Goal: Task Accomplishment & Management: Manage account settings

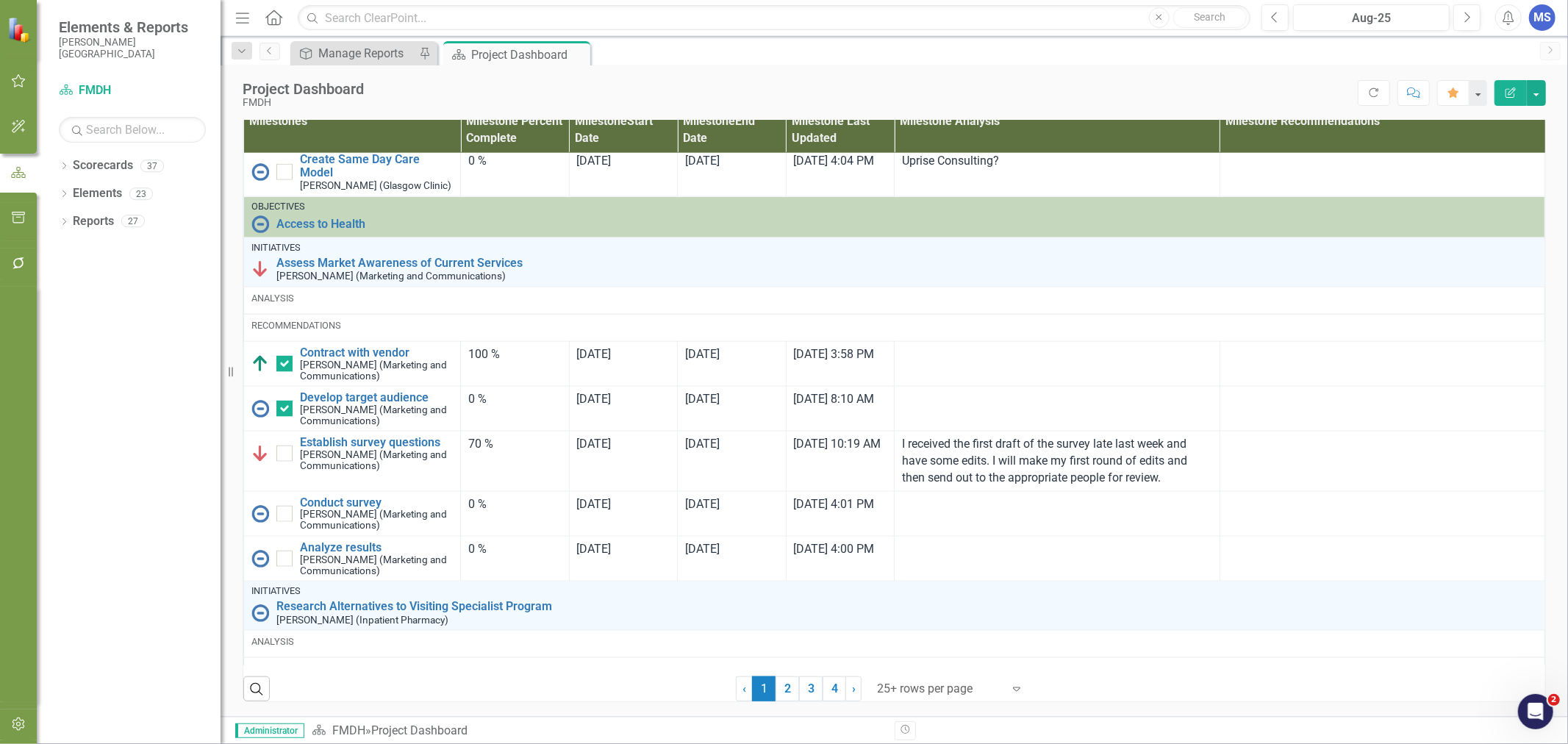
scroll to position [1633, 0]
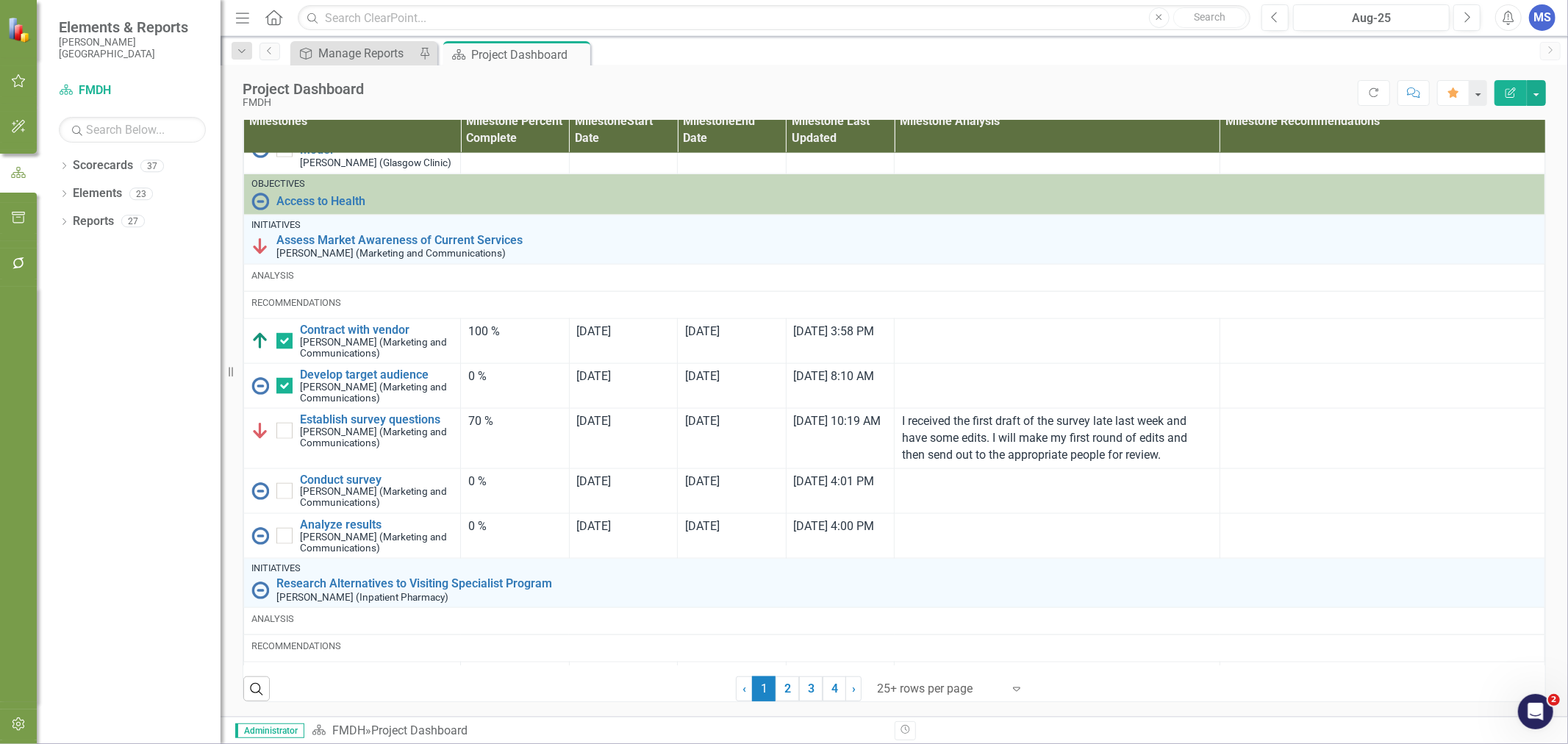
click at [508, 385] on div "0 %" at bounding box center [514, 376] width 93 height 17
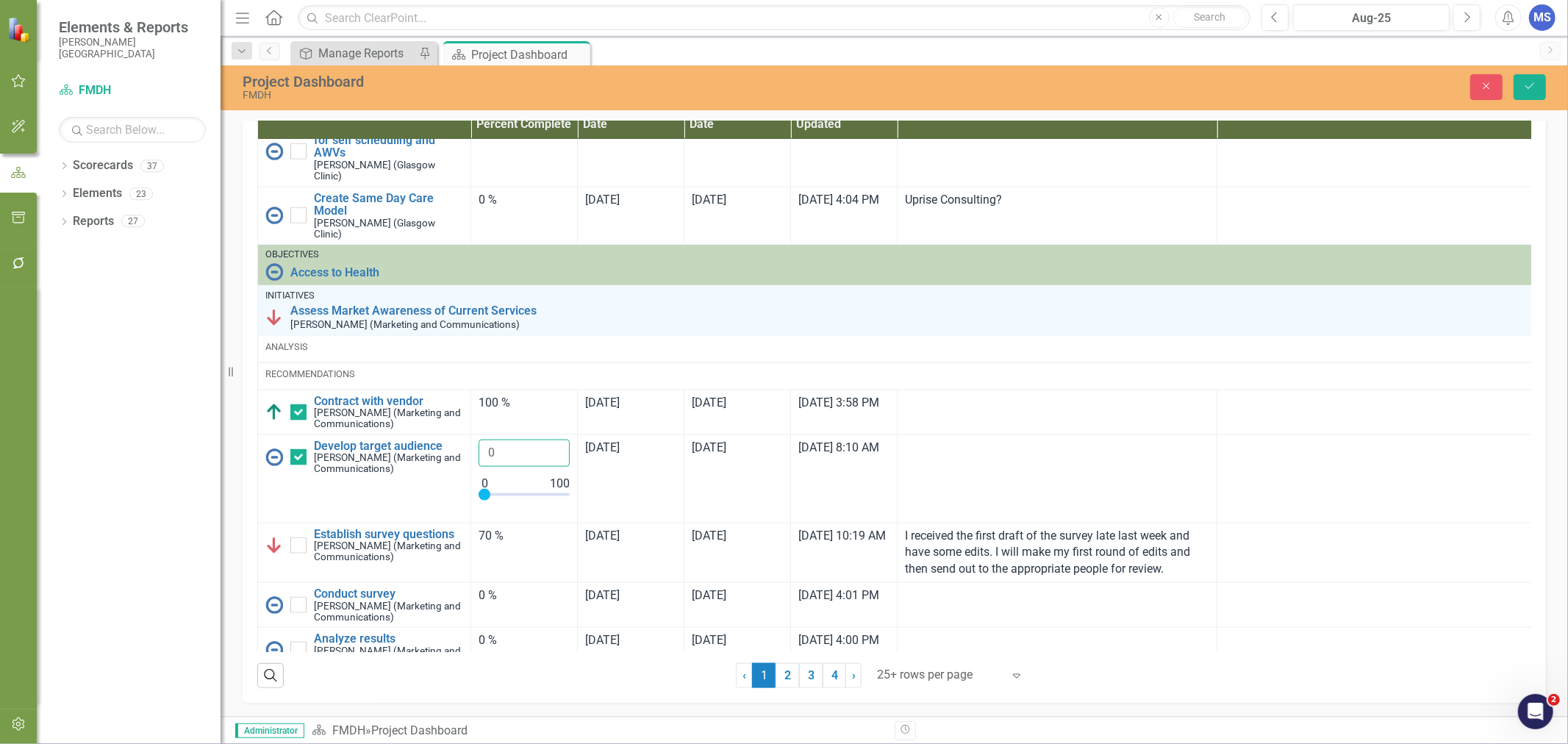
click at [493, 466] on input "0" at bounding box center [524, 452] width 91 height 27
type input "100"
drag, startPoint x: 483, startPoint y: 510, endPoint x: 603, endPoint y: 511, distance: 120.0
click at [603, 511] on tr "Develop target audience [PERSON_NAME] (Marketing and Communications) Link Map V…" at bounding box center [897, 478] width 1279 height 88
click at [1547, 78] on div "Close Save" at bounding box center [1287, 87] width 539 height 26
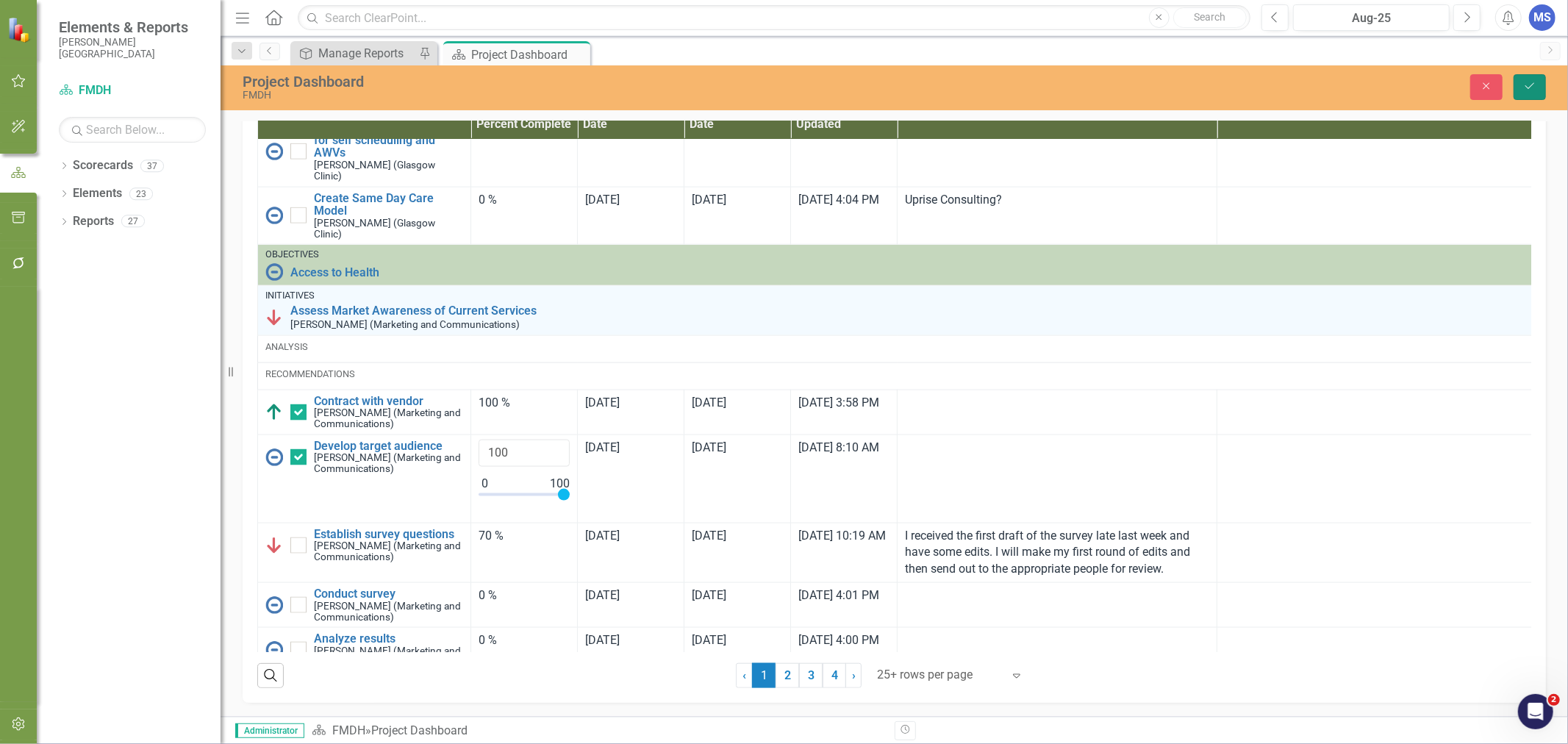
click at [1540, 84] on button "Save" at bounding box center [1529, 87] width 32 height 26
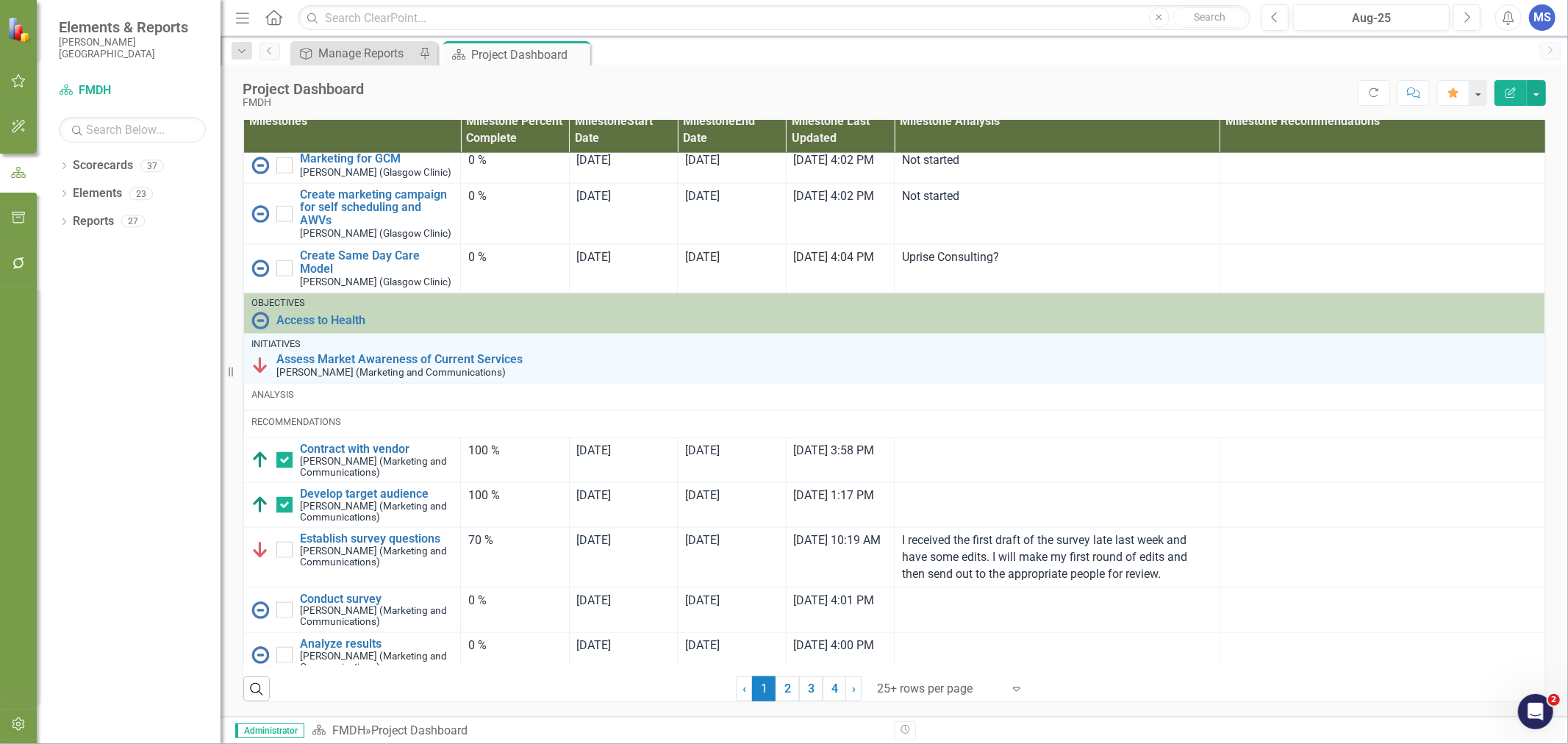
scroll to position [1552, 0]
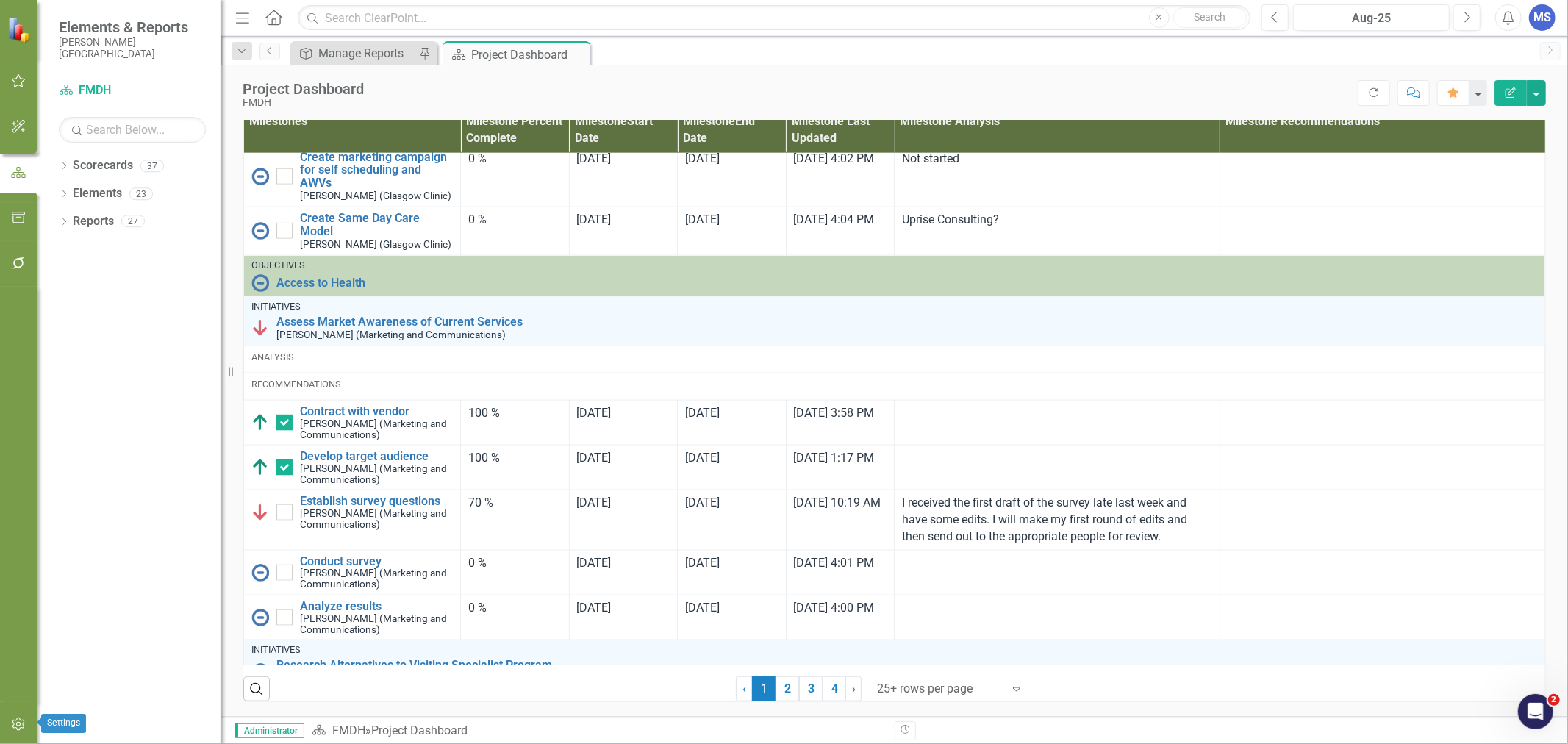
click at [13, 721] on icon "button" at bounding box center [18, 723] width 12 height 13
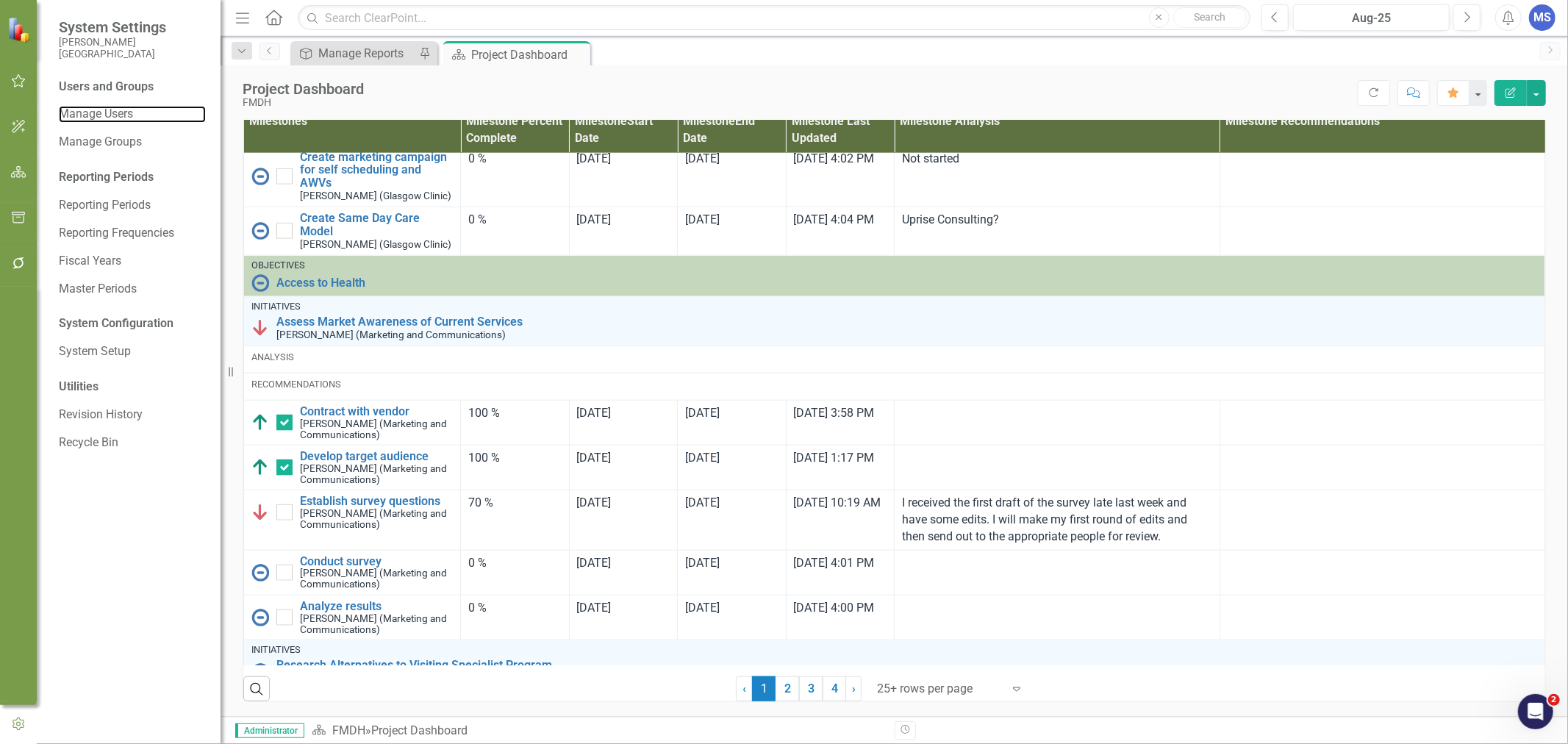
click at [98, 118] on link "Manage Users" at bounding box center [132, 114] width 147 height 17
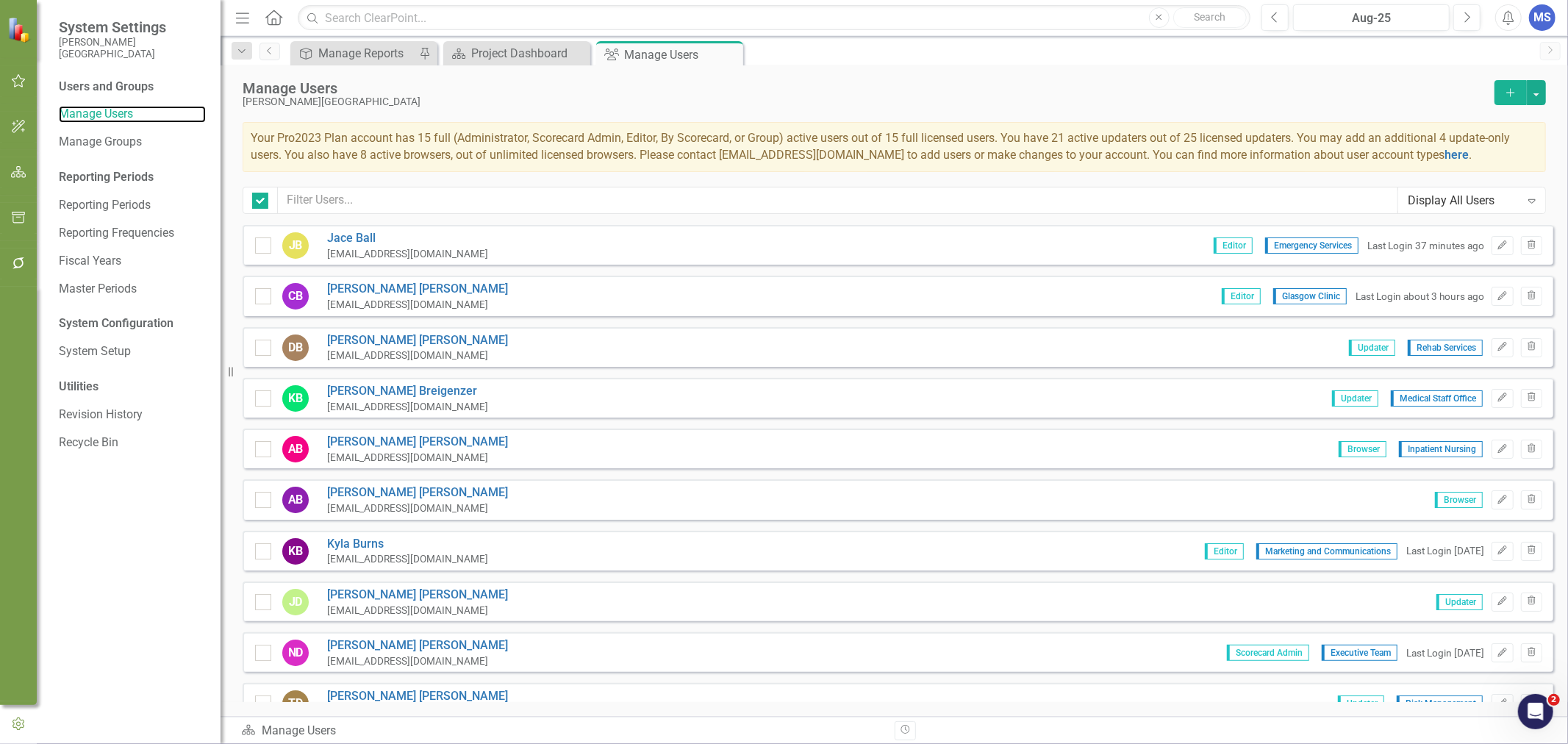
checkbox input "false"
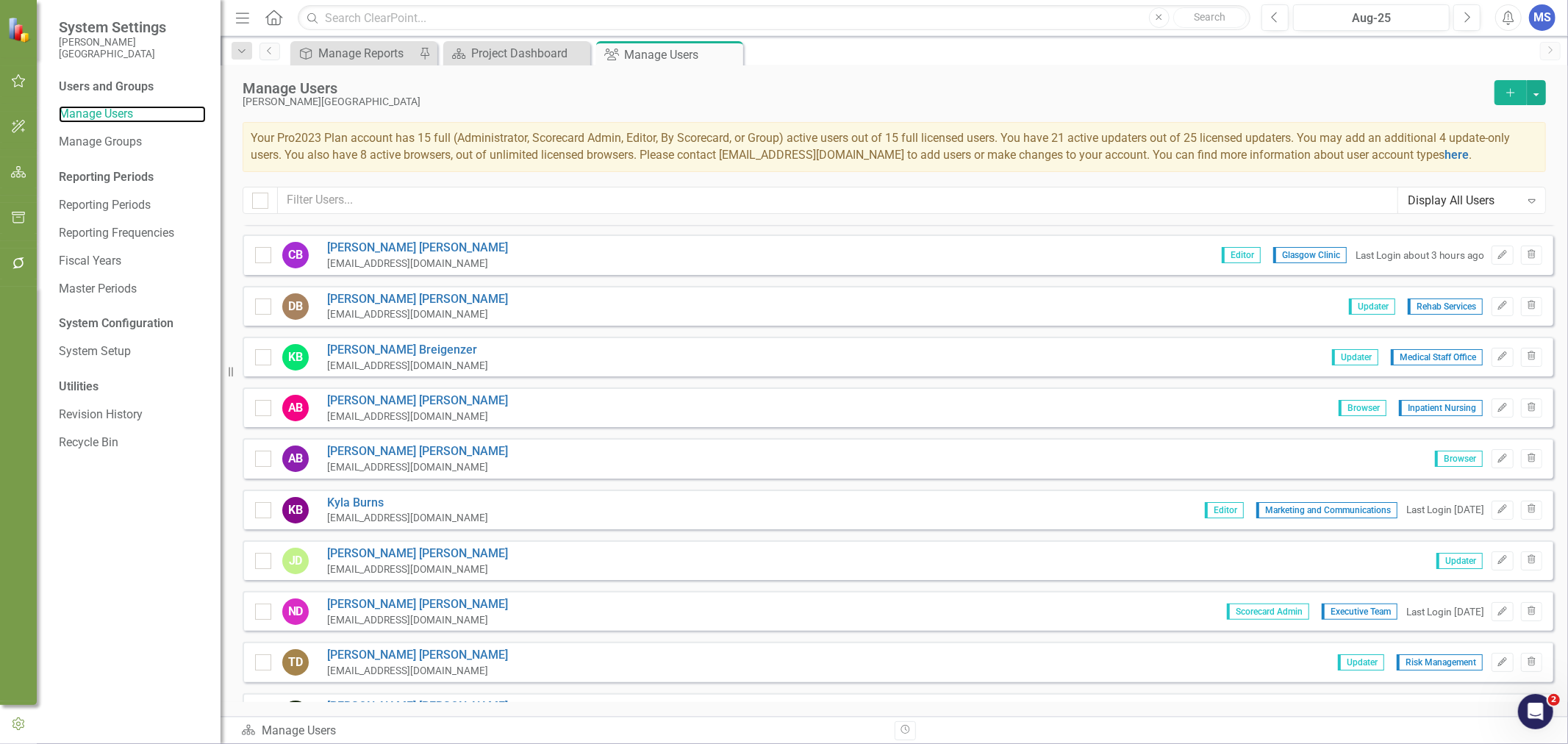
scroll to position [82, 0]
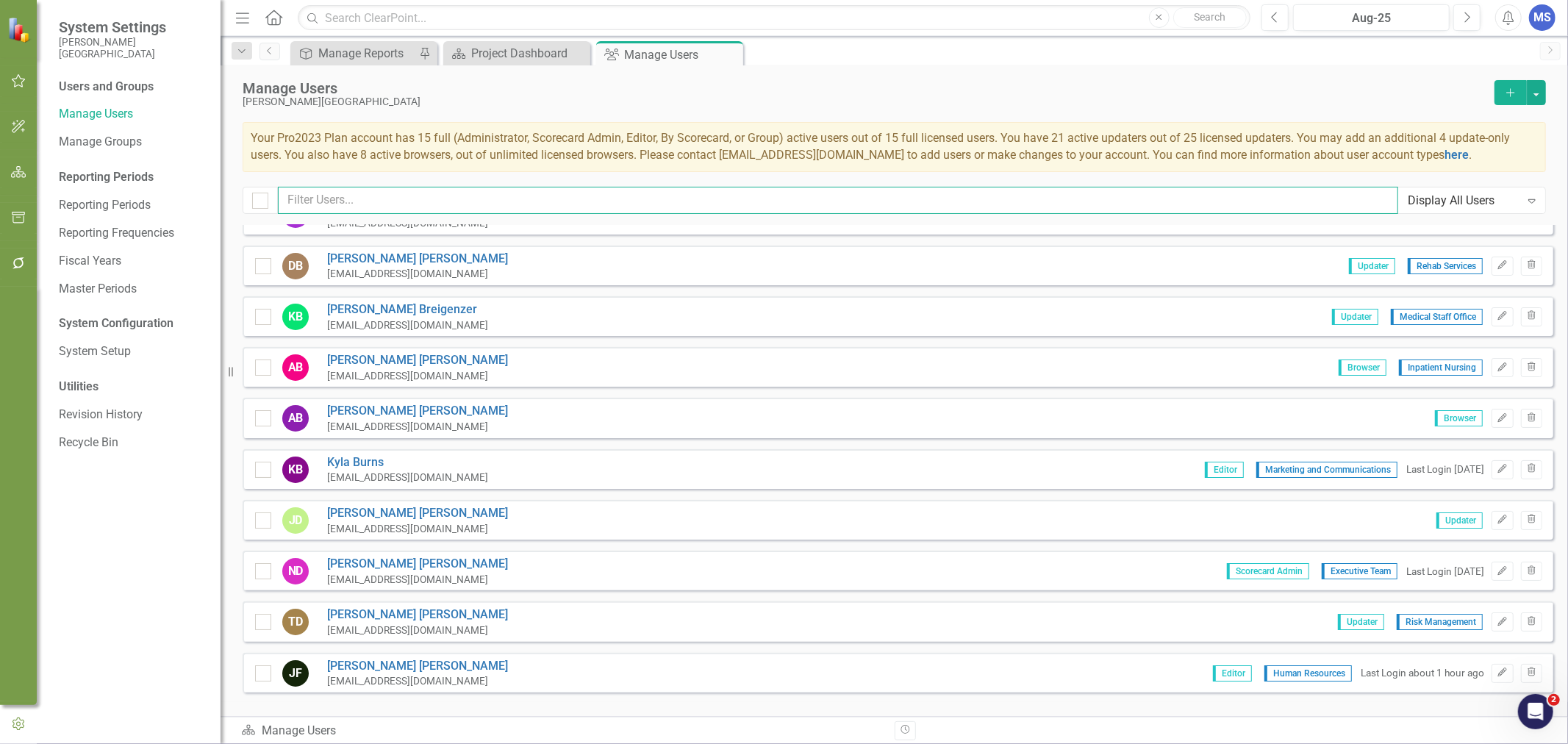
click at [399, 201] on input "text" at bounding box center [837, 200] width 1120 height 27
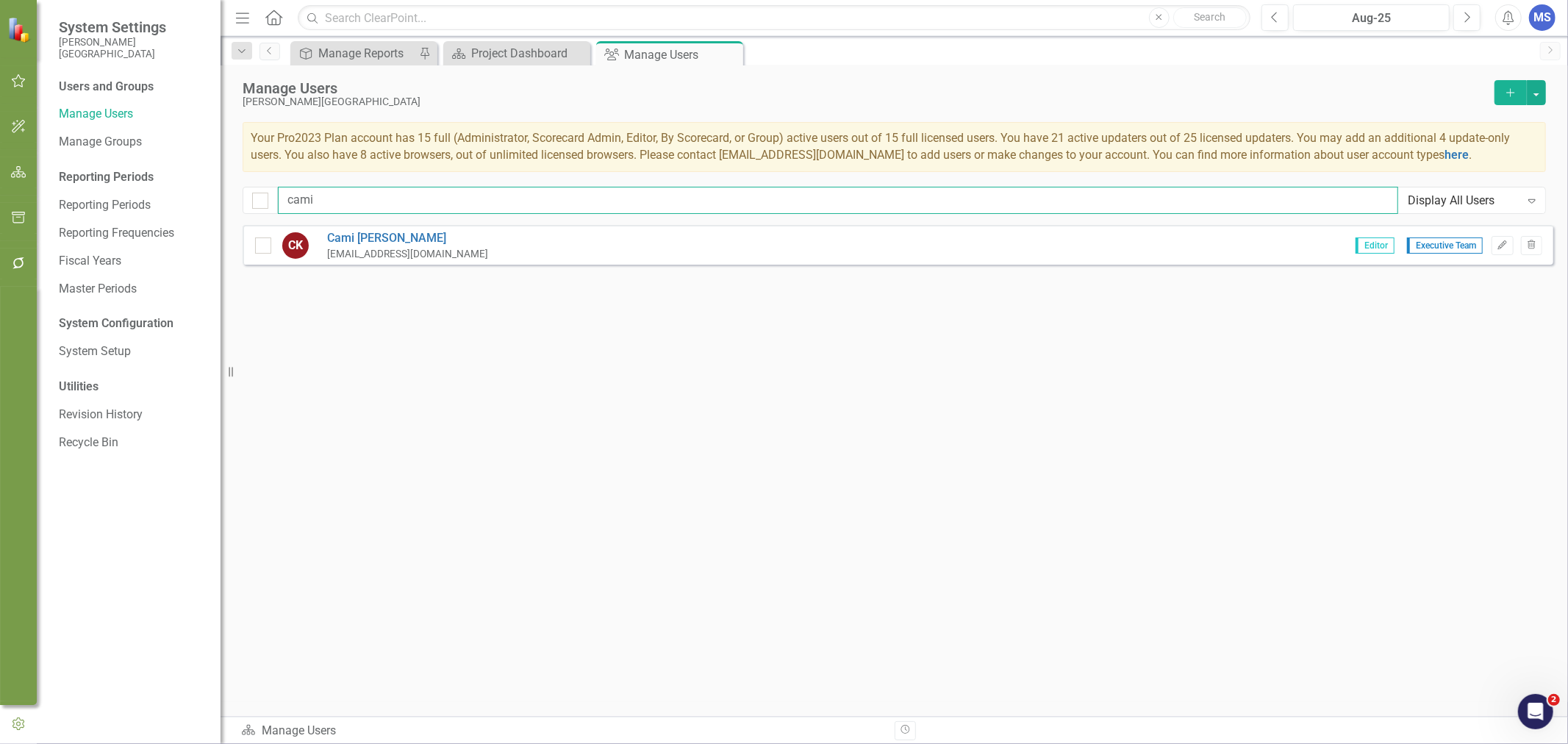
type input "cami"
click at [381, 238] on link "[PERSON_NAME]" at bounding box center [407, 238] width 161 height 17
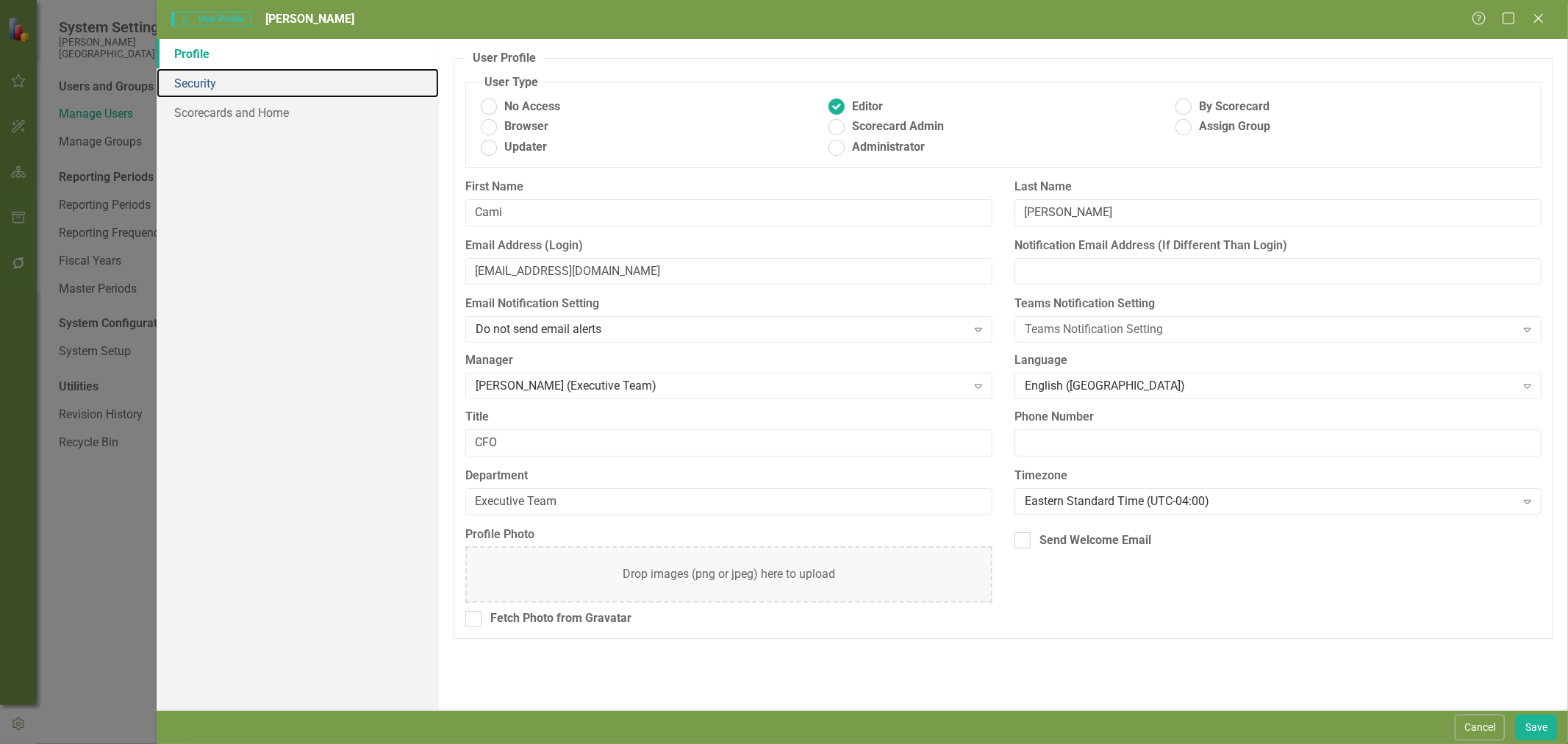
click at [246, 83] on link "Security" at bounding box center [298, 84] width 282 height 30
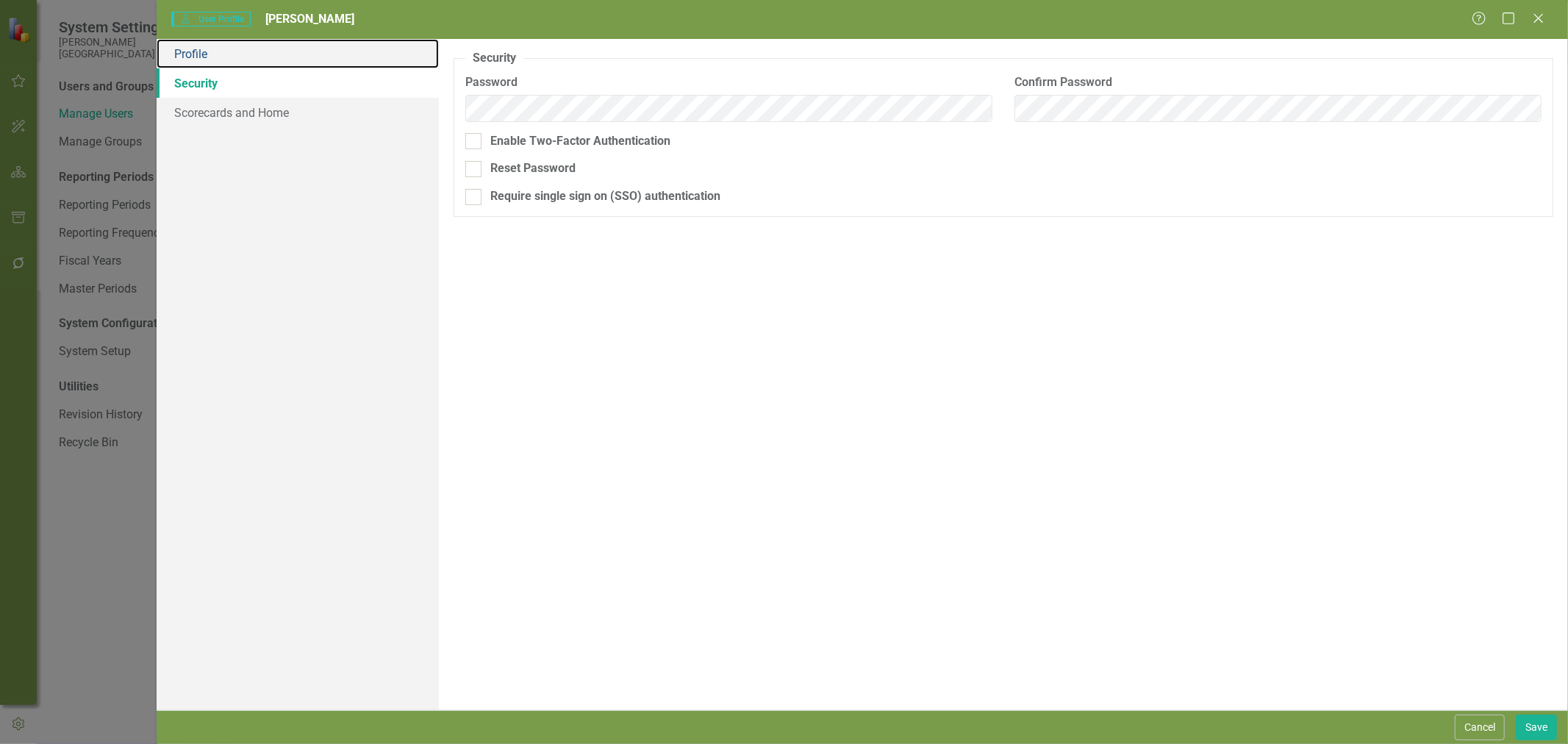
click at [241, 57] on link "Profile" at bounding box center [298, 54] width 282 height 30
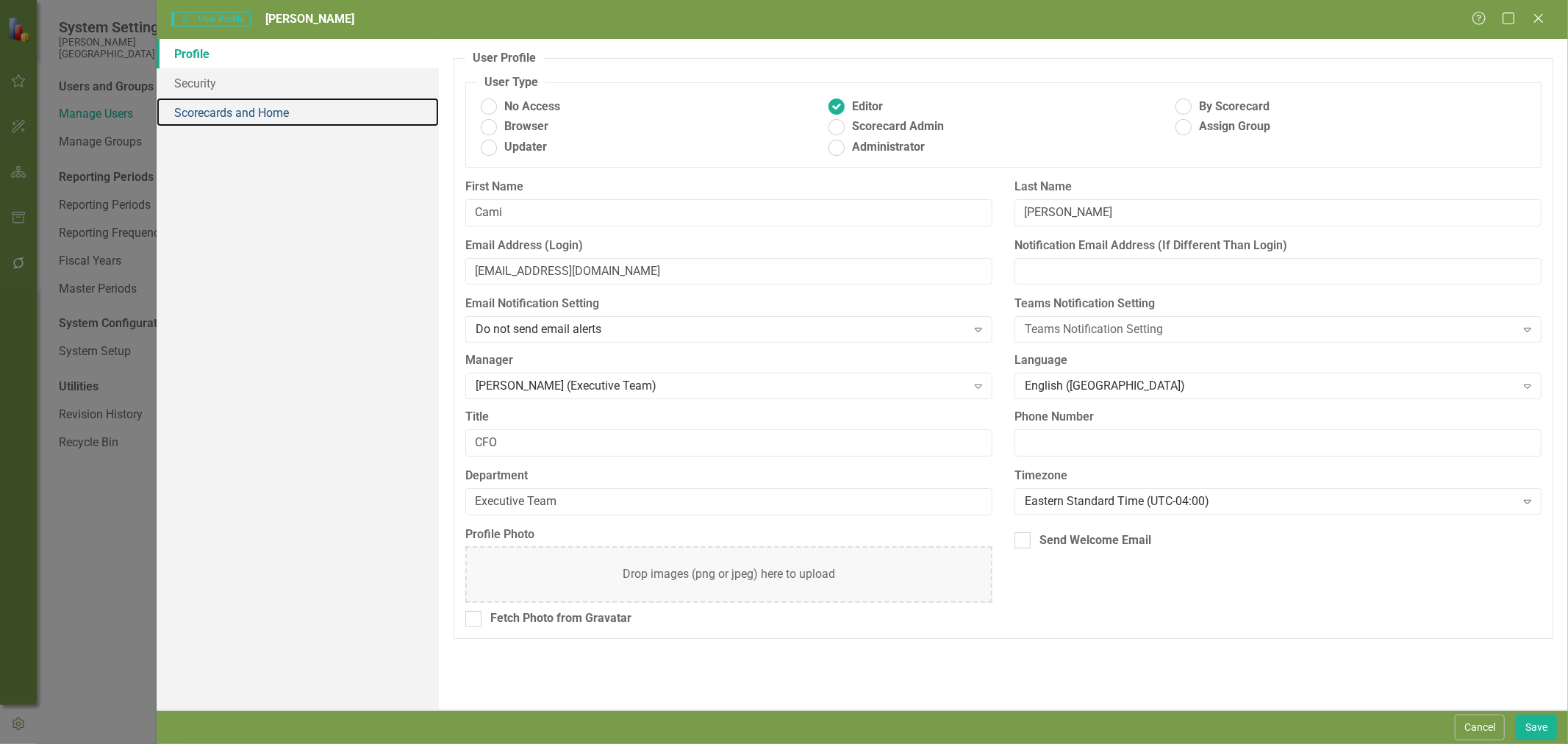
click at [213, 106] on link "Scorecards and Home" at bounding box center [298, 112] width 282 height 30
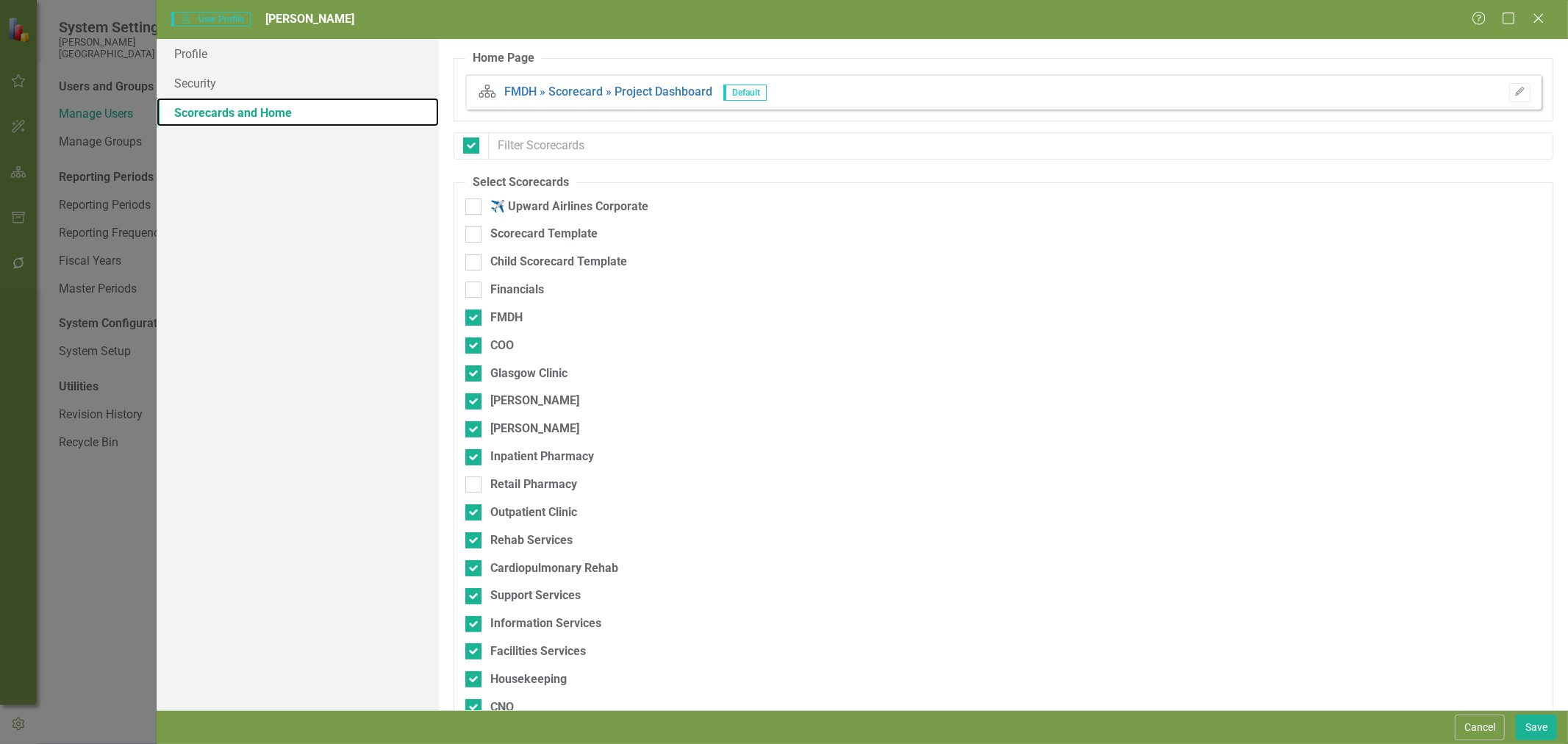
checkbox input "false"
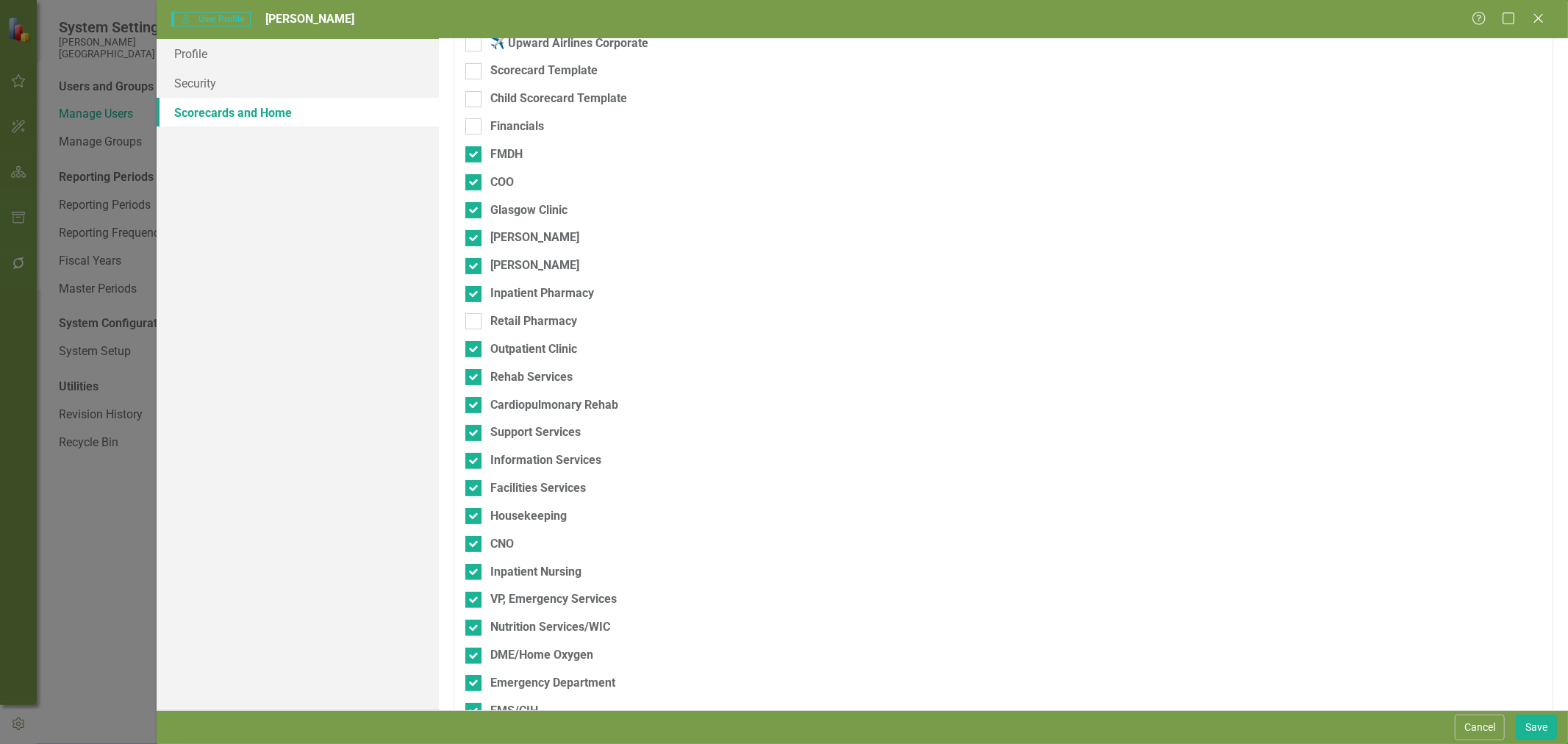
click at [520, 316] on div "Retail Pharmacy" at bounding box center [533, 321] width 87 height 17
click at [475, 316] on input "Retail Pharmacy" at bounding box center [470, 318] width 10 height 10
checkbox input "true"
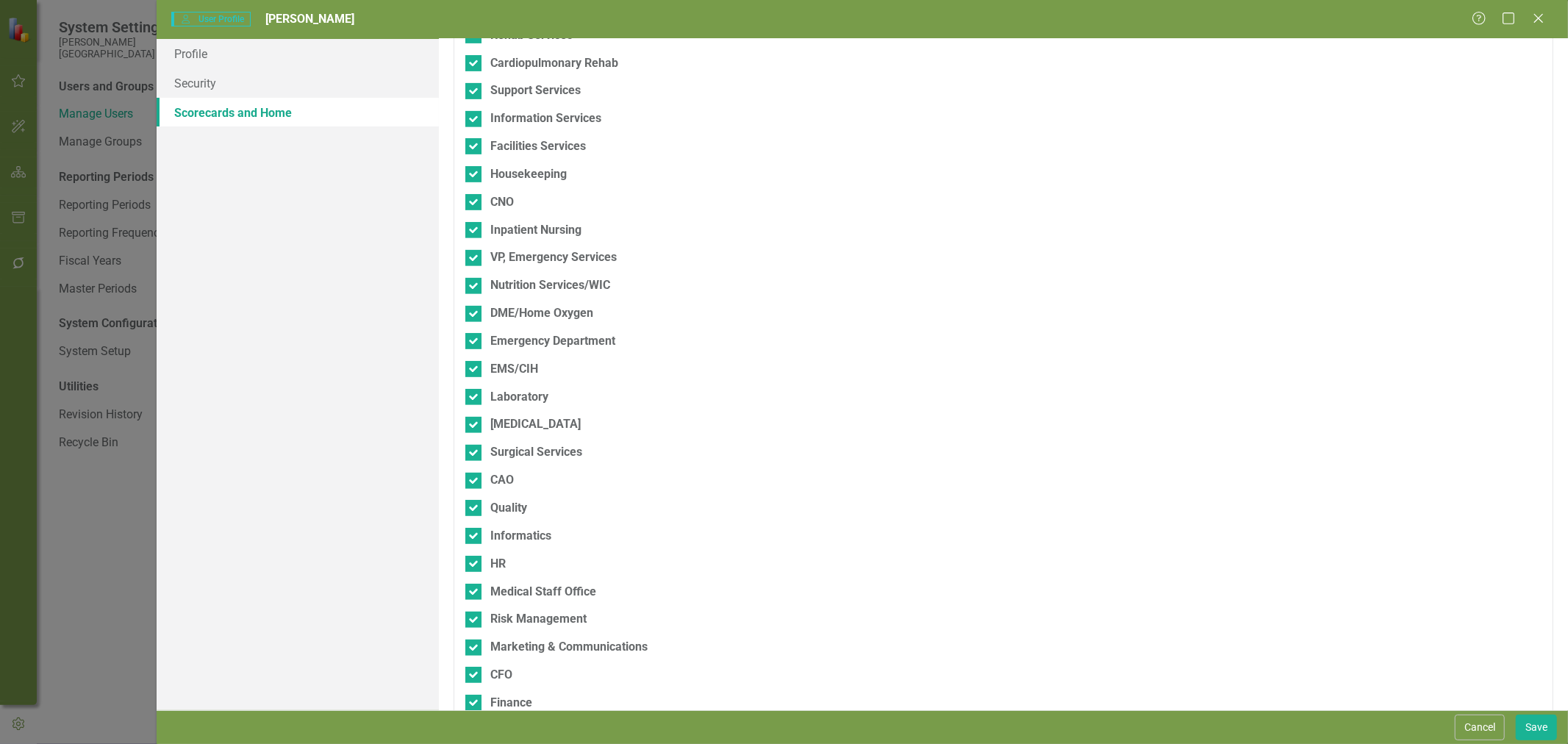
scroll to position [69, 0]
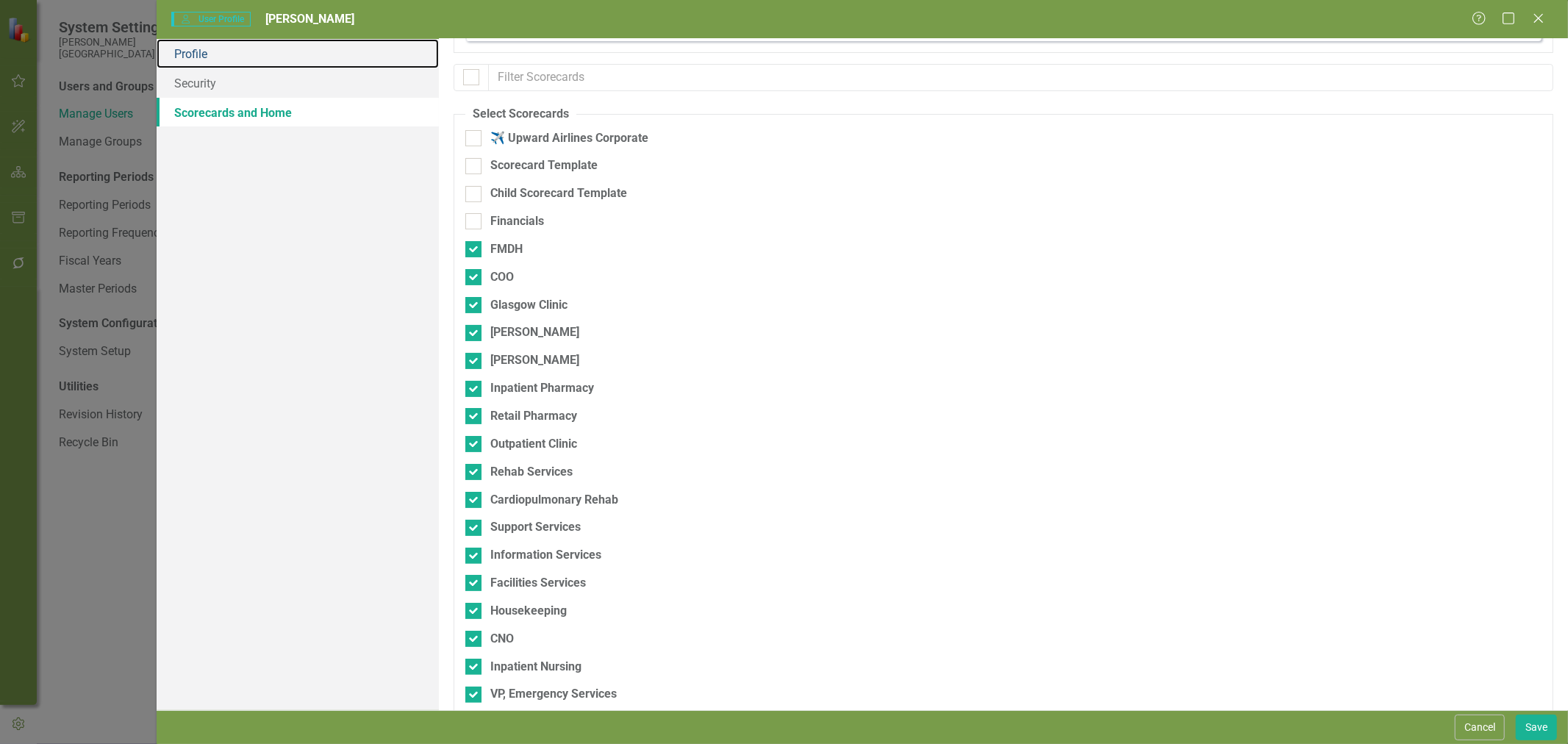
click at [181, 47] on link "Profile" at bounding box center [298, 54] width 282 height 30
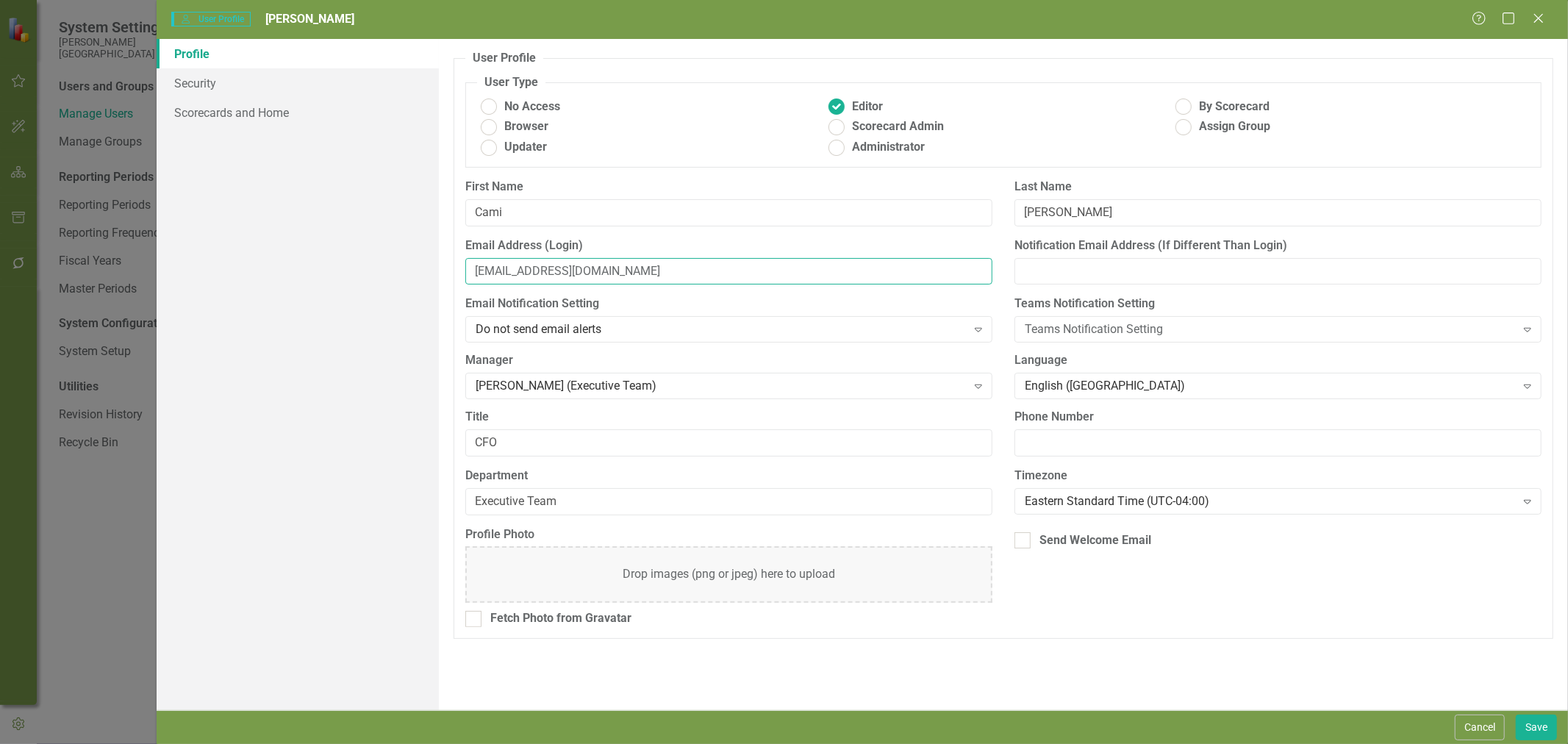
drag, startPoint x: 595, startPoint y: 273, endPoint x: 338, endPoint y: 273, distance: 257.0
click at [338, 273] on div "Profile Security Scorecards and Home User Profile ClearPoint has a wealth of op…" at bounding box center [862, 374] width 1411 height 671
paste input "r"
type input "[EMAIL_ADDRESS][DOMAIN_NAME]"
click at [1531, 727] on button "Save" at bounding box center [1536, 727] width 41 height 26
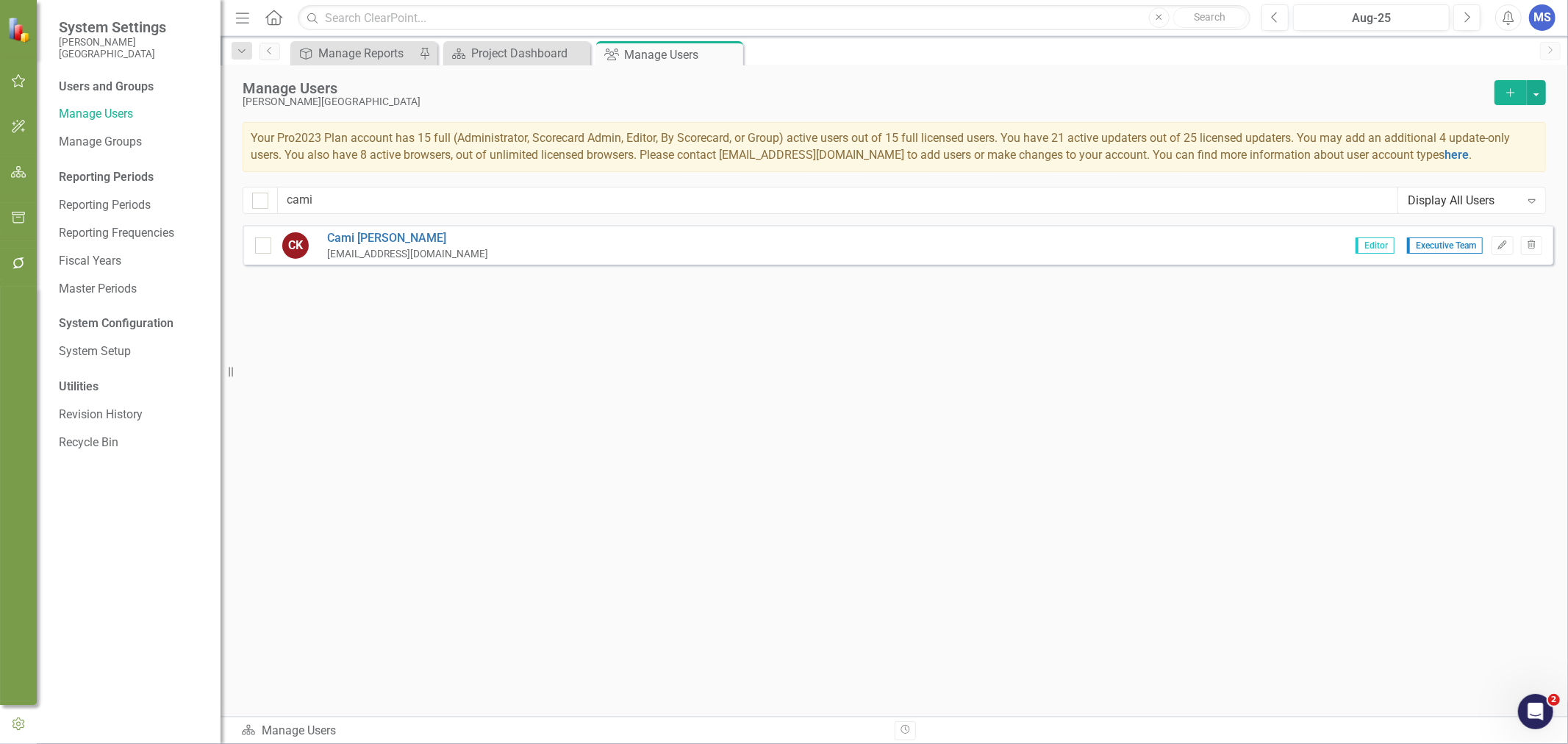
click at [0, 0] on icon "Close" at bounding box center [0, 0] width 0 height 0
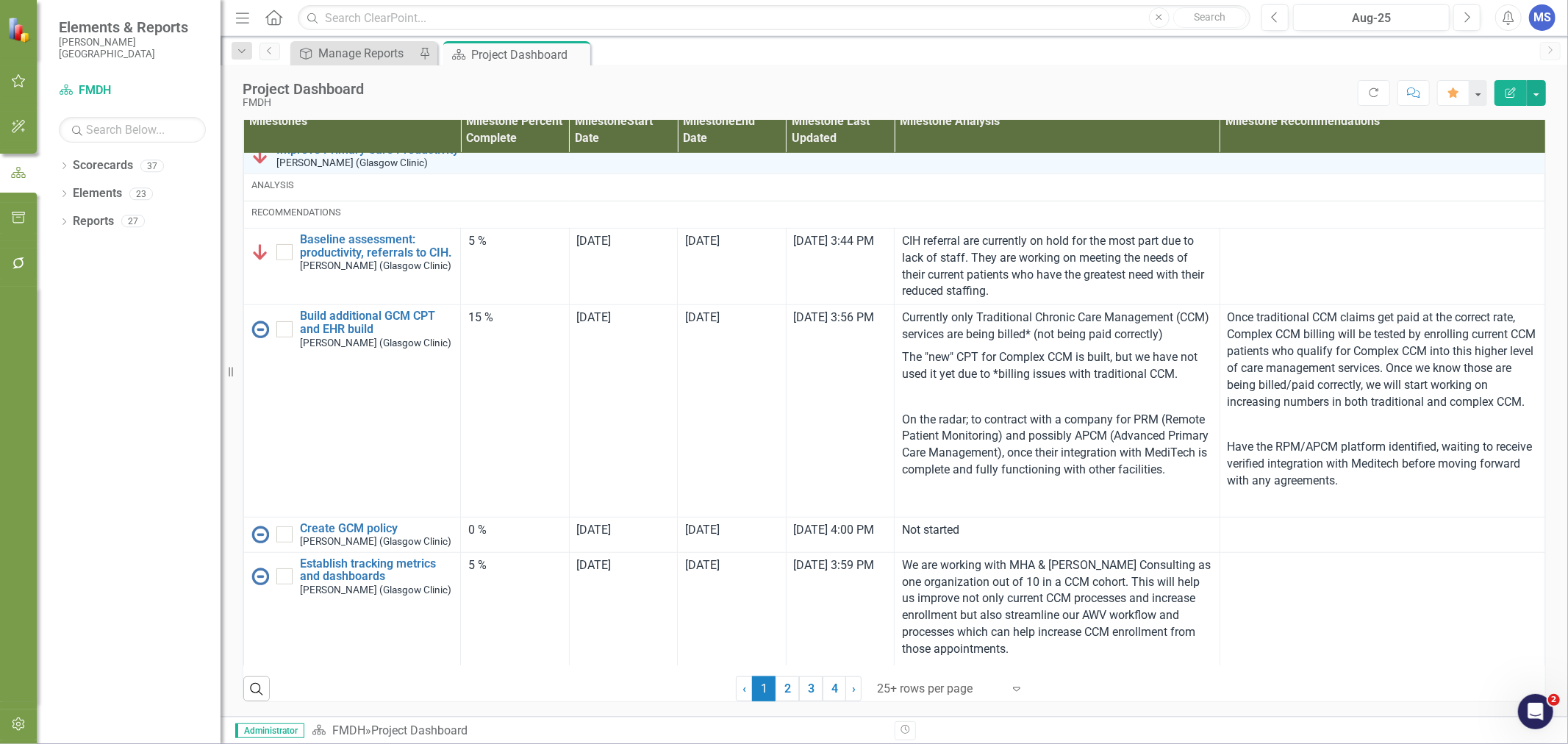
scroll to position [571, 0]
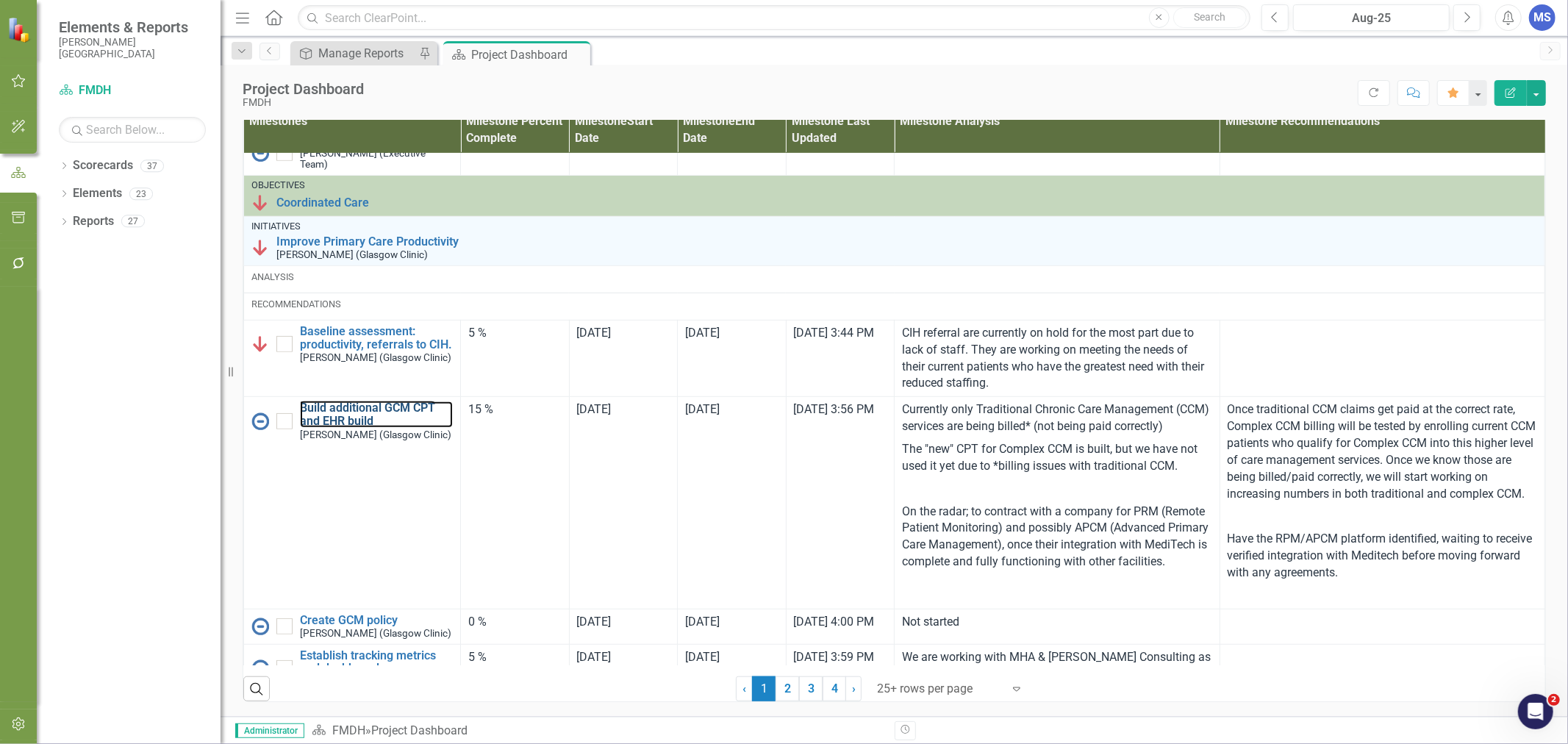
click at [327, 409] on link "Build additional GCM CPT and EHR build" at bounding box center [377, 414] width 153 height 26
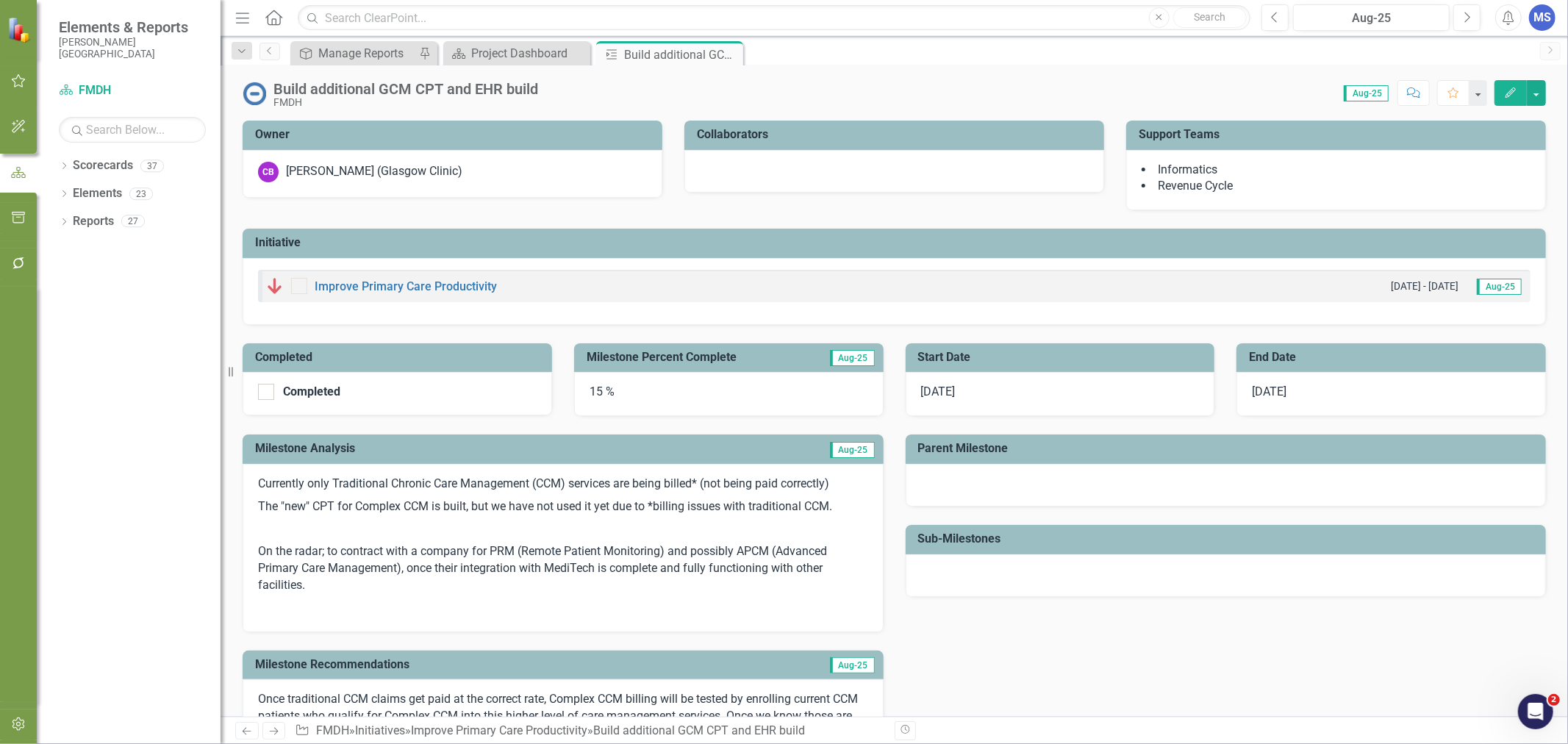
click at [0, 0] on icon "Close" at bounding box center [0, 0] width 0 height 0
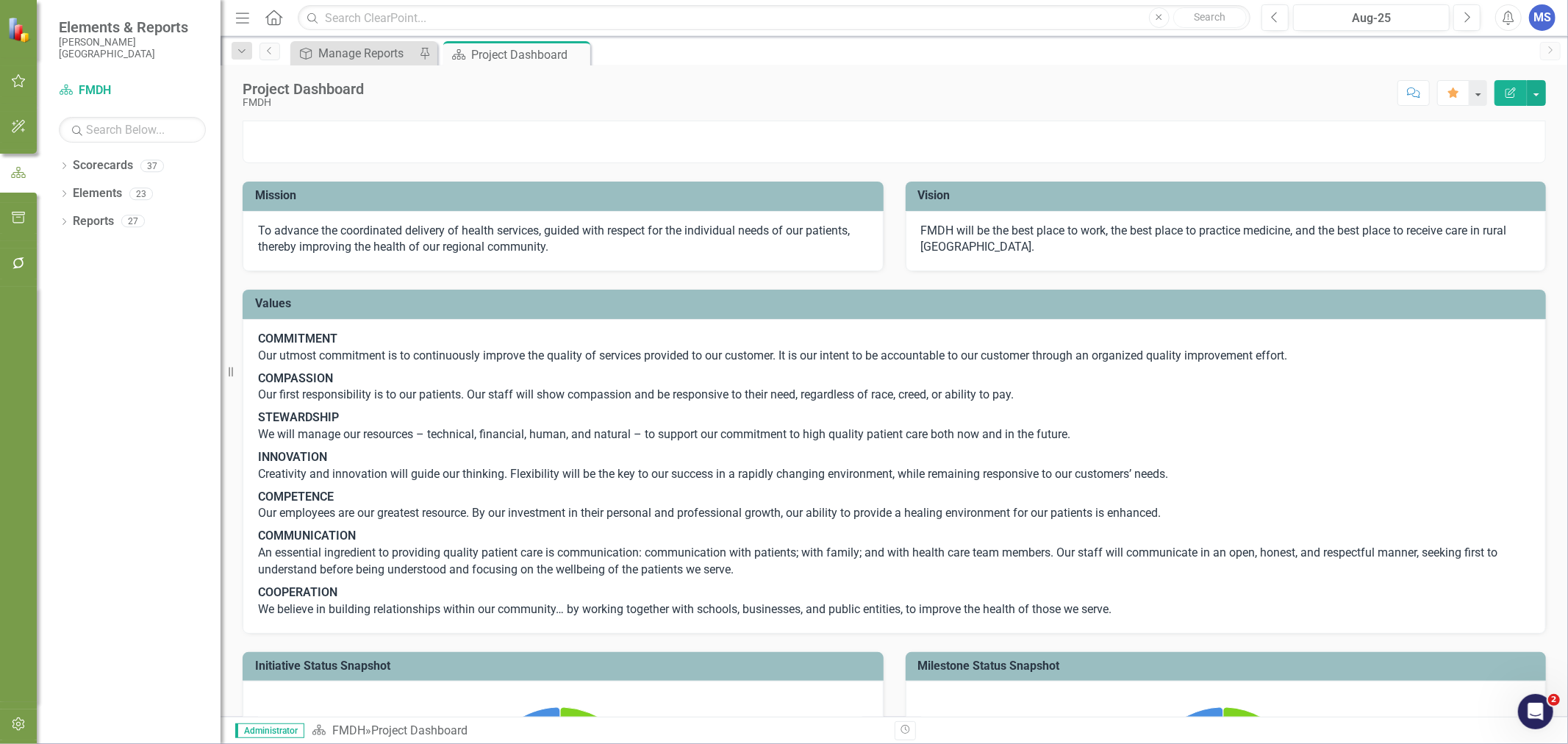
drag, startPoint x: 61, startPoint y: 165, endPoint x: 64, endPoint y: 175, distance: 10.4
click at [61, 165] on icon "Dropdown" at bounding box center [64, 167] width 10 height 8
click at [70, 193] on icon "Dropdown" at bounding box center [71, 193] width 11 height 9
click at [89, 251] on icon "Dropdown" at bounding box center [86, 248] width 11 height 9
click at [135, 305] on link "VP, Emergency Services" at bounding box center [165, 305] width 111 height 17
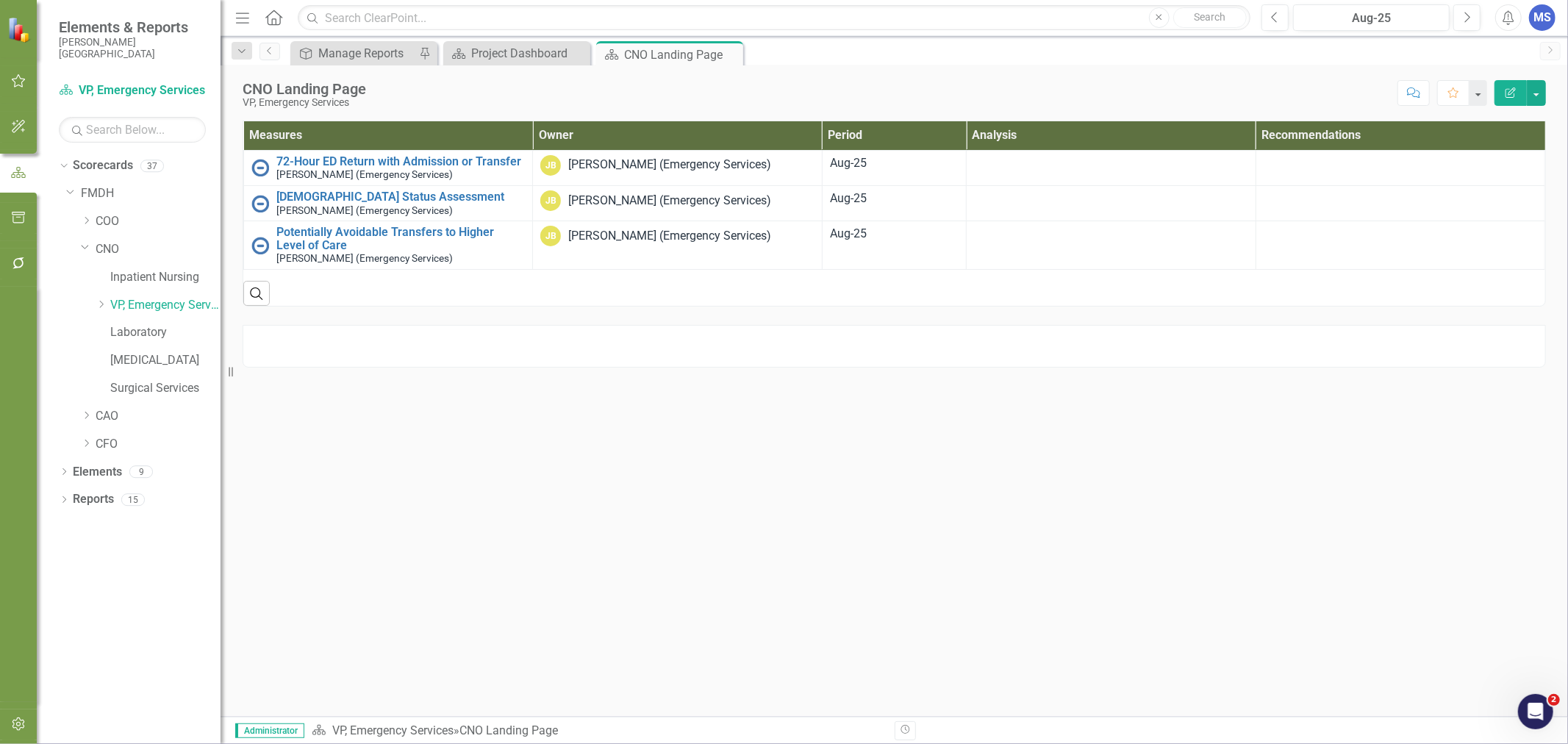
click at [64, 473] on icon at bounding box center [64, 472] width 3 height 7
click at [129, 523] on link "Measure Measures" at bounding box center [117, 526] width 73 height 17
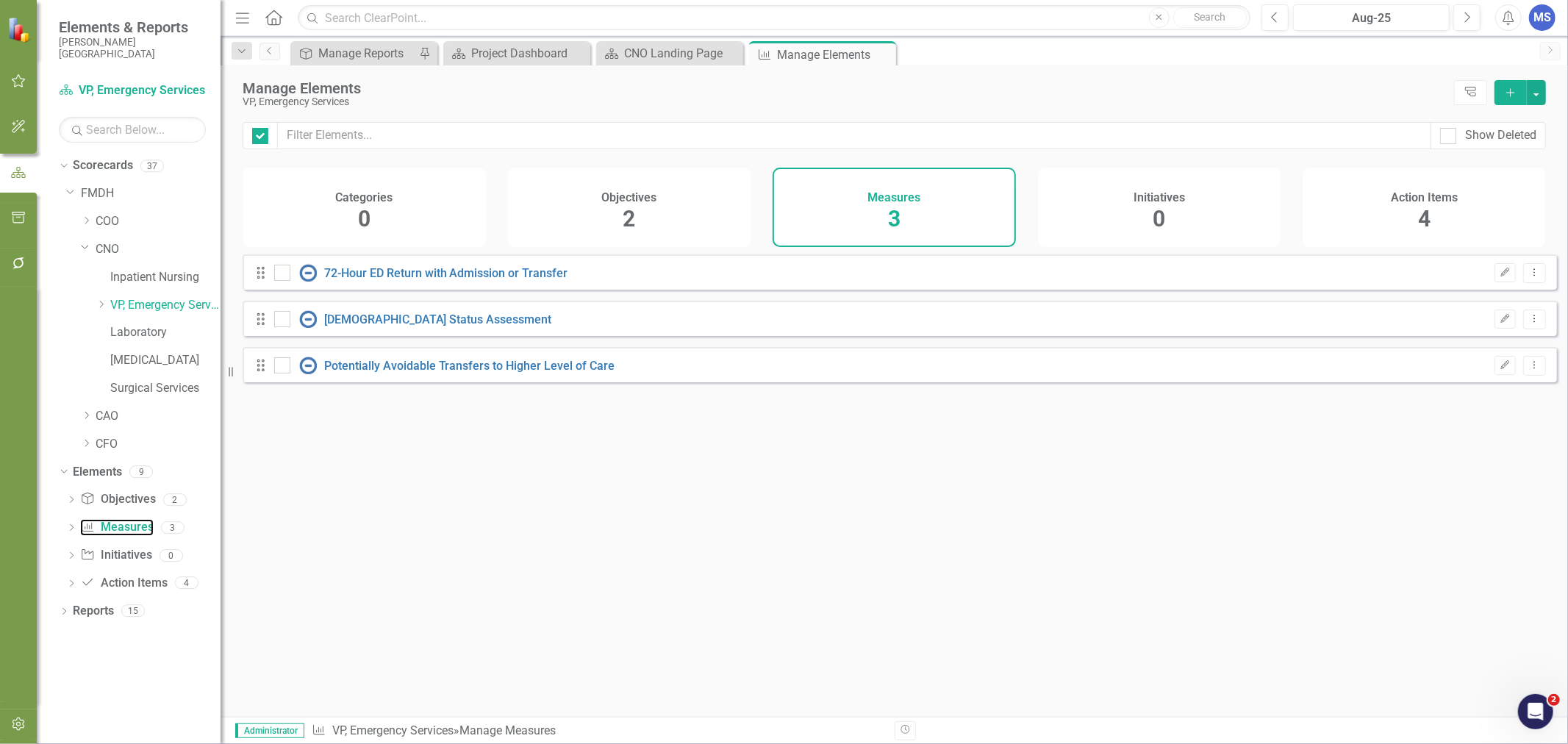
checkbox input "false"
drag, startPoint x: 1511, startPoint y: 93, endPoint x: 1488, endPoint y: 125, distance: 39.4
click at [1511, 93] on icon "Add" at bounding box center [1510, 93] width 13 height 10
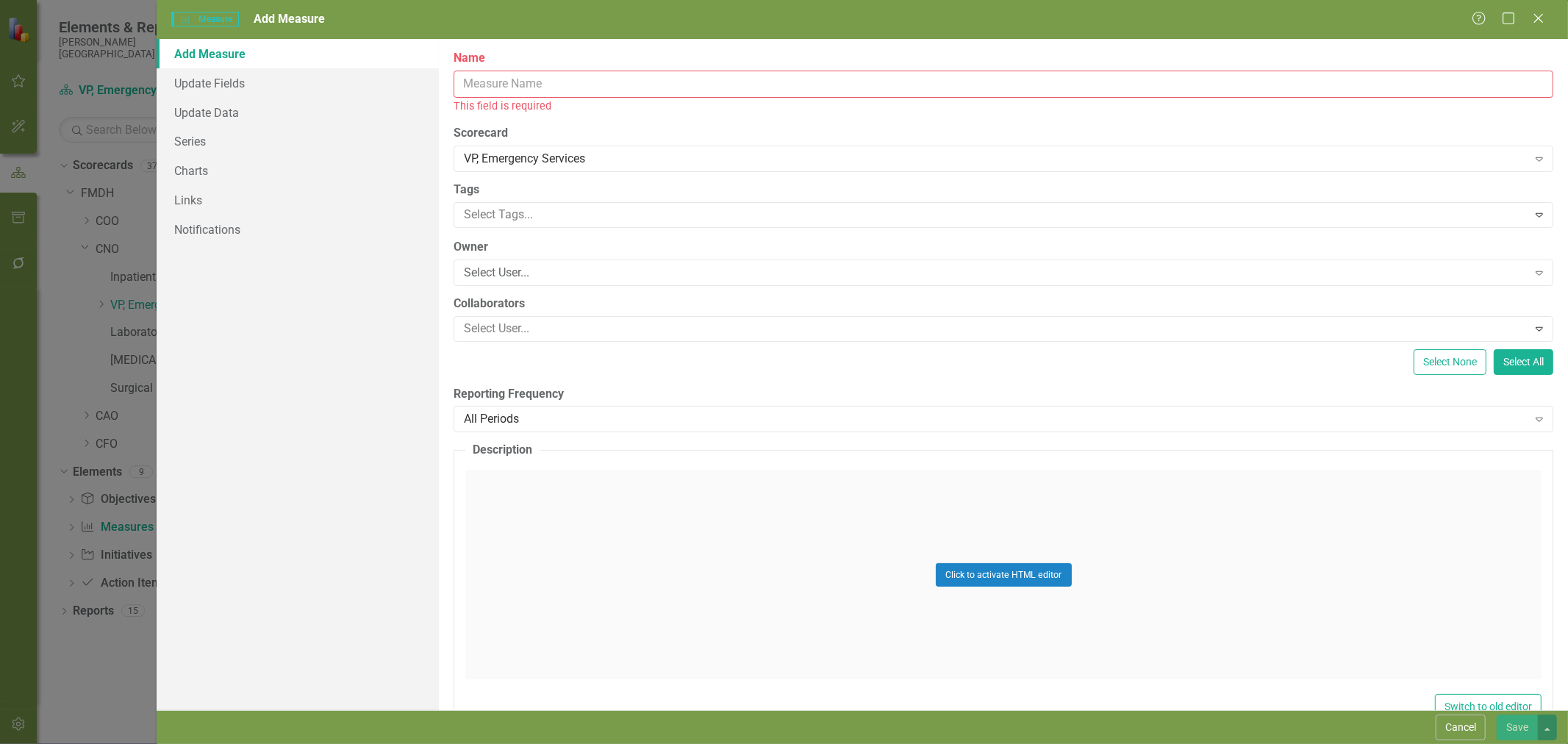
click at [548, 83] on input "Name" at bounding box center [1003, 84] width 1100 height 27
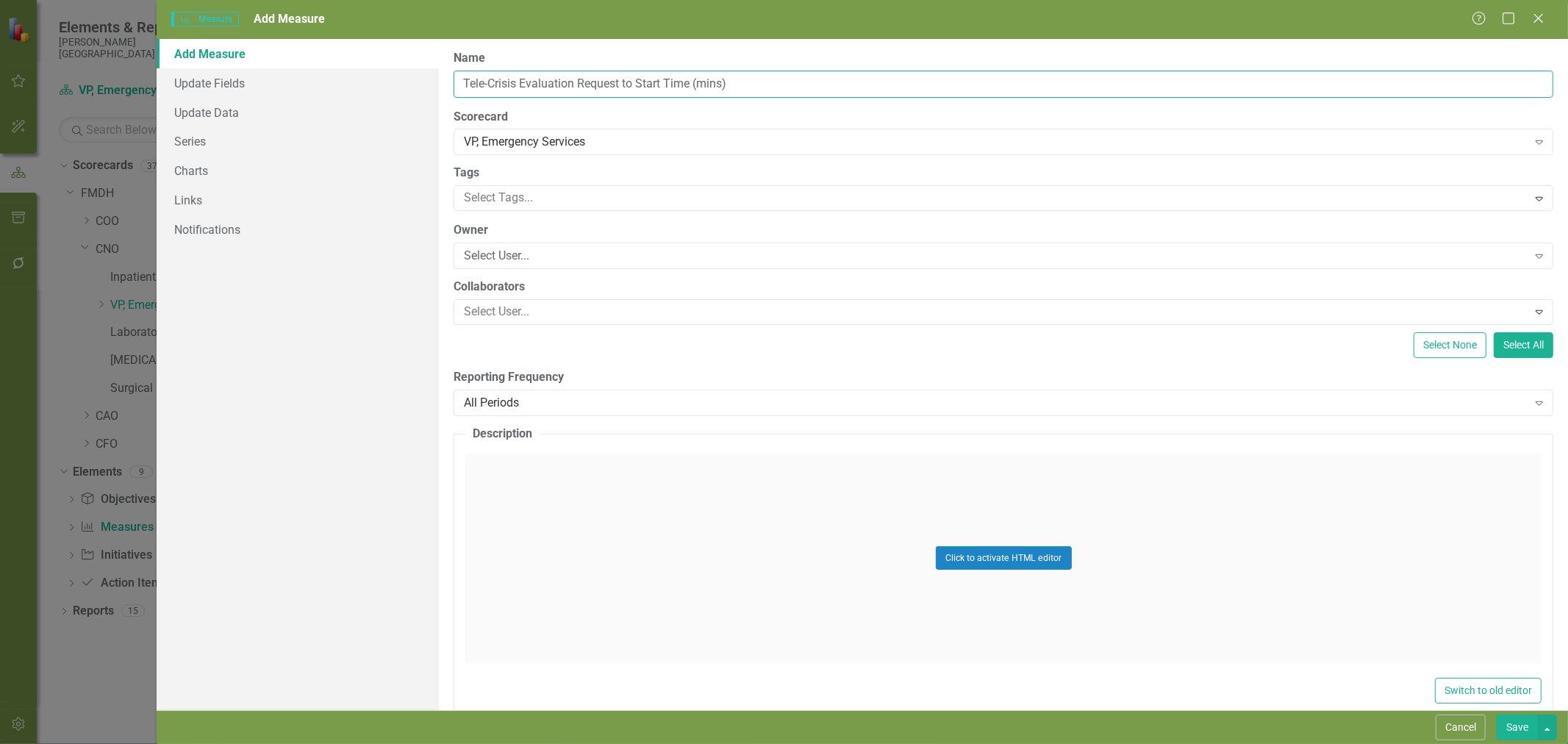
type input "Tele-Crisis Evaluation Request to Start Time (mins)"
click at [478, 253] on div "Select User..." at bounding box center [995, 256] width 1062 height 17
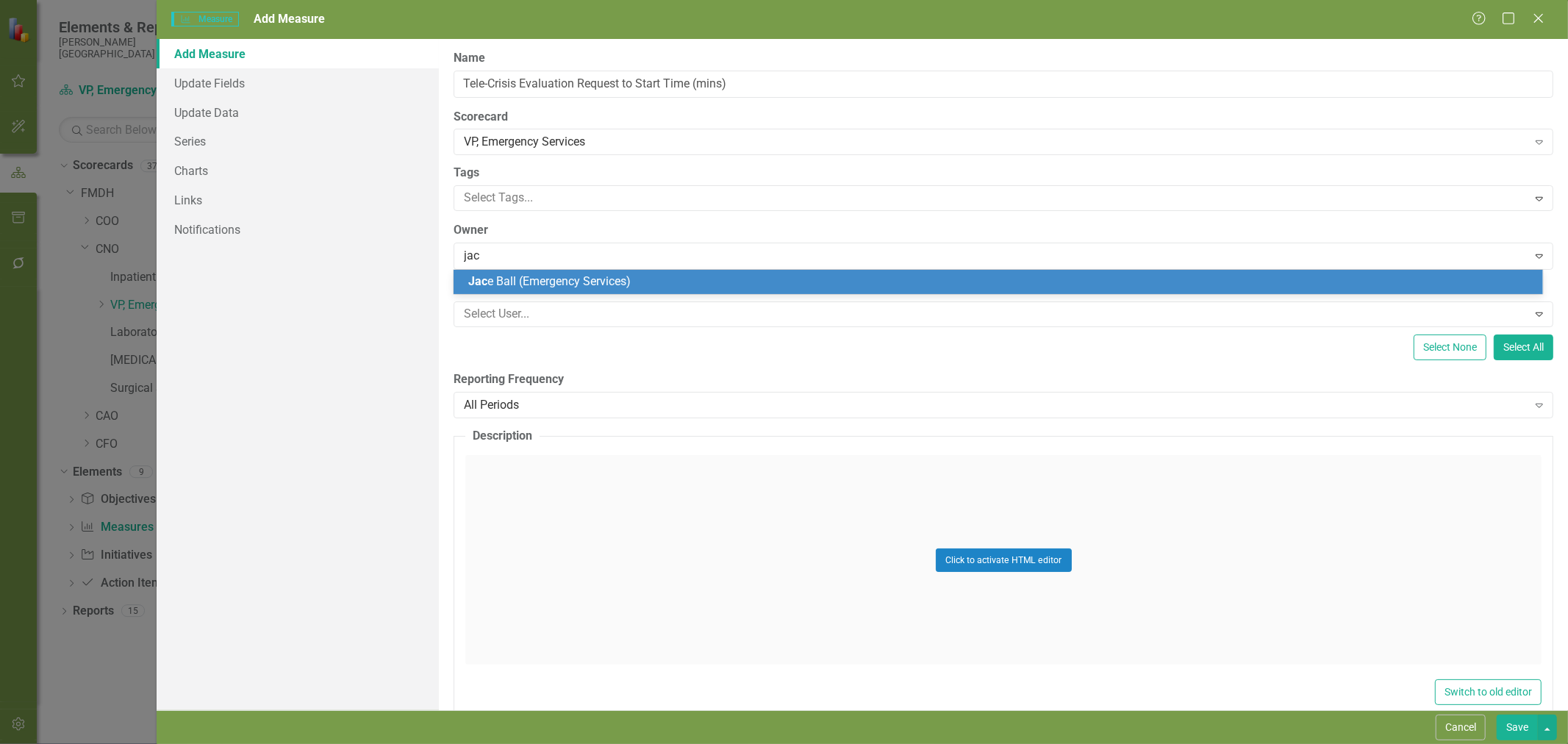
type input "jace"
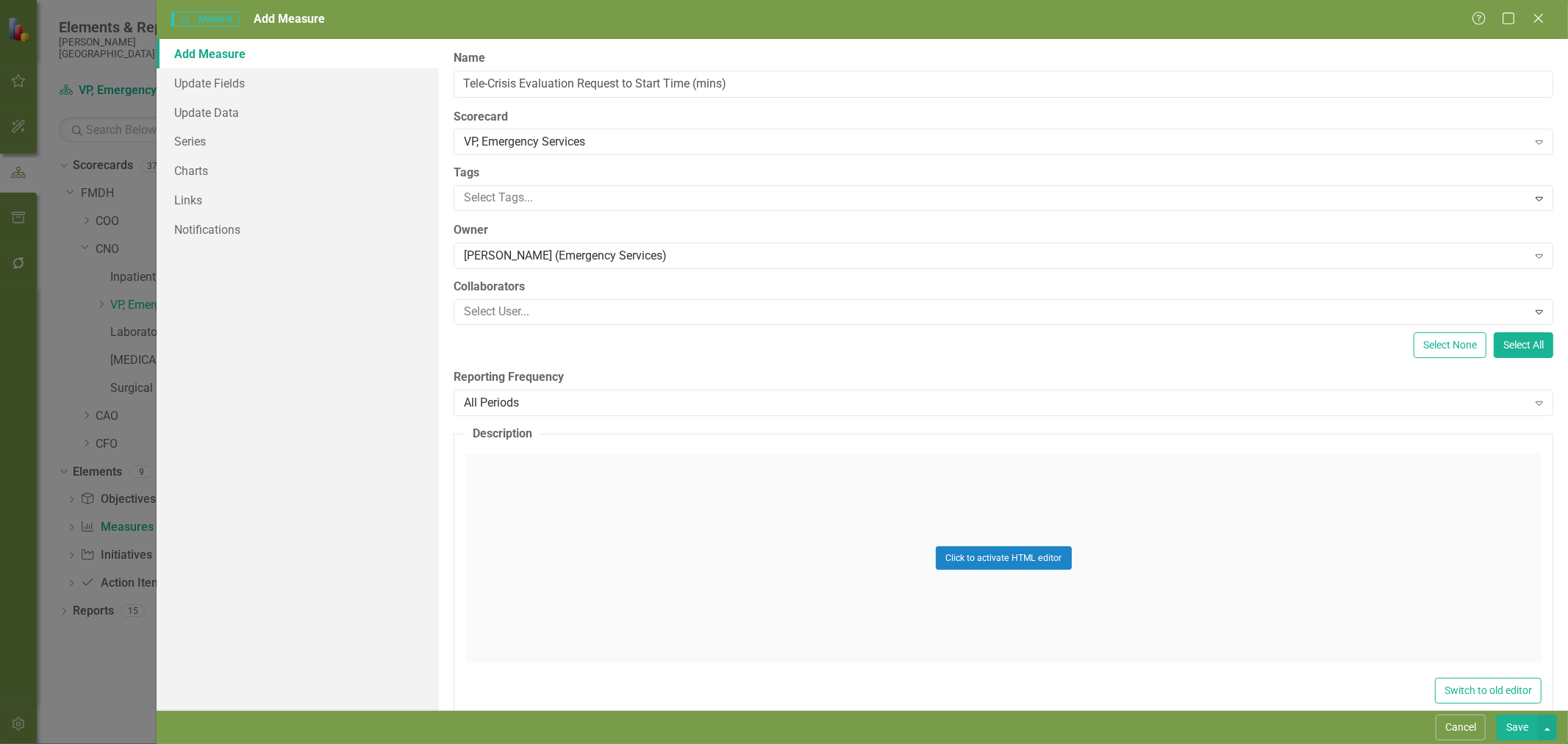
click at [506, 397] on div "All Periods" at bounding box center [995, 402] width 1062 height 17
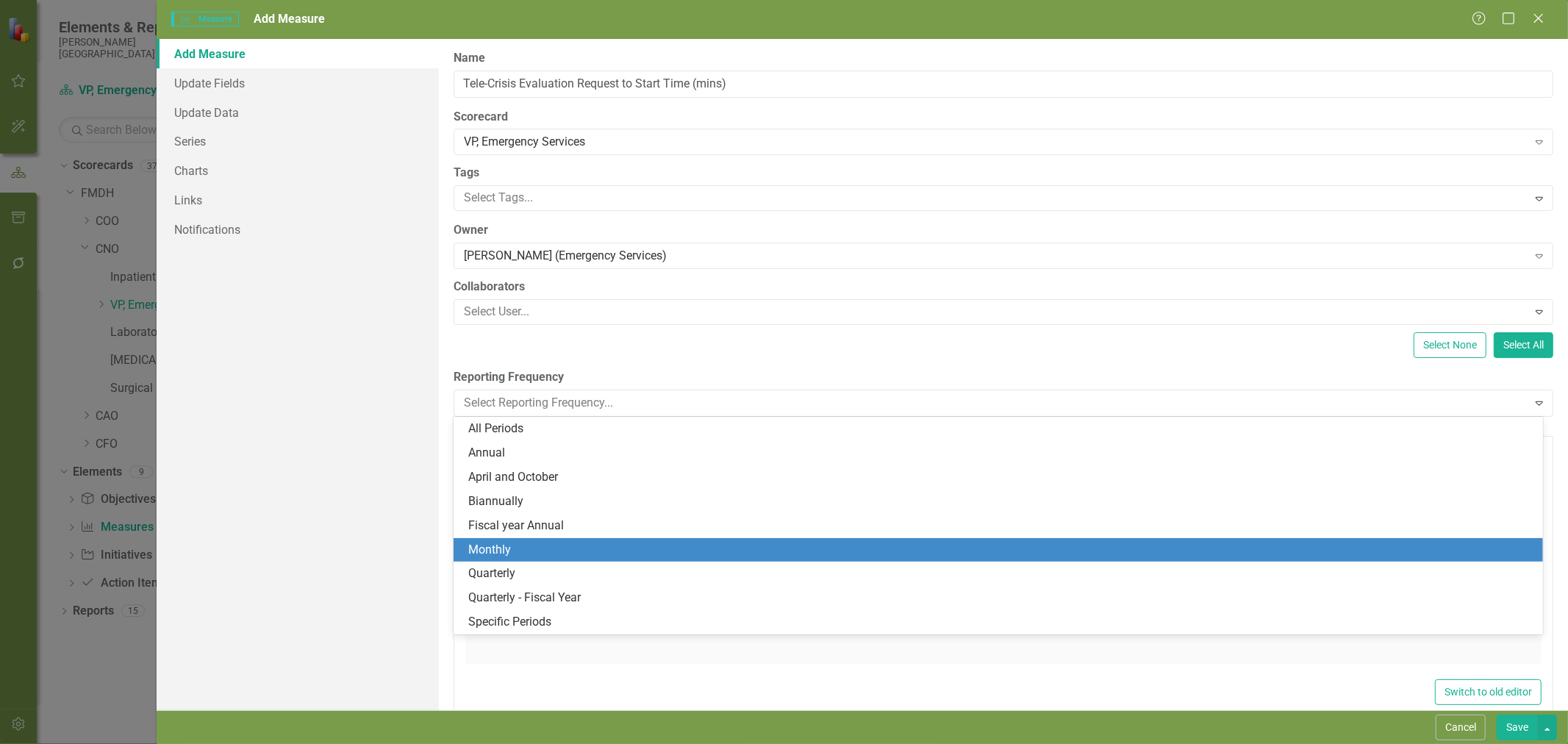
click at [539, 557] on div "Monthly" at bounding box center [1001, 549] width 1066 height 17
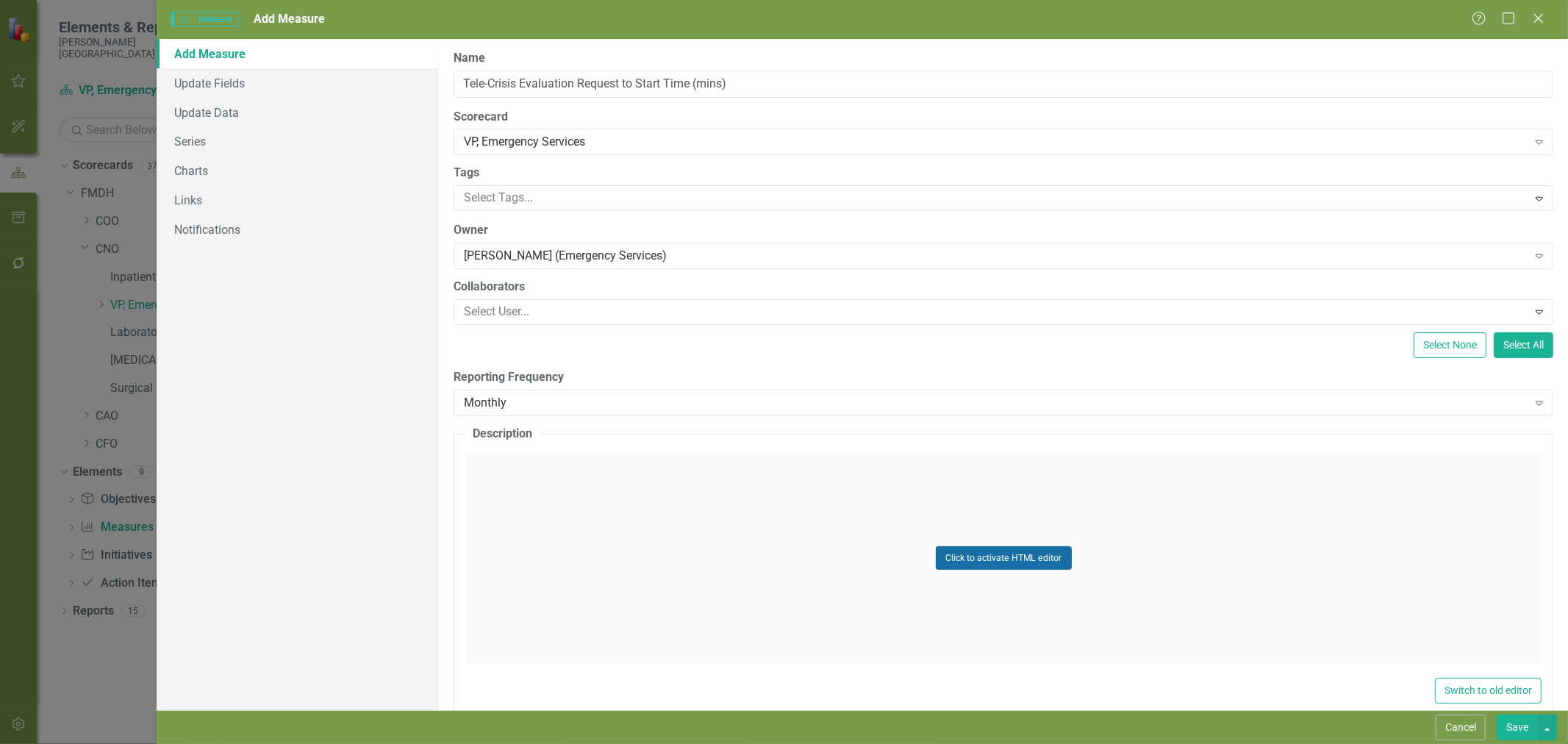
click at [970, 559] on button "Click to activate HTML editor" at bounding box center [1003, 558] width 136 height 23
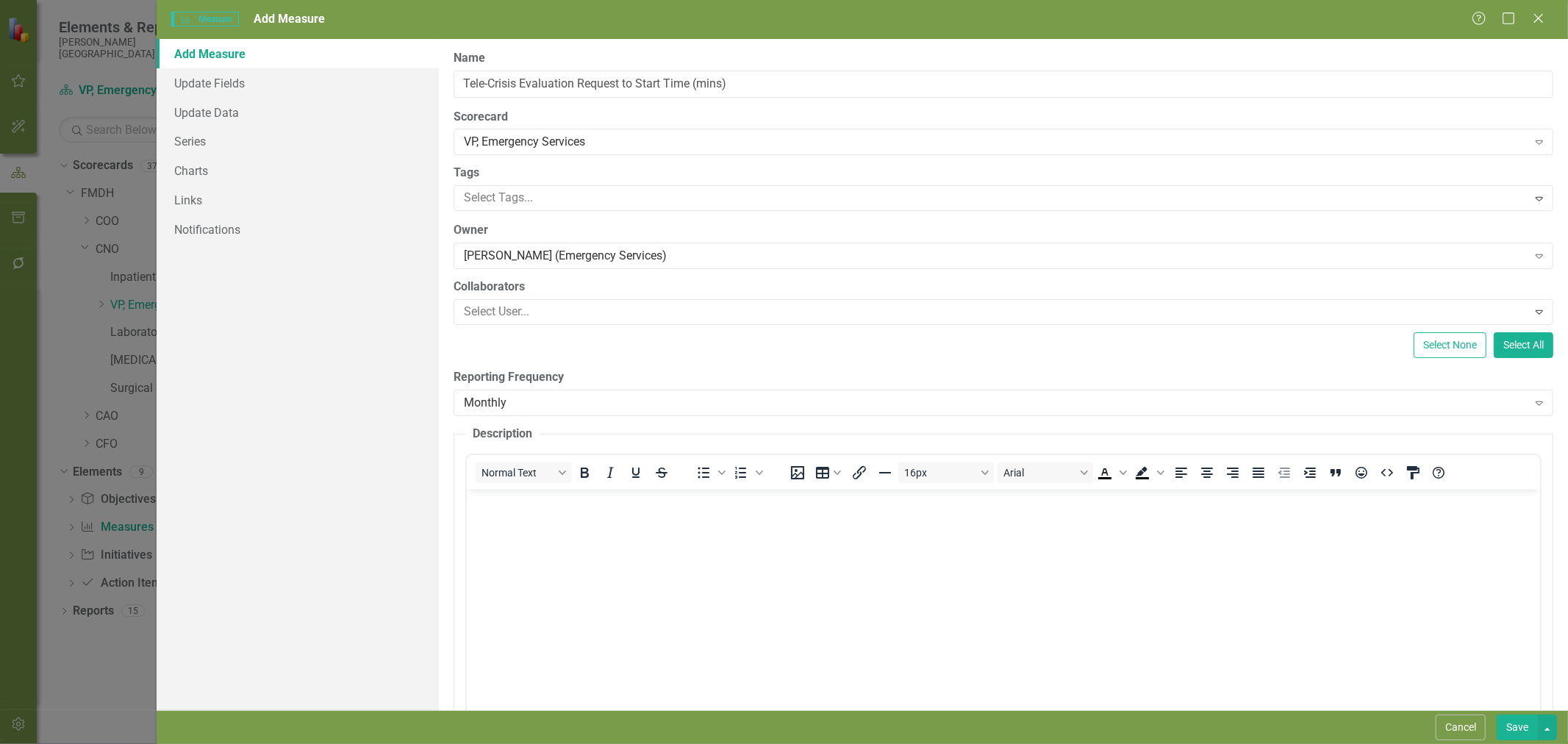
drag, startPoint x: 604, startPoint y: 553, endPoint x: 606, endPoint y: 546, distance: 7.3
click at [604, 553] on body "Rich Text Area. Press ALT-0 for help." at bounding box center [1002, 599] width 1073 height 220
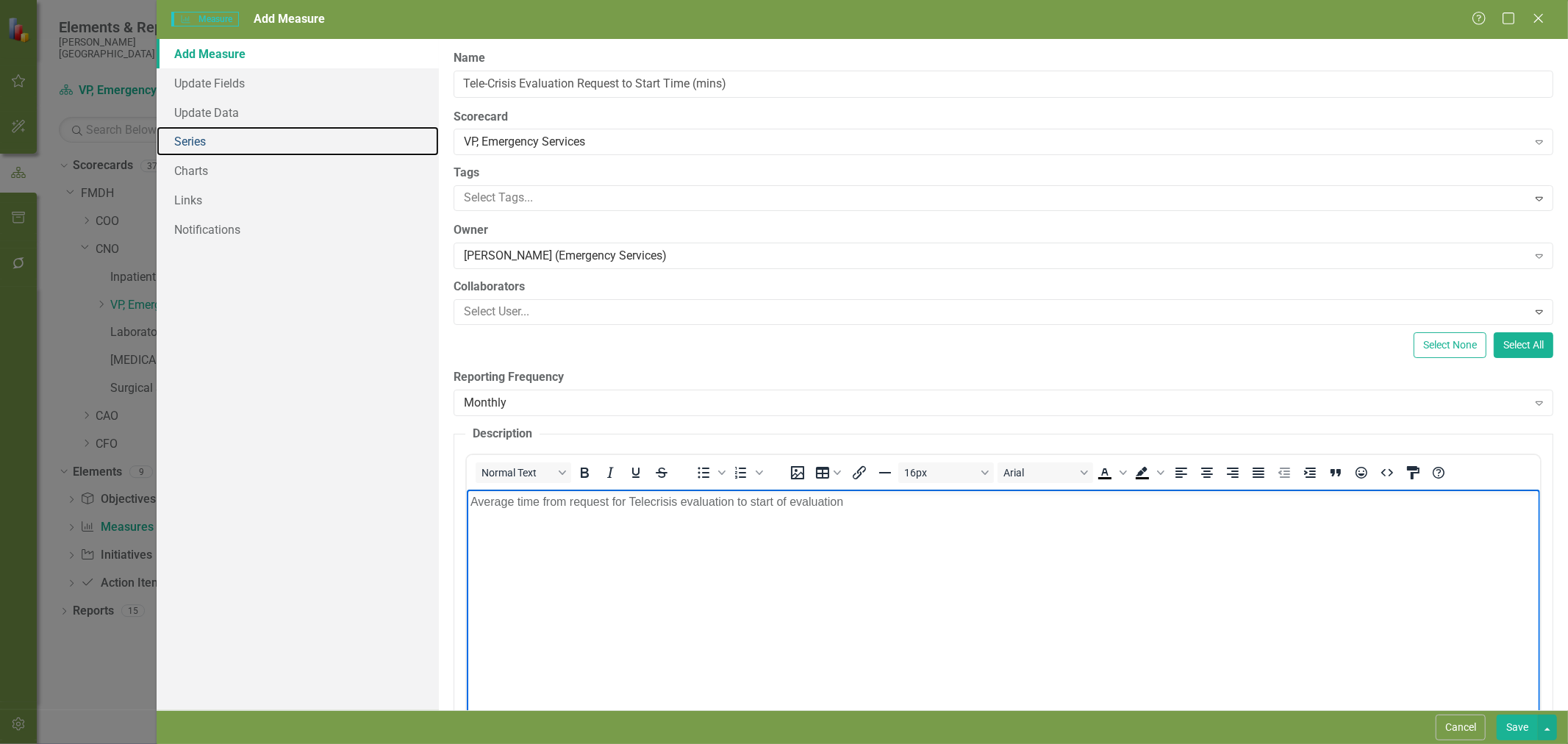
click at [215, 142] on link "Series" at bounding box center [298, 141] width 282 height 30
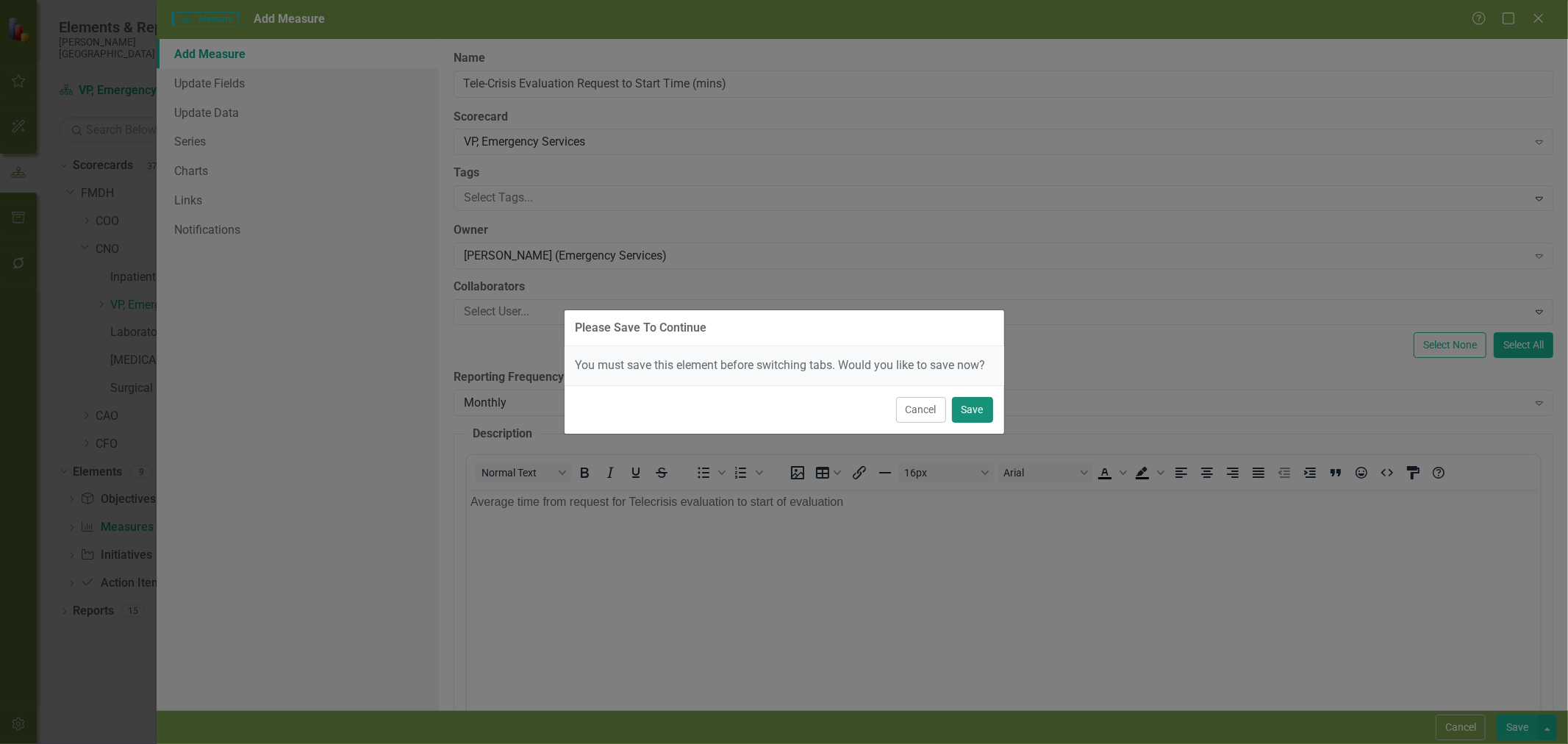
click at [983, 409] on button "Save" at bounding box center [972, 410] width 41 height 26
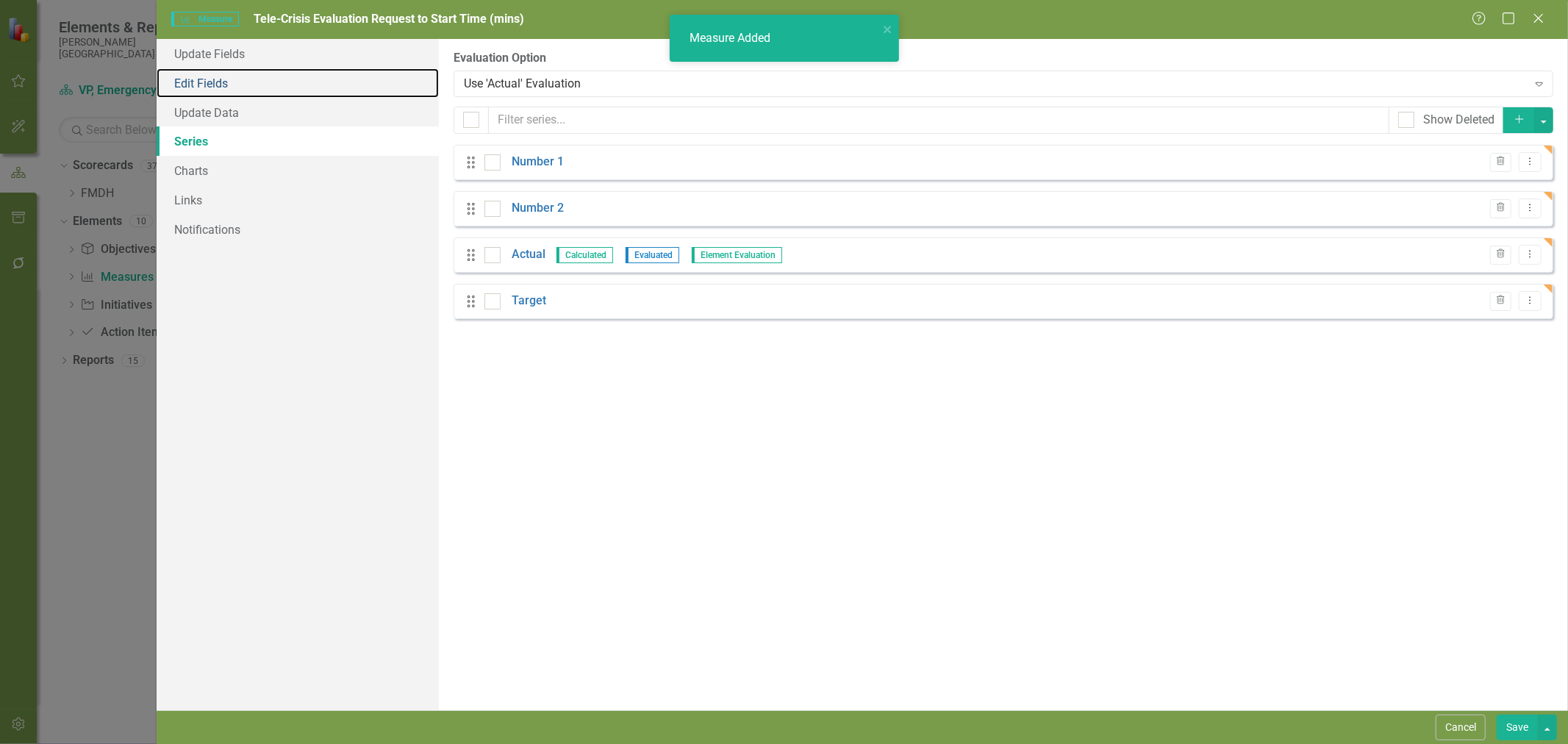
click at [208, 76] on link "Edit Fields" at bounding box center [298, 84] width 282 height 30
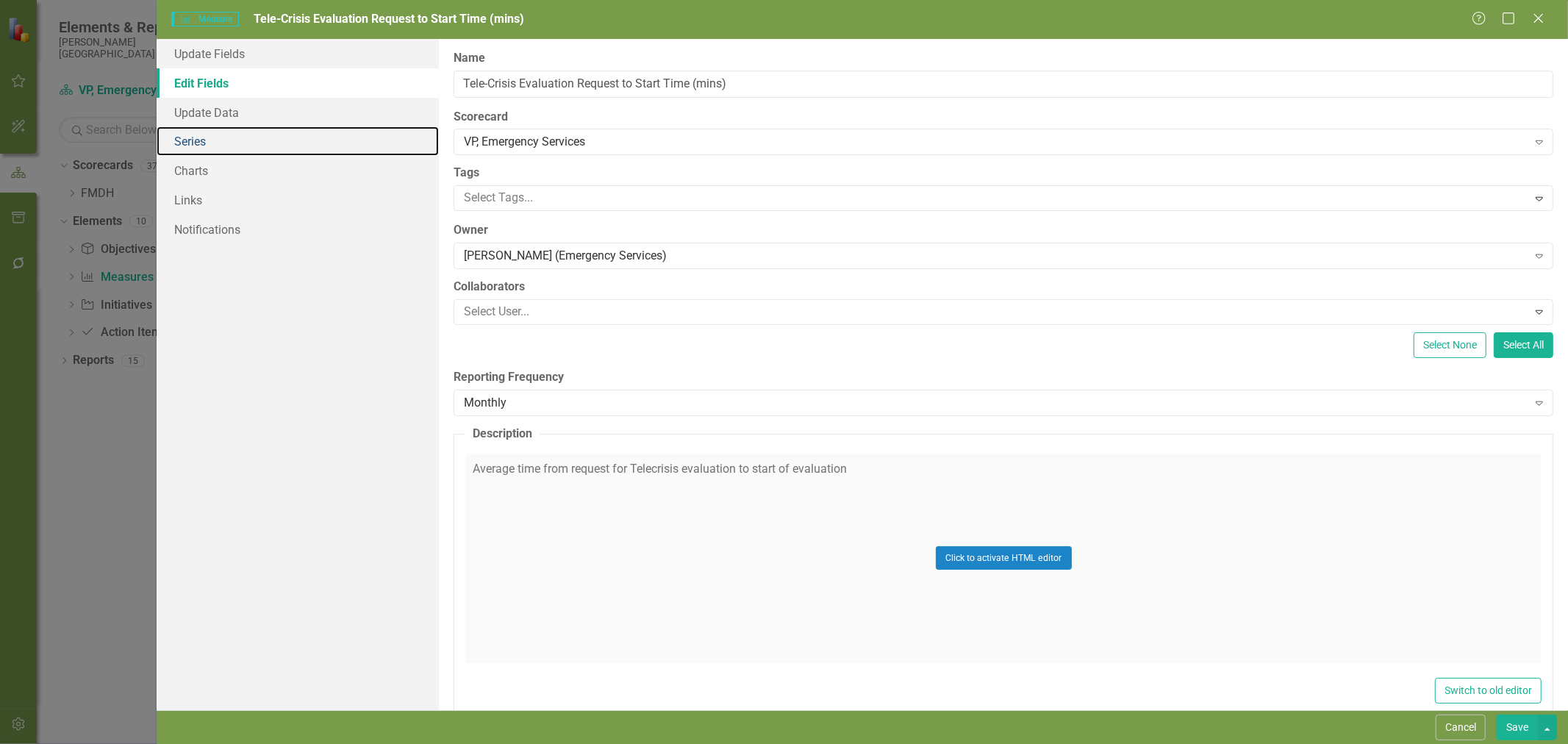
click at [184, 134] on link "Series" at bounding box center [298, 141] width 282 height 30
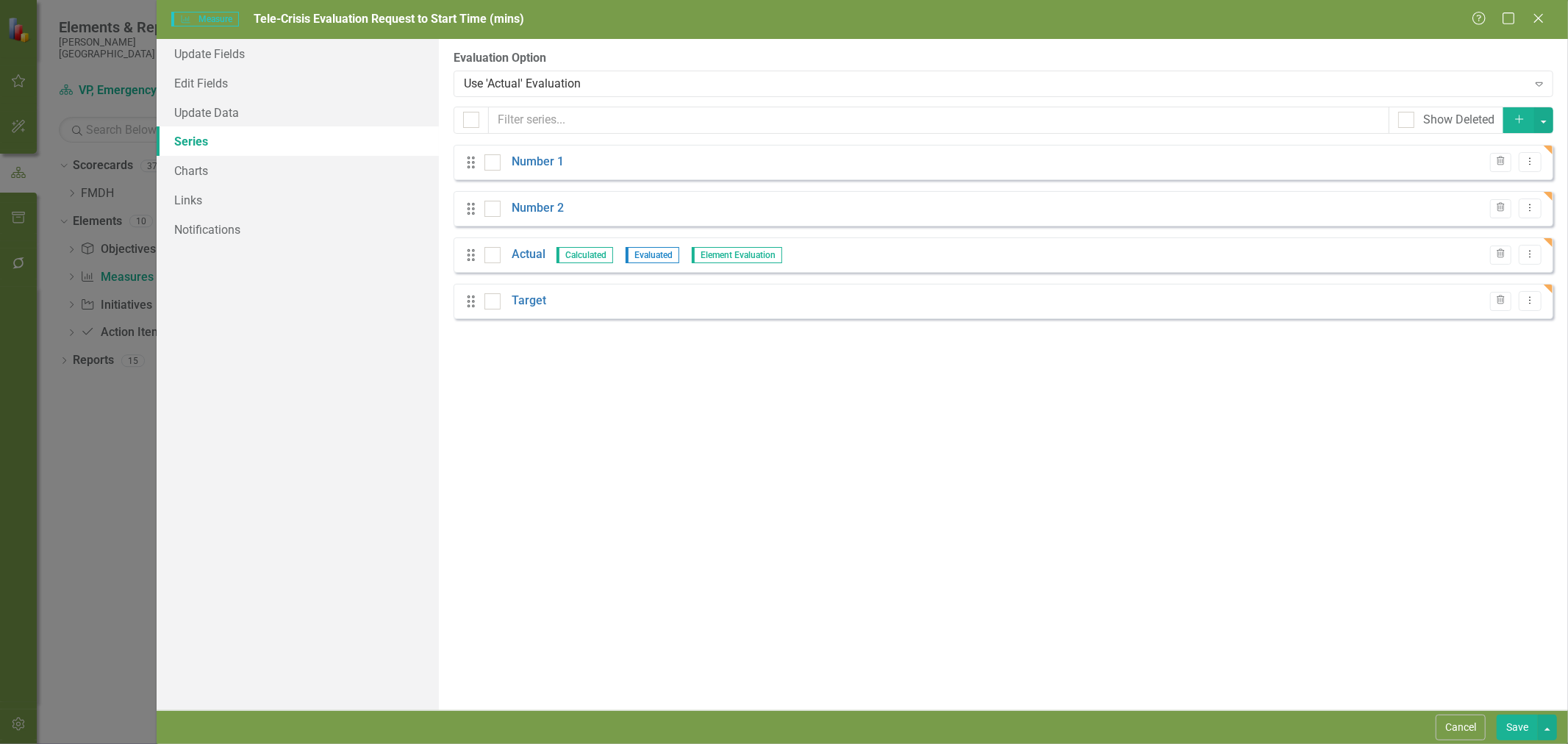
click at [1497, 162] on icon "Trash" at bounding box center [1500, 162] width 11 height 9
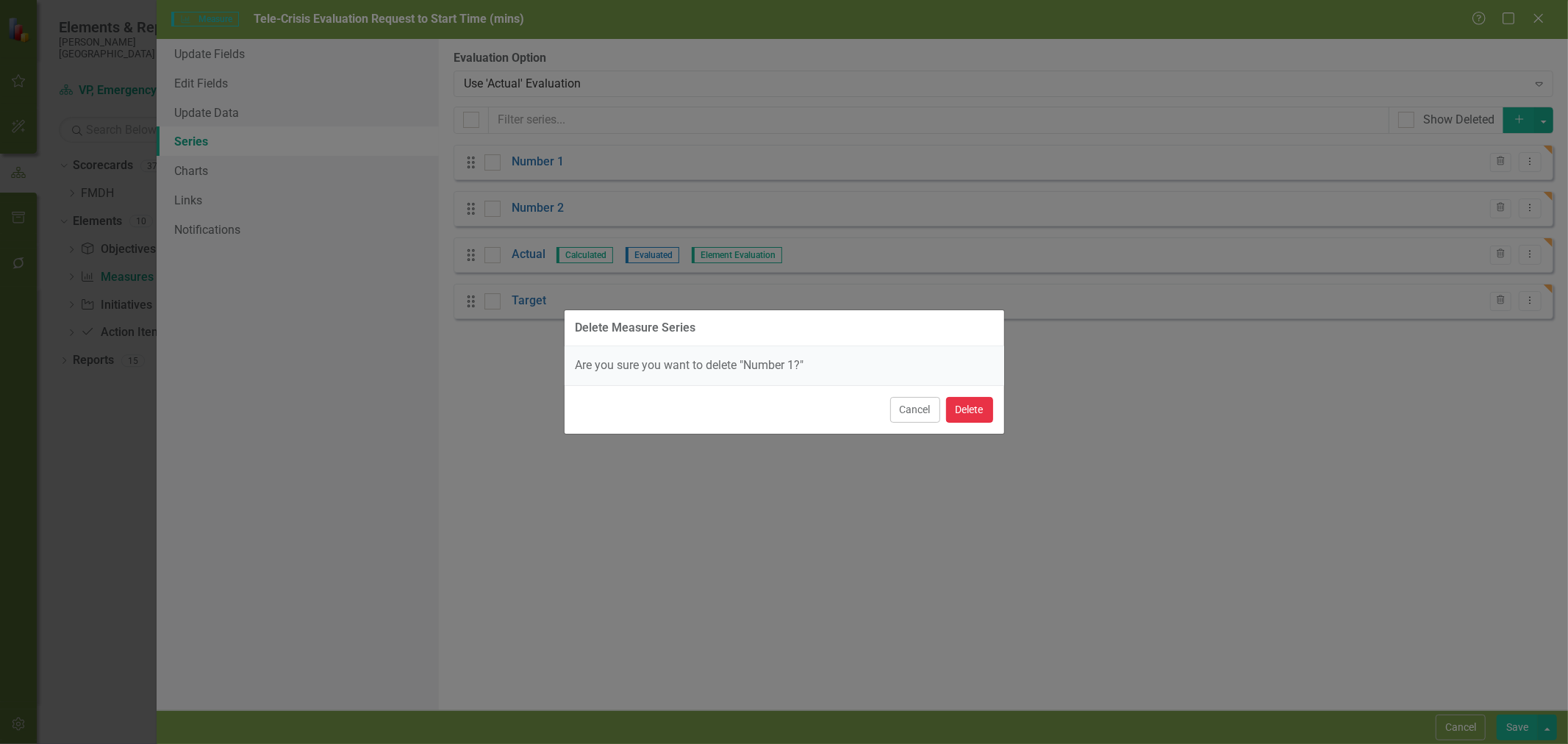
click at [962, 408] on button "Delete" at bounding box center [969, 410] width 47 height 26
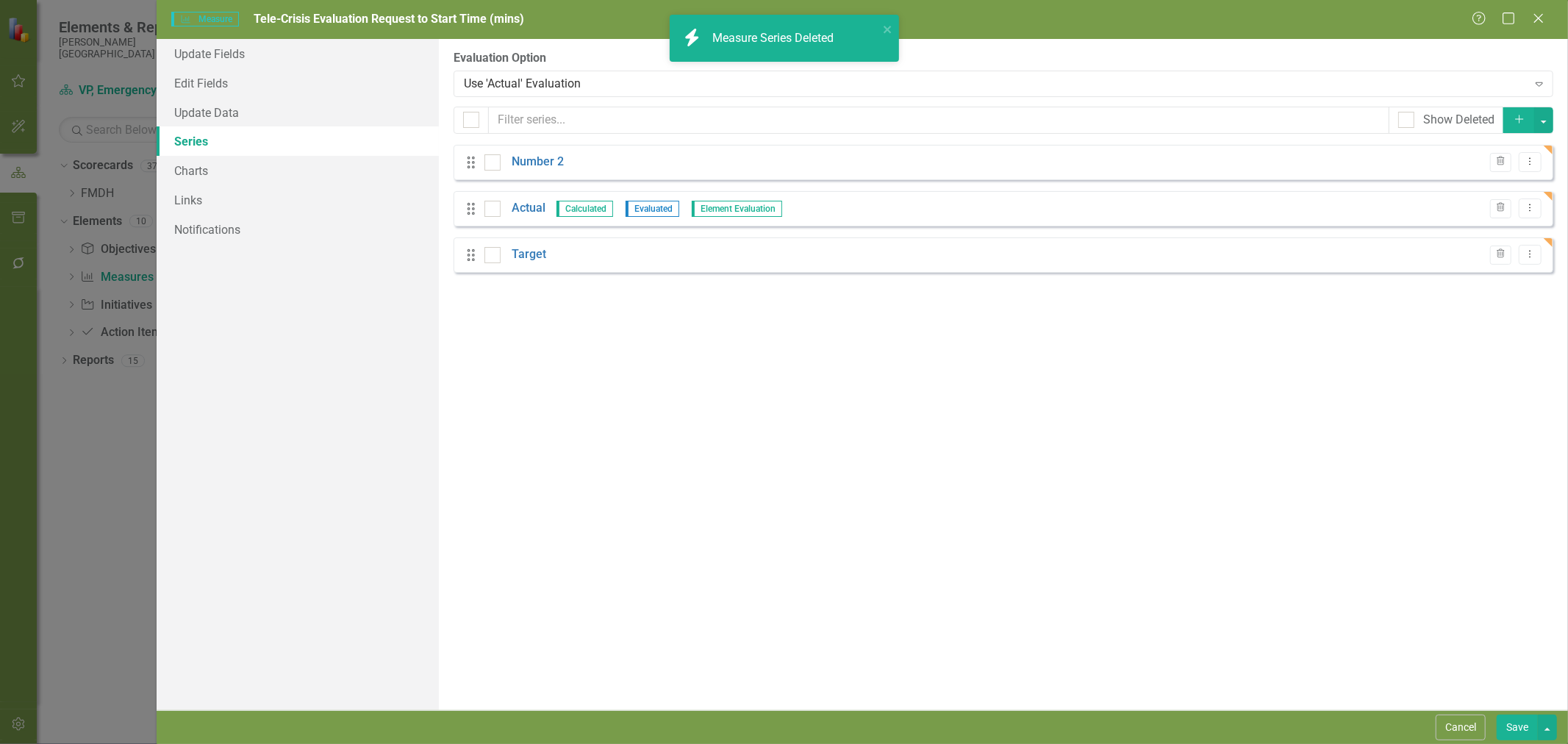
click at [1509, 153] on button "Trash" at bounding box center [1500, 163] width 21 height 19
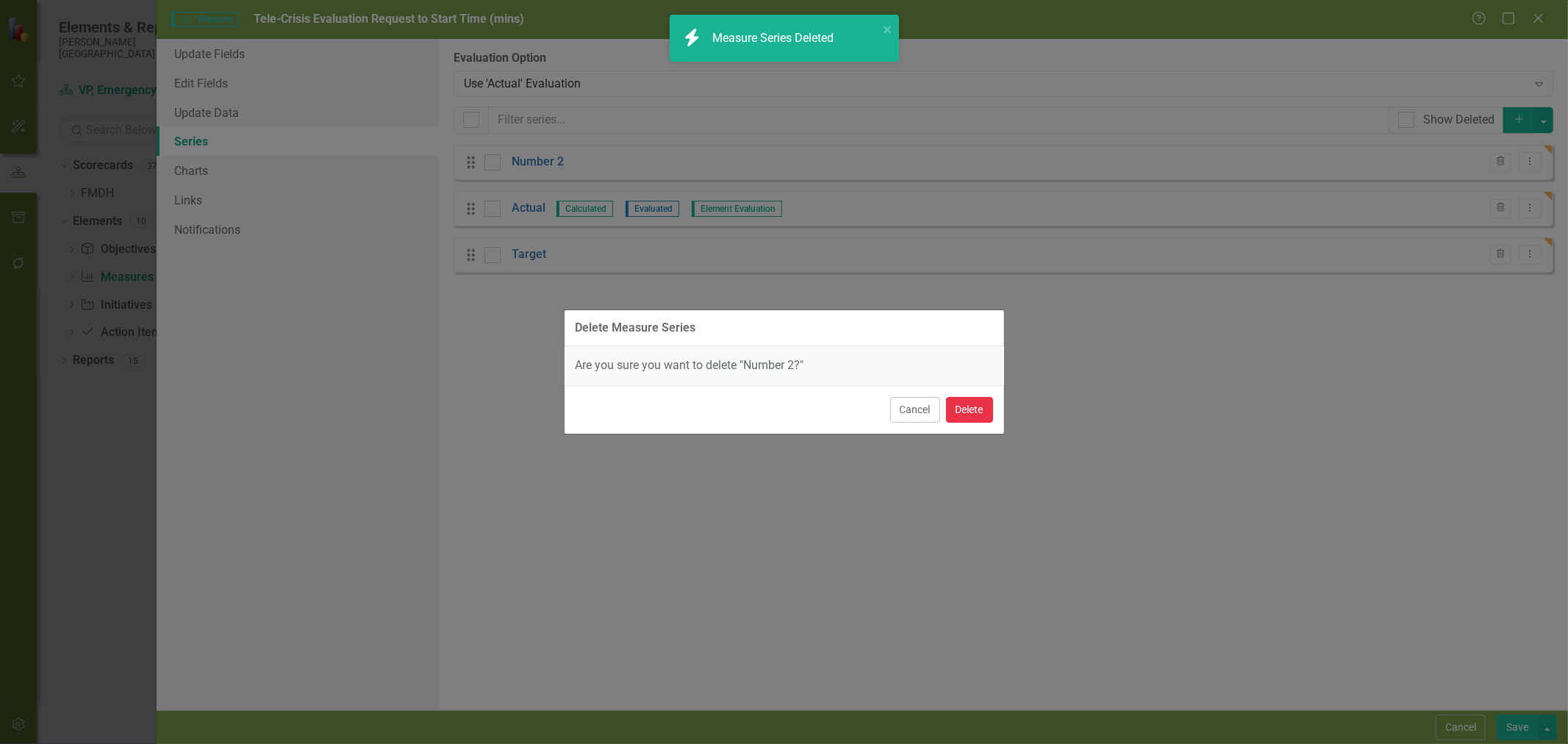
click at [981, 406] on button "Delete" at bounding box center [969, 410] width 47 height 26
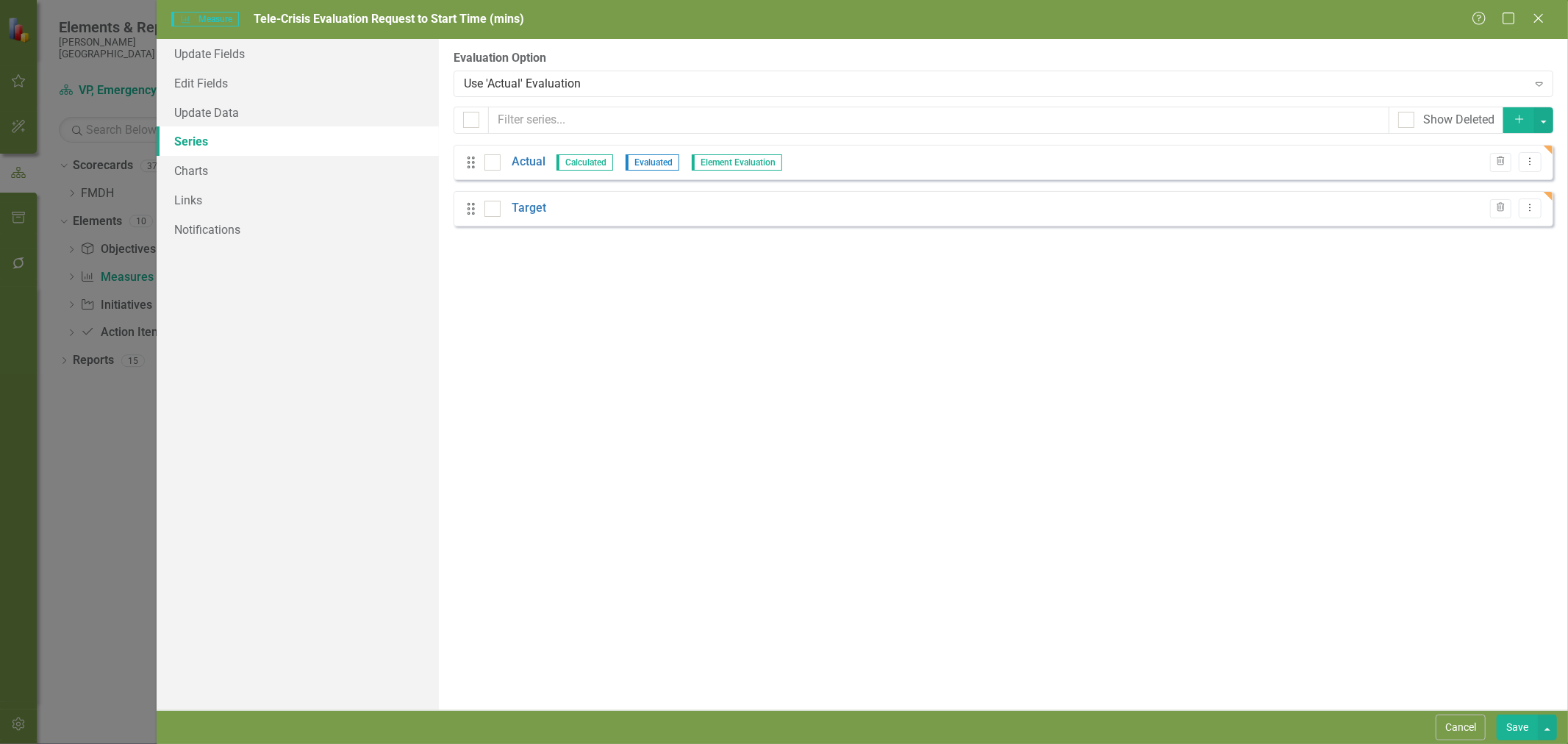
click at [531, 163] on link "Actual" at bounding box center [528, 162] width 34 height 17
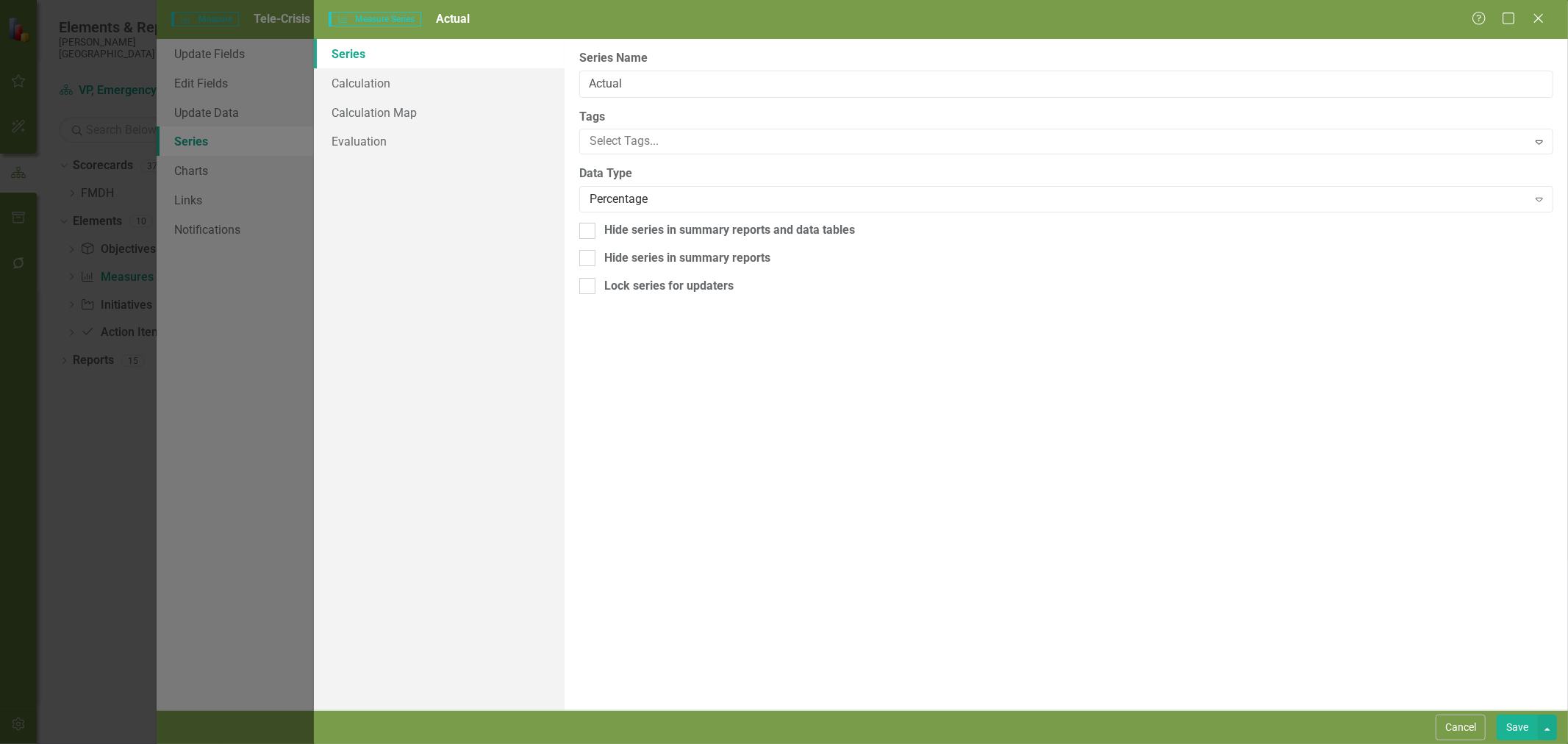
click at [650, 201] on div "Percentage" at bounding box center [1058, 199] width 938 height 17
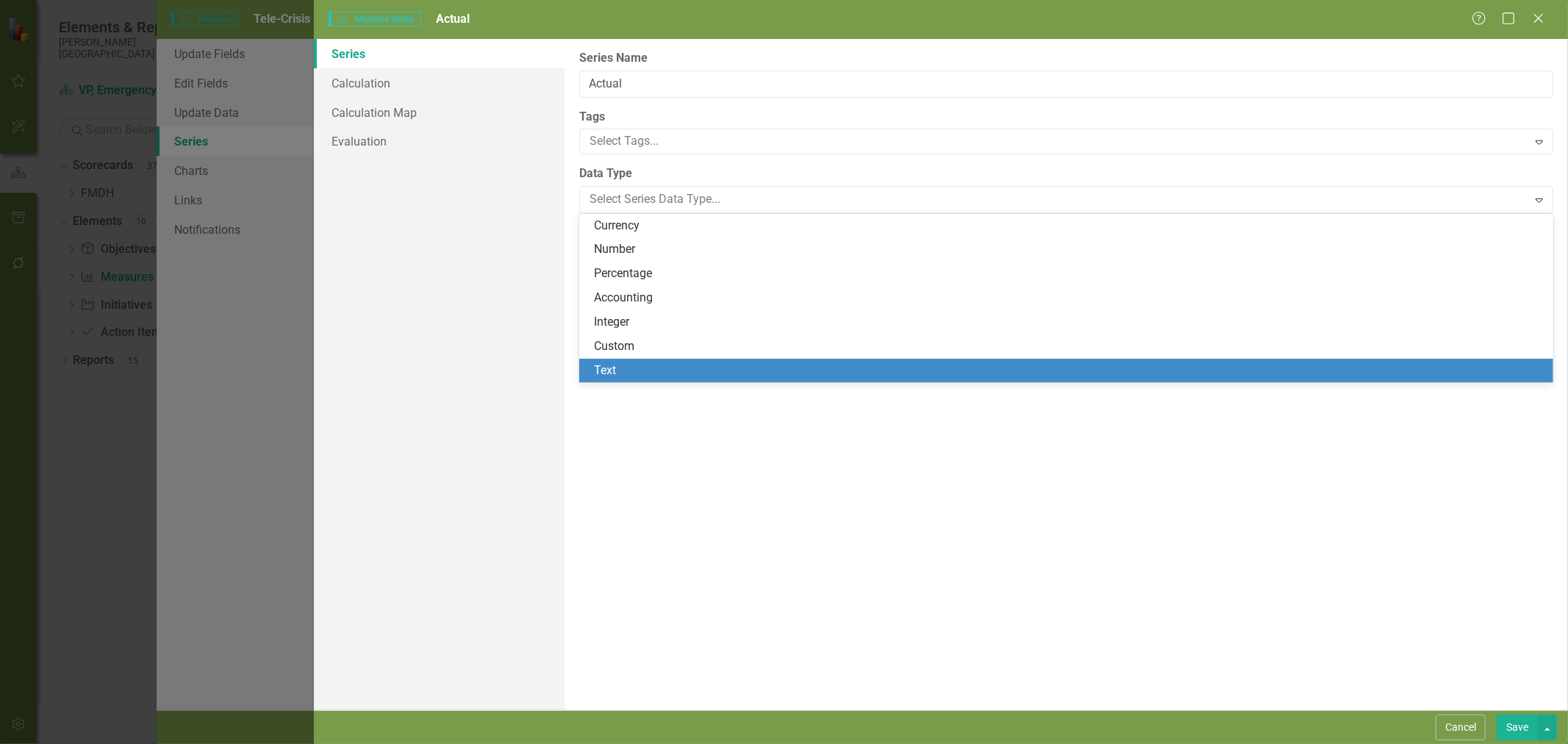
click at [643, 370] on div "Text" at bounding box center [1069, 370] width 950 height 17
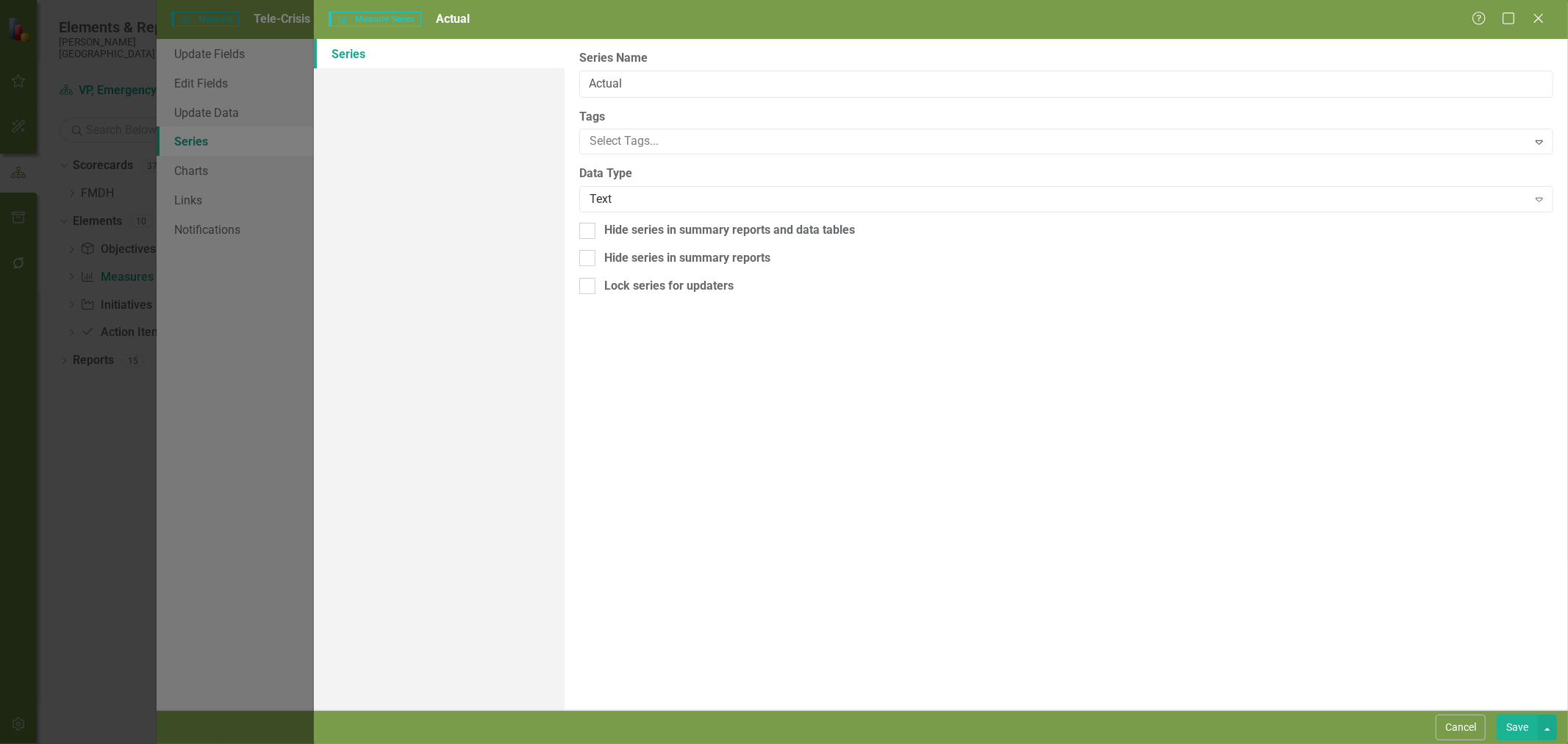
click at [643, 362] on div "From this page, you can edit the name, type, and visibility options of your ser…" at bounding box center [1066, 374] width 1003 height 671
click at [640, 203] on div "Text" at bounding box center [1058, 199] width 938 height 17
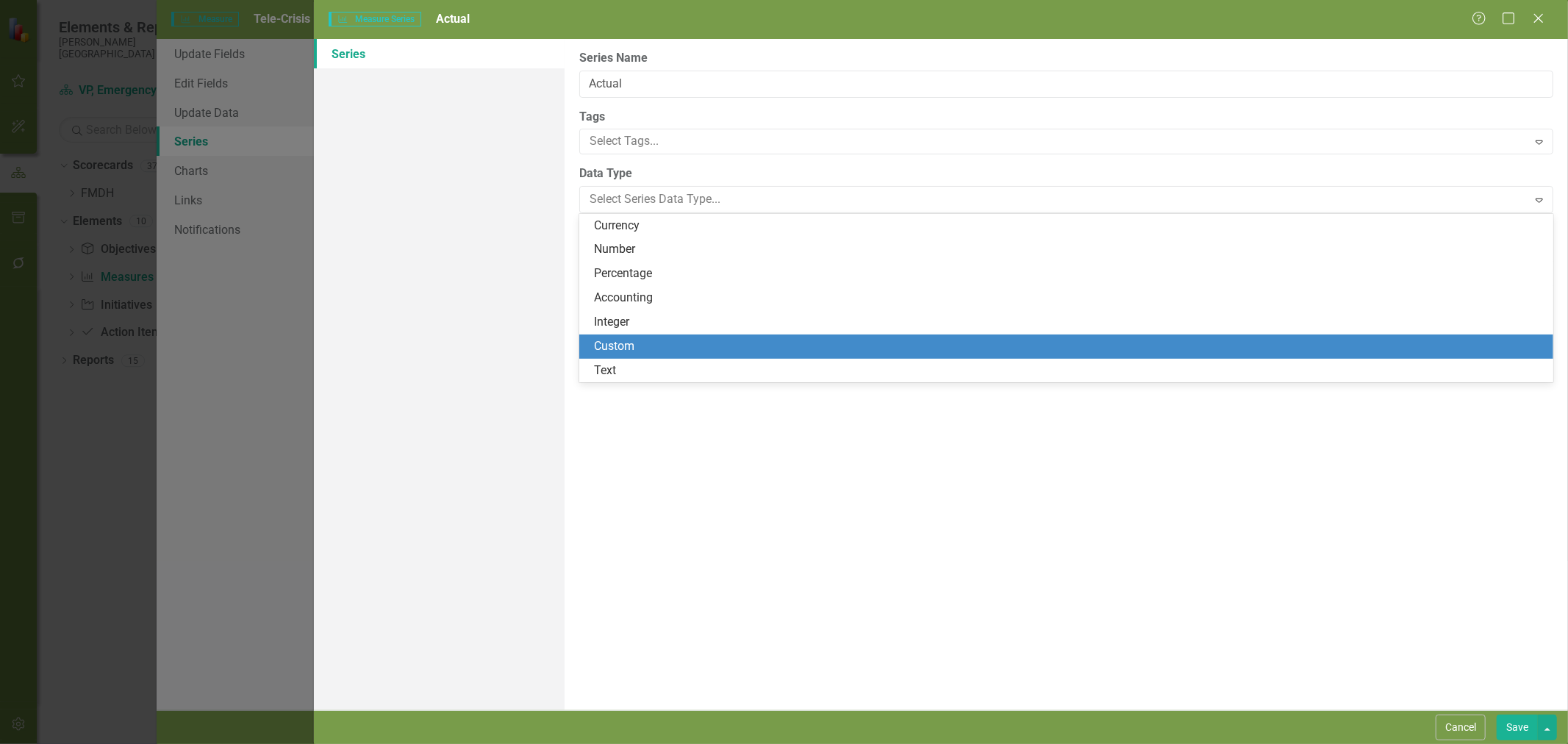
click at [631, 344] on div "Custom" at bounding box center [1069, 346] width 950 height 17
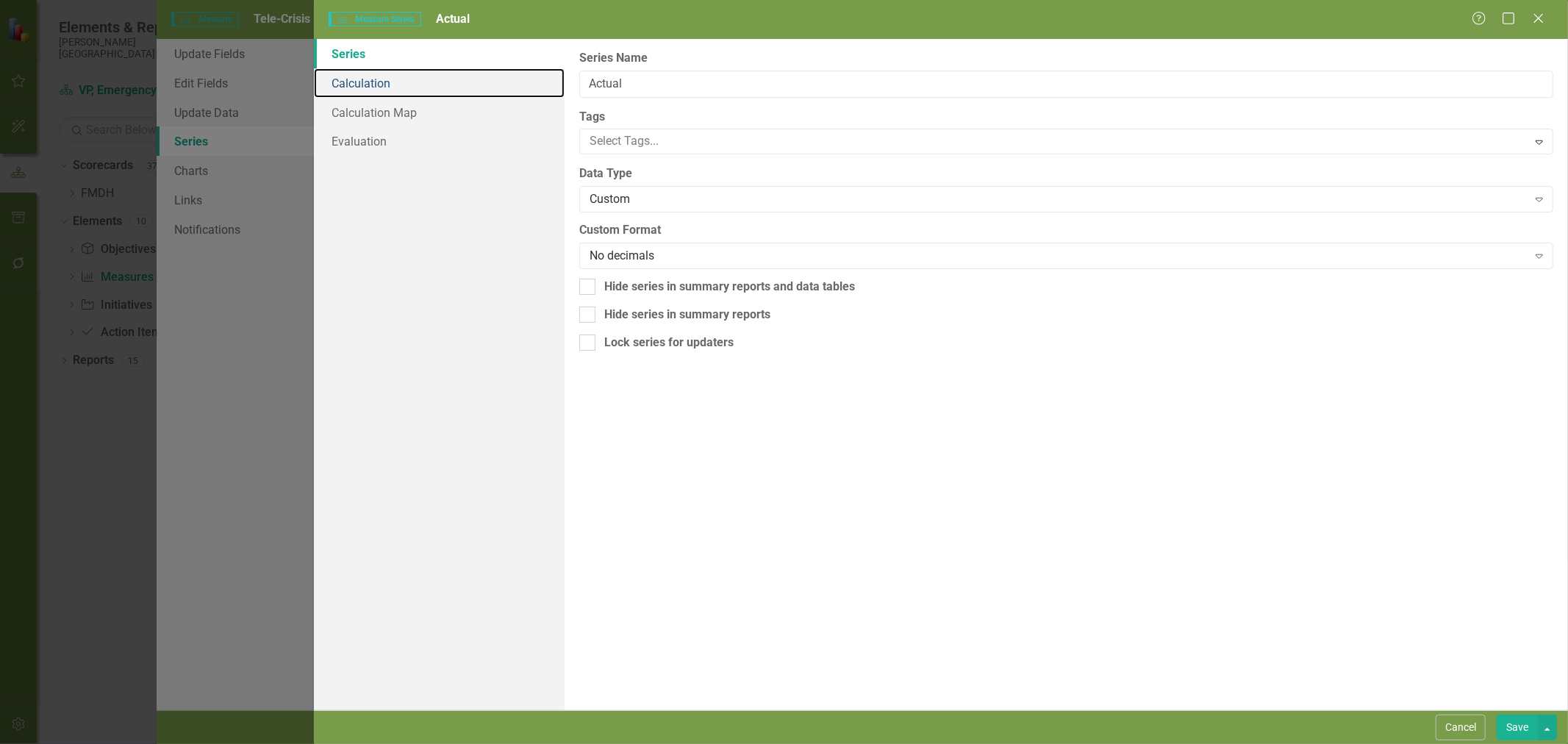
click at [424, 83] on link "Calculation" at bounding box center [439, 84] width 251 height 30
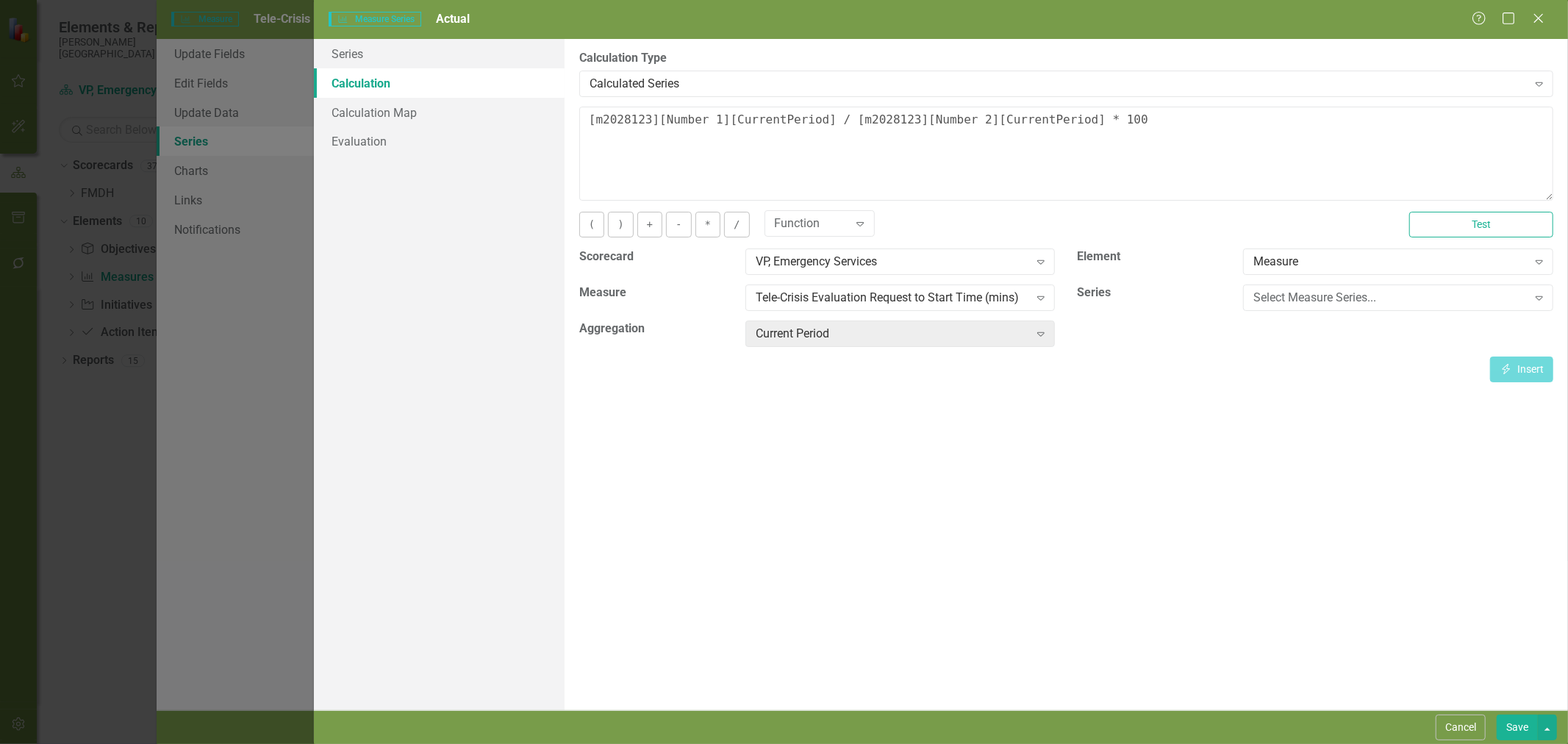
click at [667, 84] on div "Calculated Series" at bounding box center [1058, 83] width 938 height 17
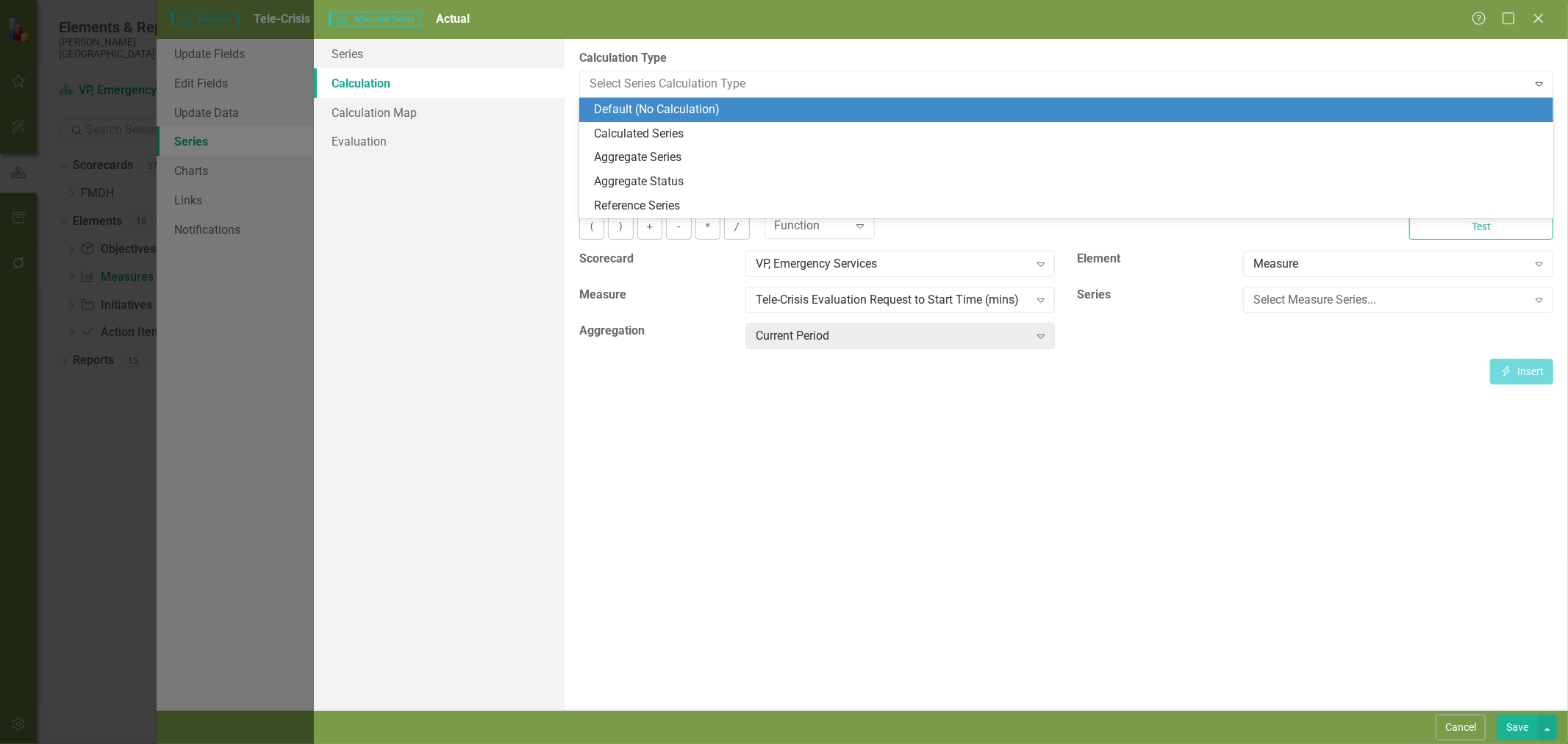
click at [658, 111] on div "Default (No Calculation)" at bounding box center [1069, 110] width 950 height 17
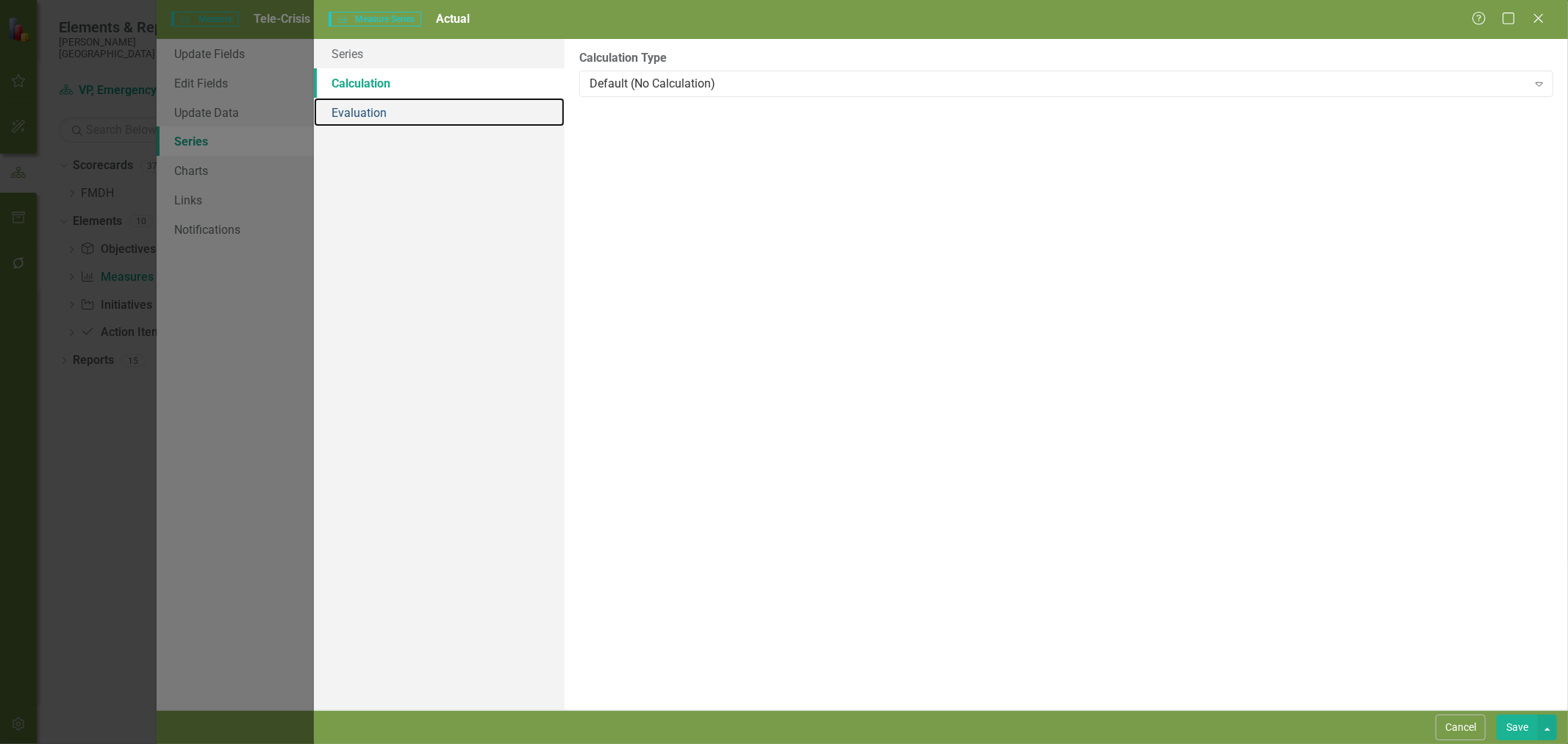
click at [405, 109] on link "Evaluation" at bounding box center [439, 112] width 251 height 30
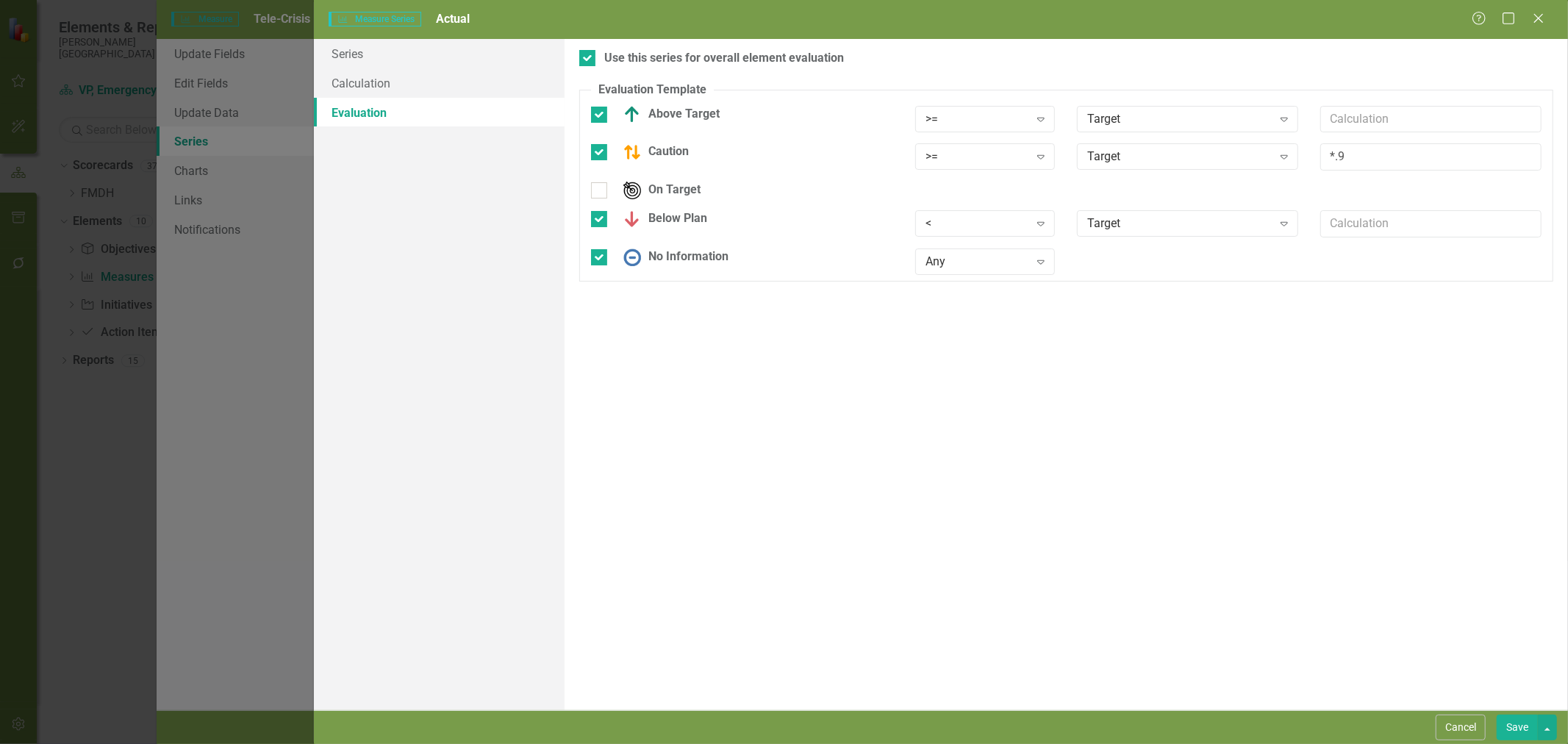
click at [970, 119] on div ">=" at bounding box center [976, 118] width 104 height 17
click at [958, 211] on div "<=" at bounding box center [988, 217] width 117 height 17
click at [963, 158] on div ">=" at bounding box center [976, 157] width 104 height 17
click at [959, 260] on div "<=" at bounding box center [988, 255] width 117 height 17
click at [957, 218] on div "<" at bounding box center [976, 223] width 104 height 17
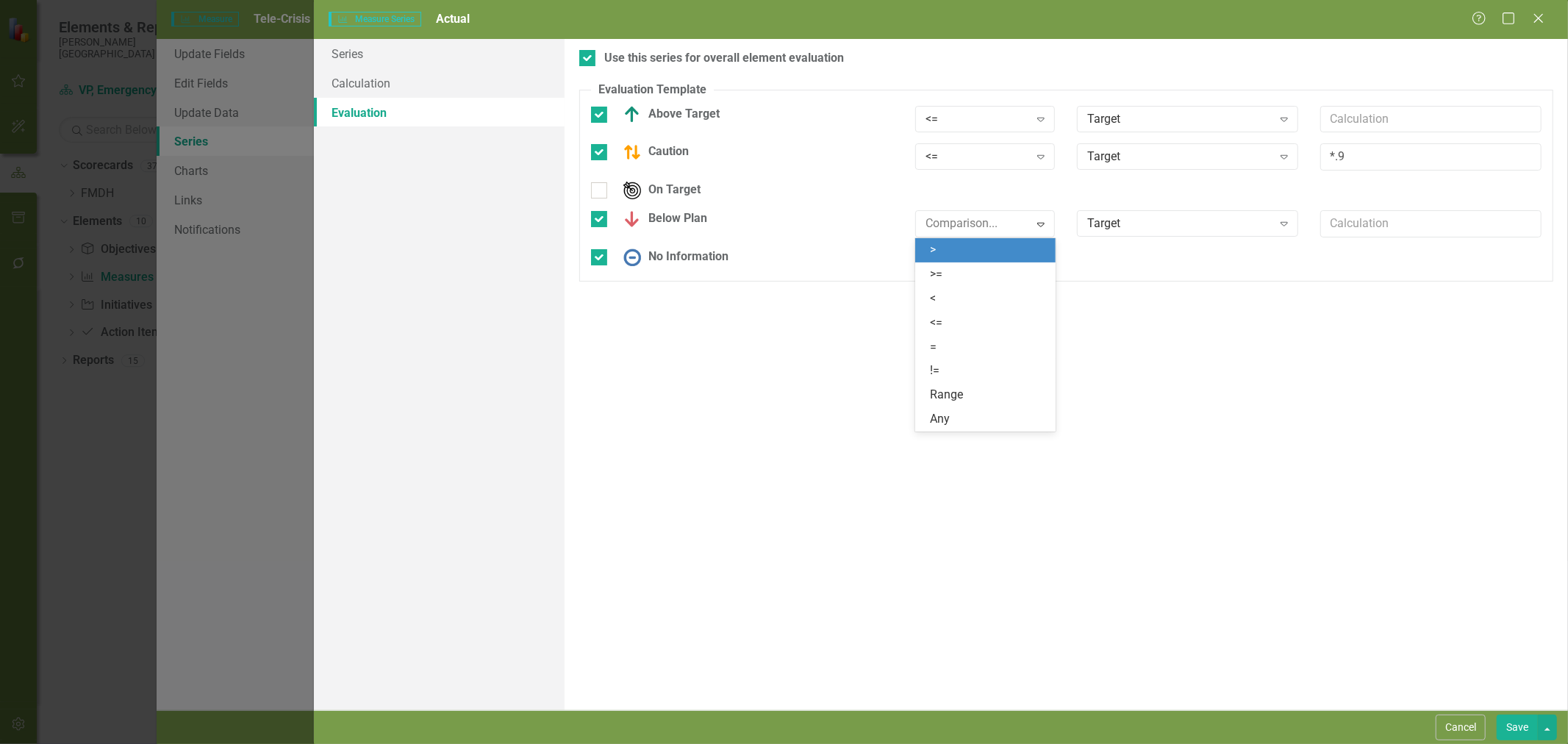
click at [958, 244] on div ">" at bounding box center [988, 250] width 117 height 17
click at [1516, 726] on button "Save" at bounding box center [1517, 727] width 41 height 26
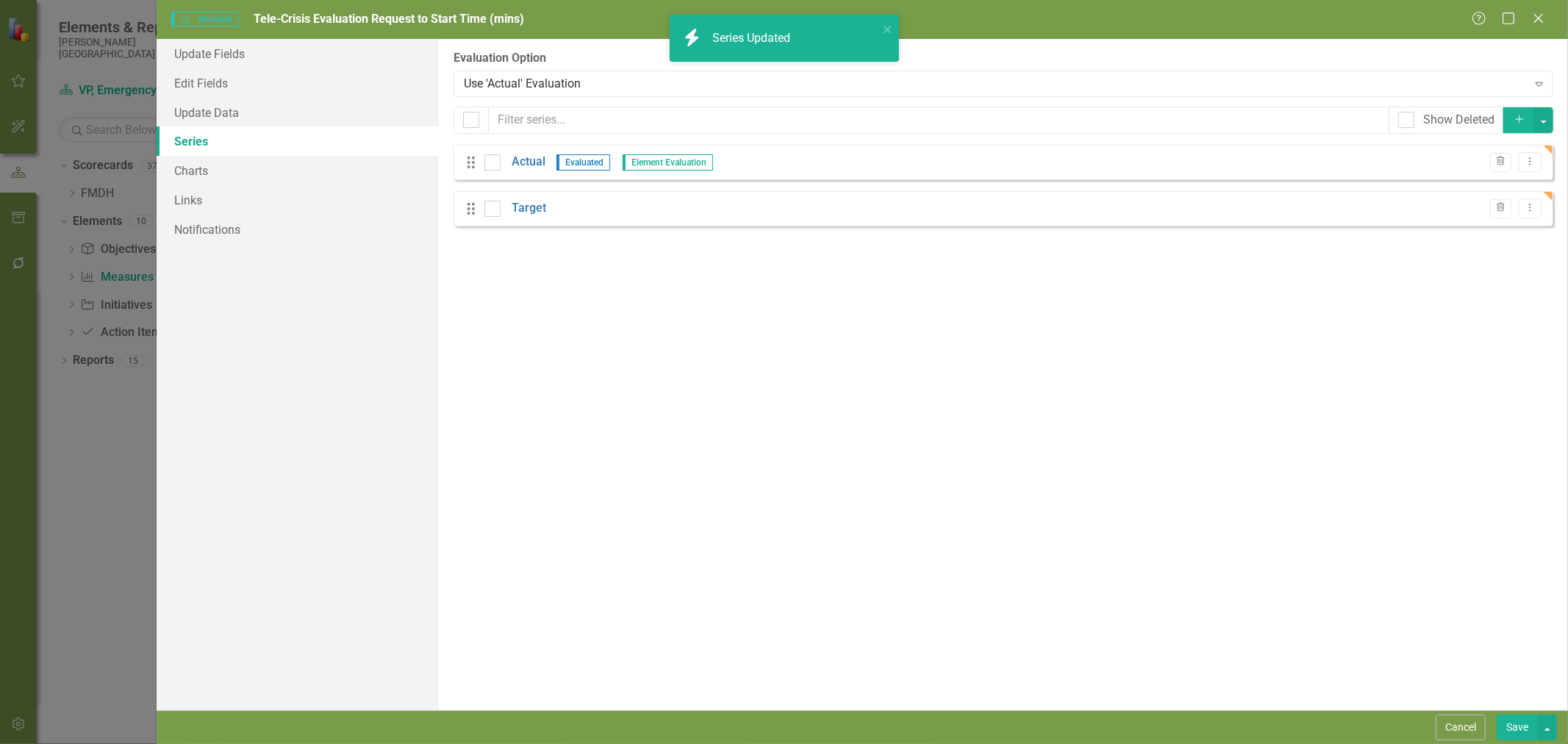
click at [526, 210] on link "Target" at bounding box center [529, 208] width 35 height 17
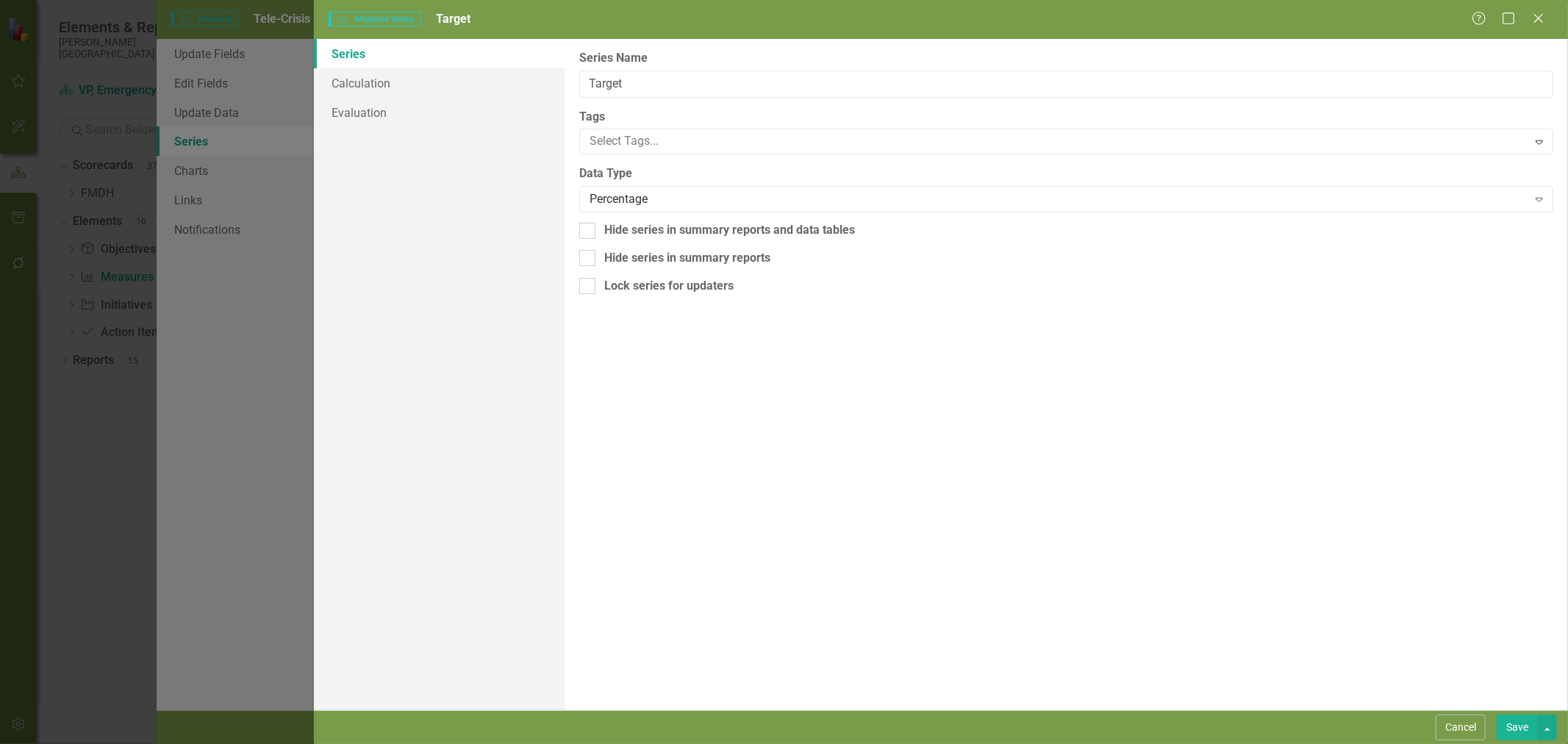
click at [633, 197] on div "Percentage" at bounding box center [1058, 199] width 938 height 17
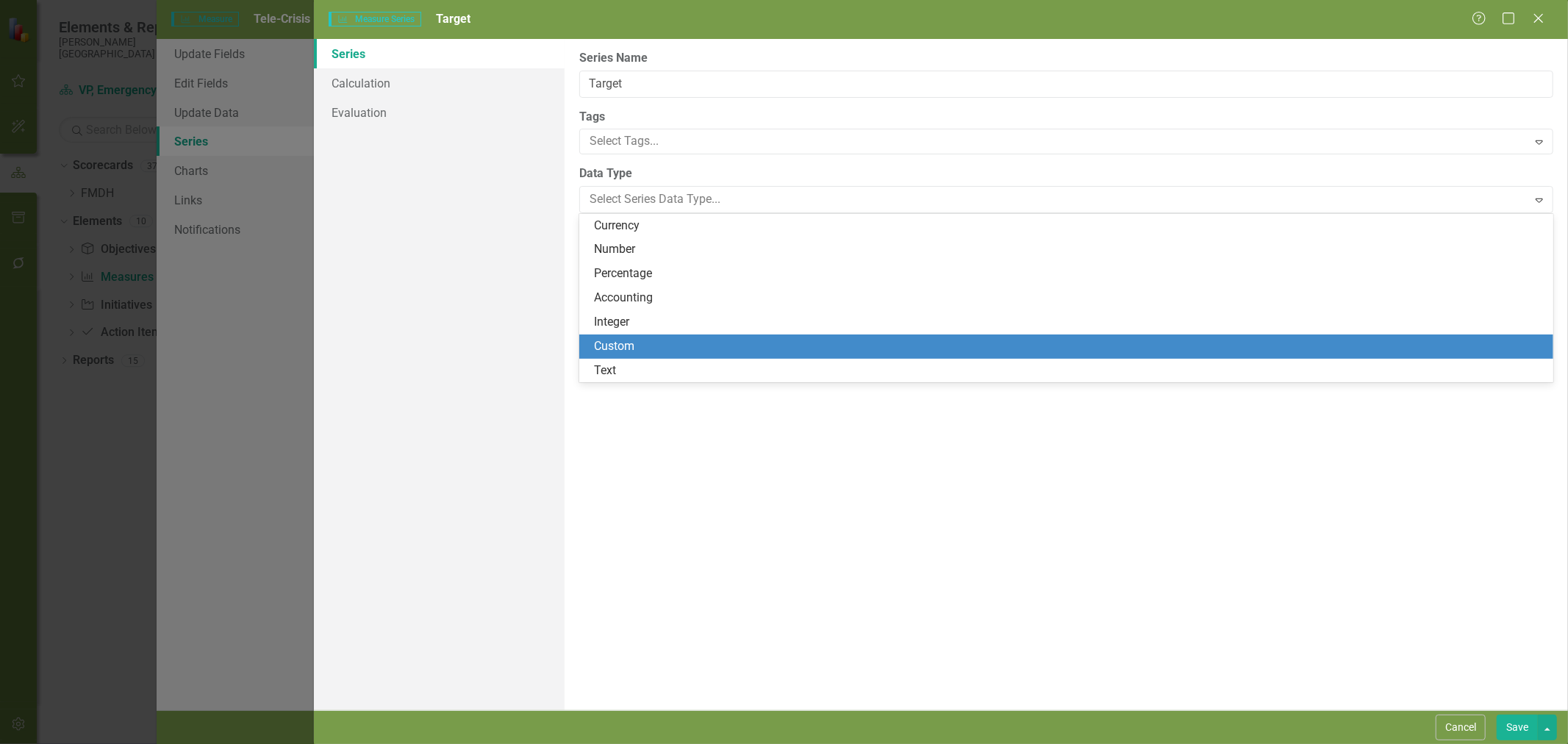
click at [655, 350] on div "Custom" at bounding box center [1069, 346] width 950 height 17
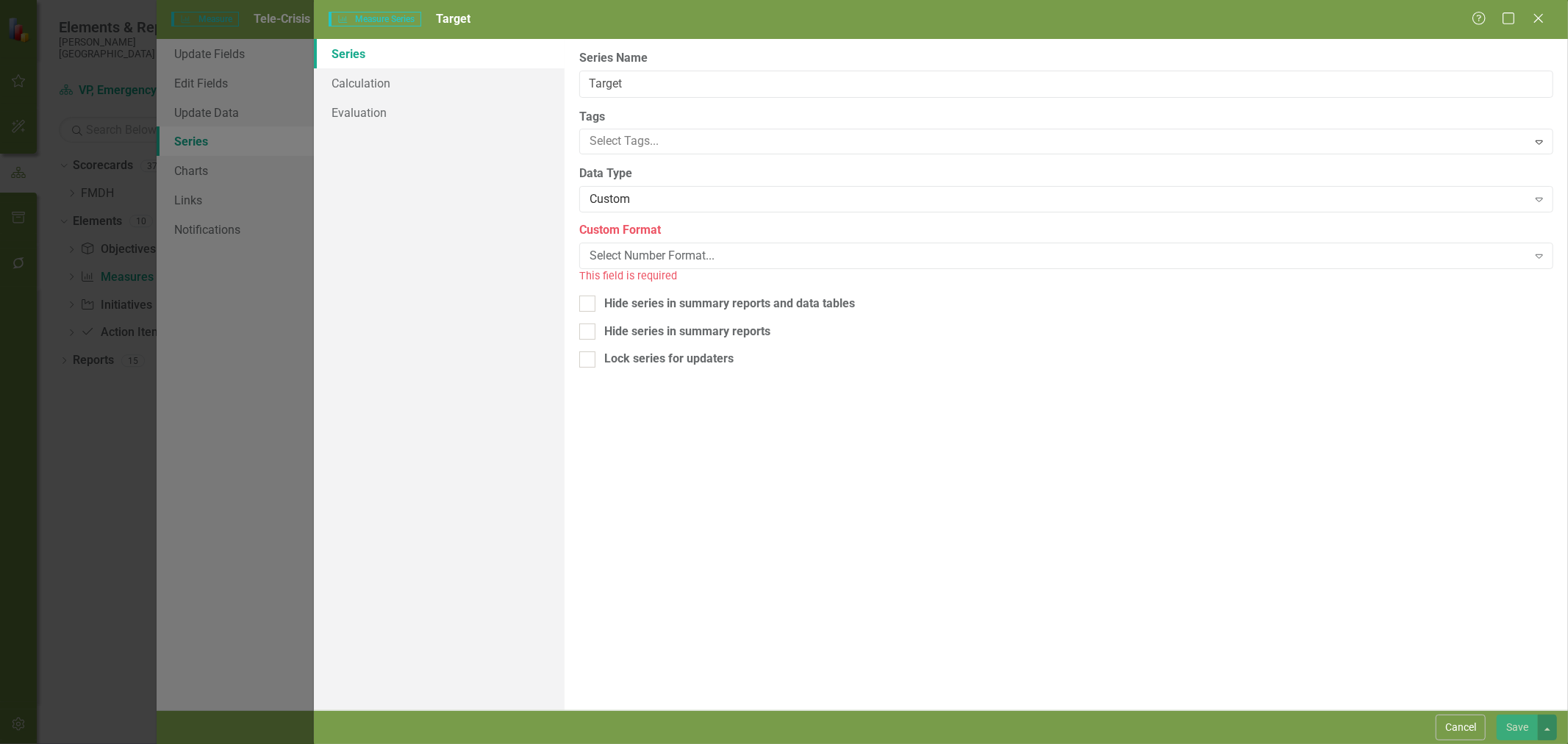
click at [635, 239] on div "Custom Format Select Number Format... Expand This field is required" at bounding box center [1066, 252] width 974 height 62
click at [634, 248] on div "Select Number Format..." at bounding box center [1058, 256] width 938 height 17
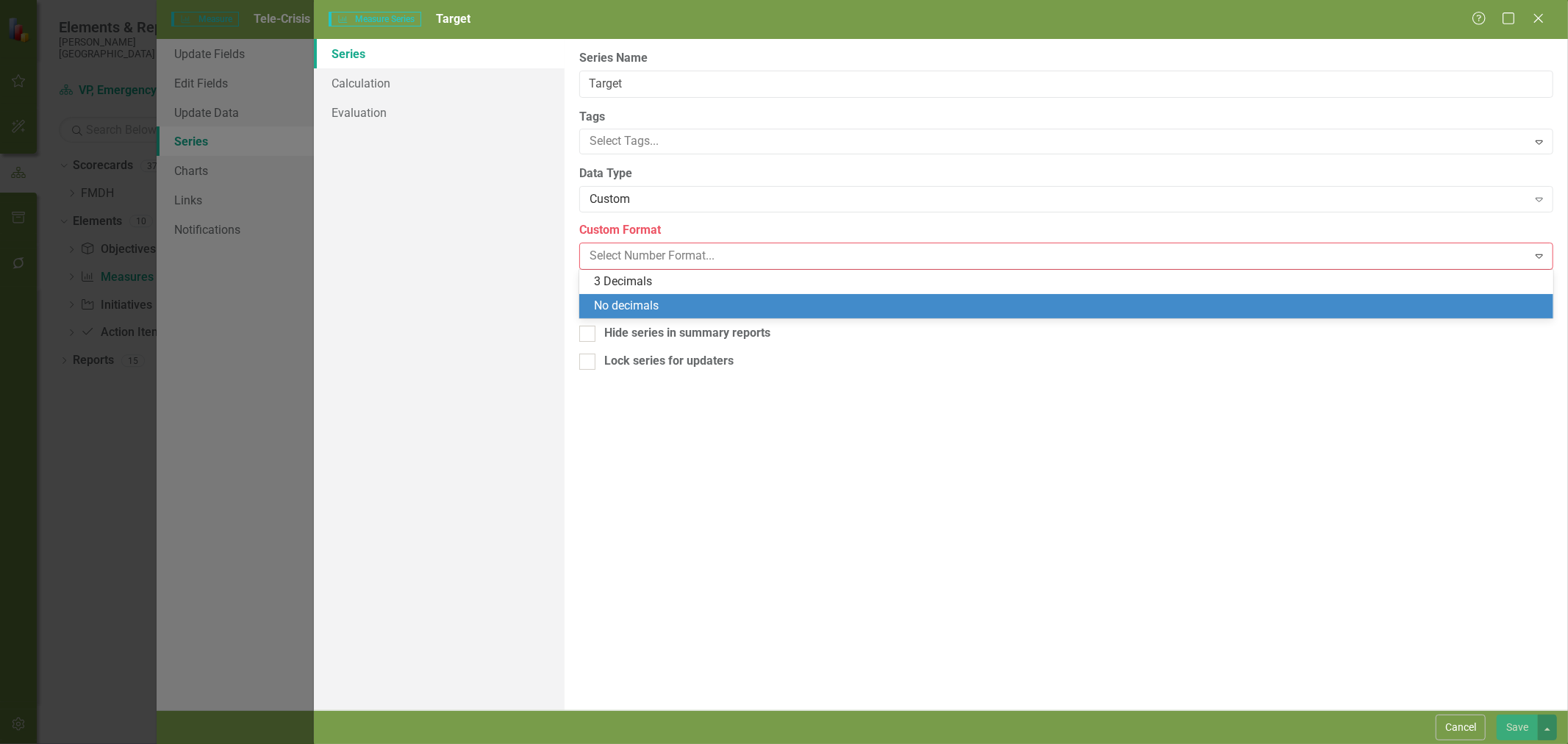
click at [648, 306] on div "No decimals" at bounding box center [1069, 305] width 950 height 17
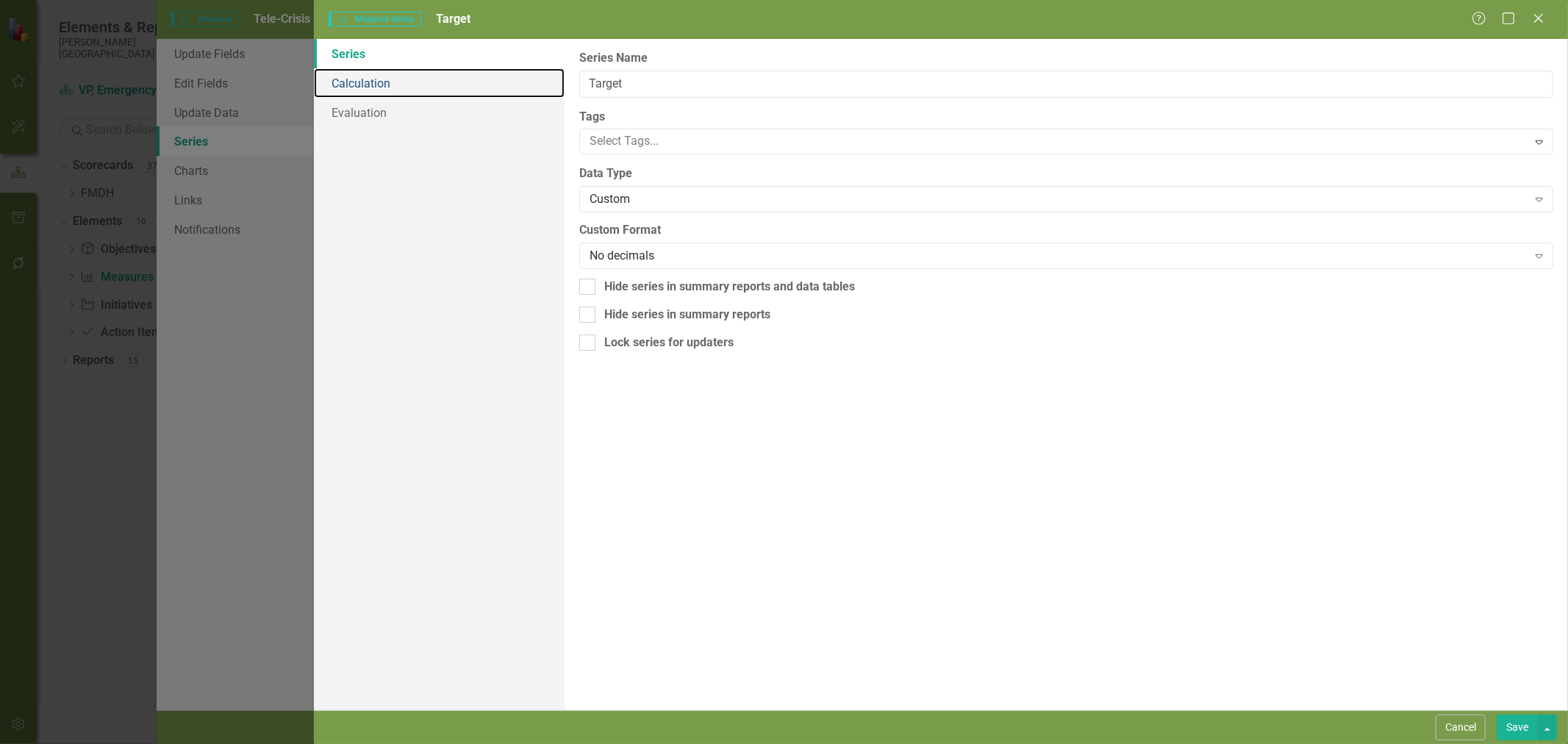
click at [405, 78] on link "Calculation" at bounding box center [439, 84] width 251 height 30
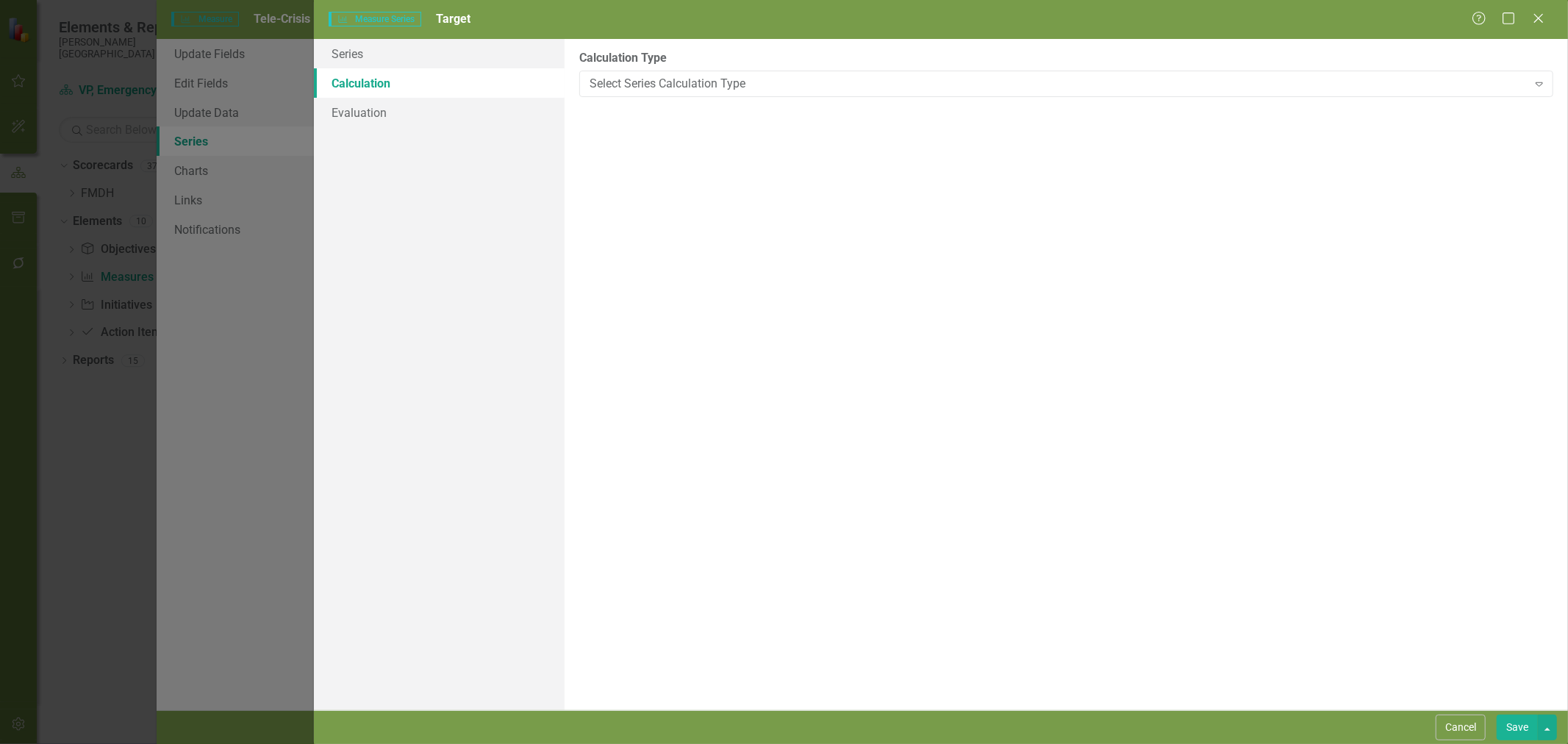
click at [721, 81] on div "Select Series Calculation Type" at bounding box center [1058, 83] width 938 height 17
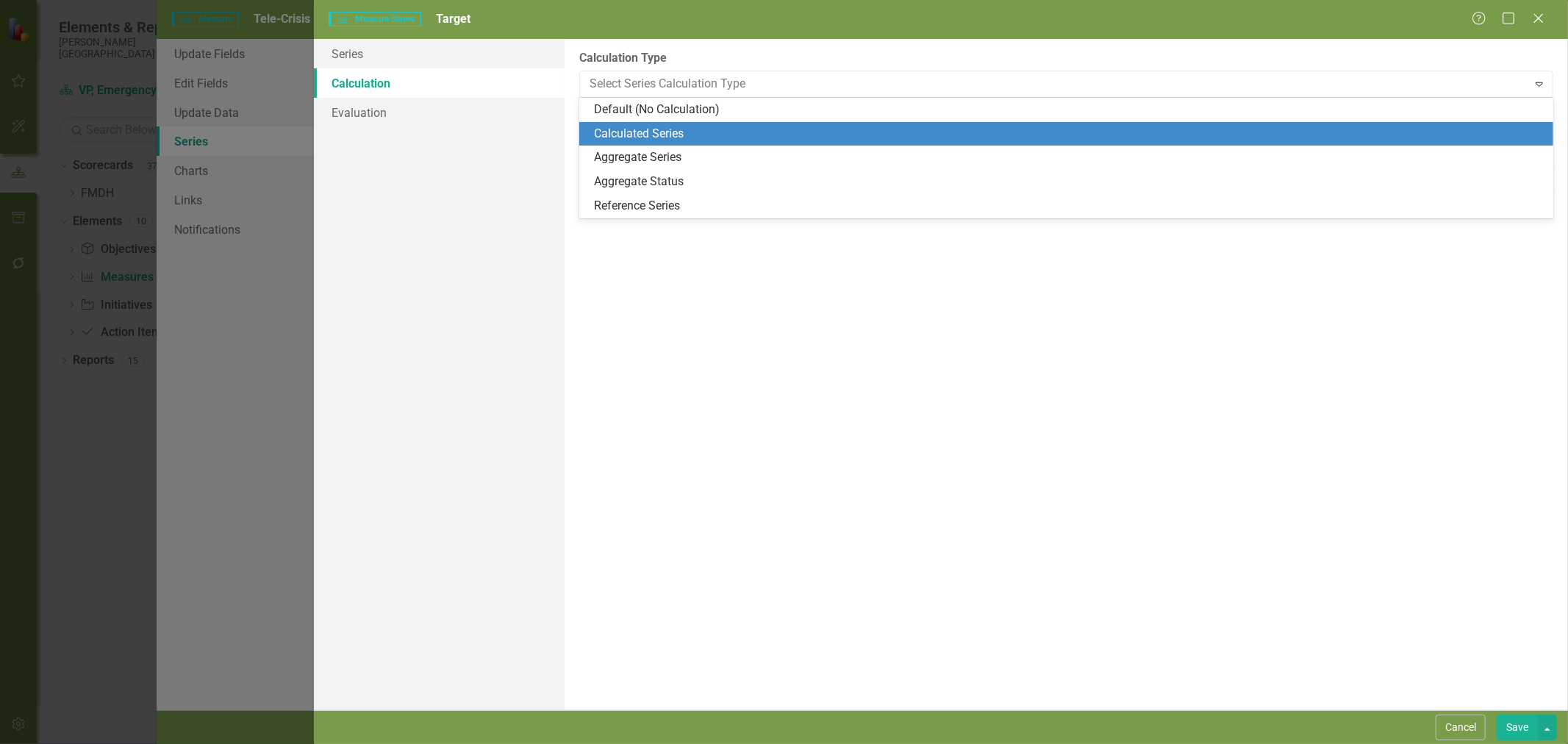
click at [700, 126] on div "Calculated Series" at bounding box center [1069, 133] width 950 height 17
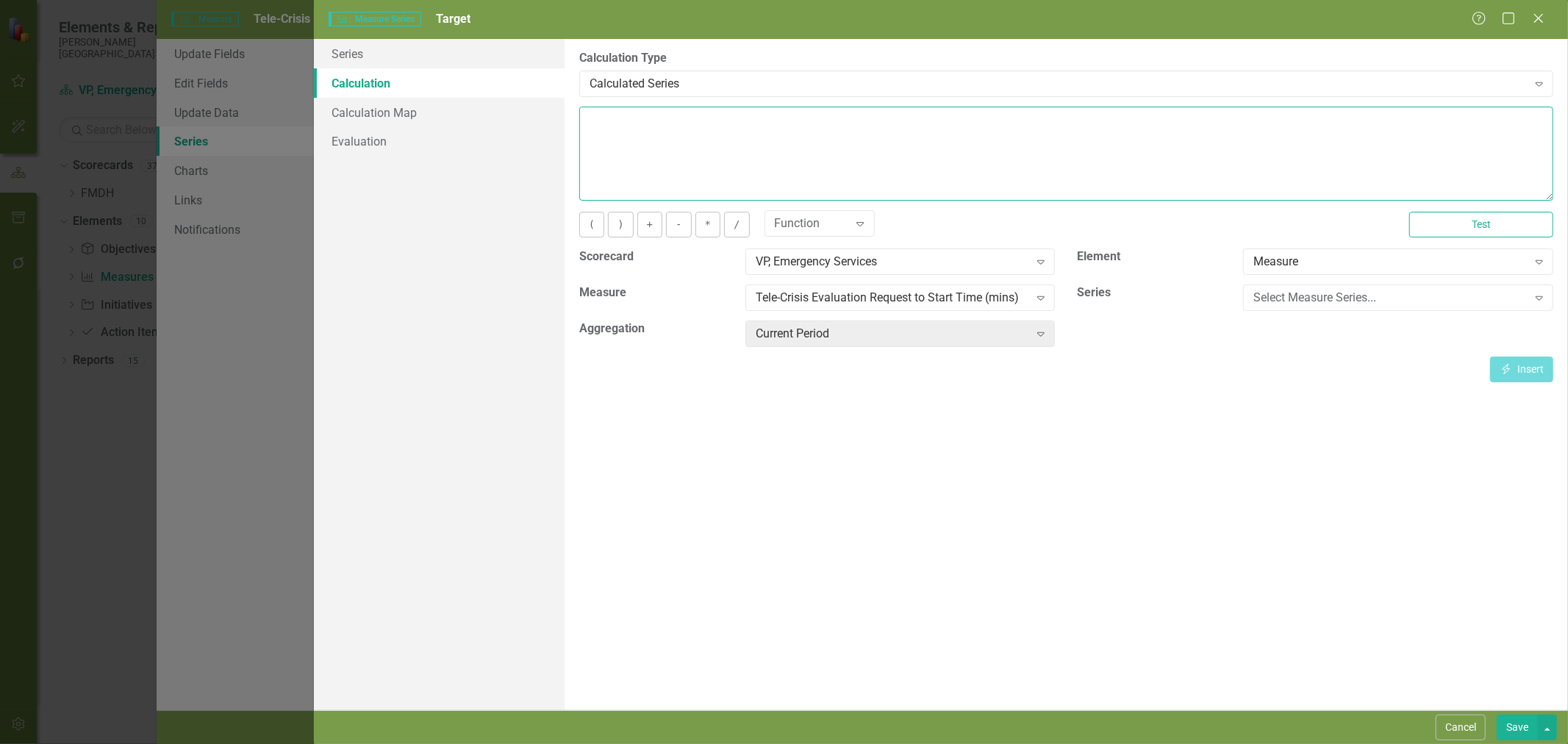
click at [700, 126] on textarea at bounding box center [1066, 153] width 974 height 94
type textarea "40"
click at [1509, 729] on button "Save" at bounding box center [1517, 727] width 41 height 26
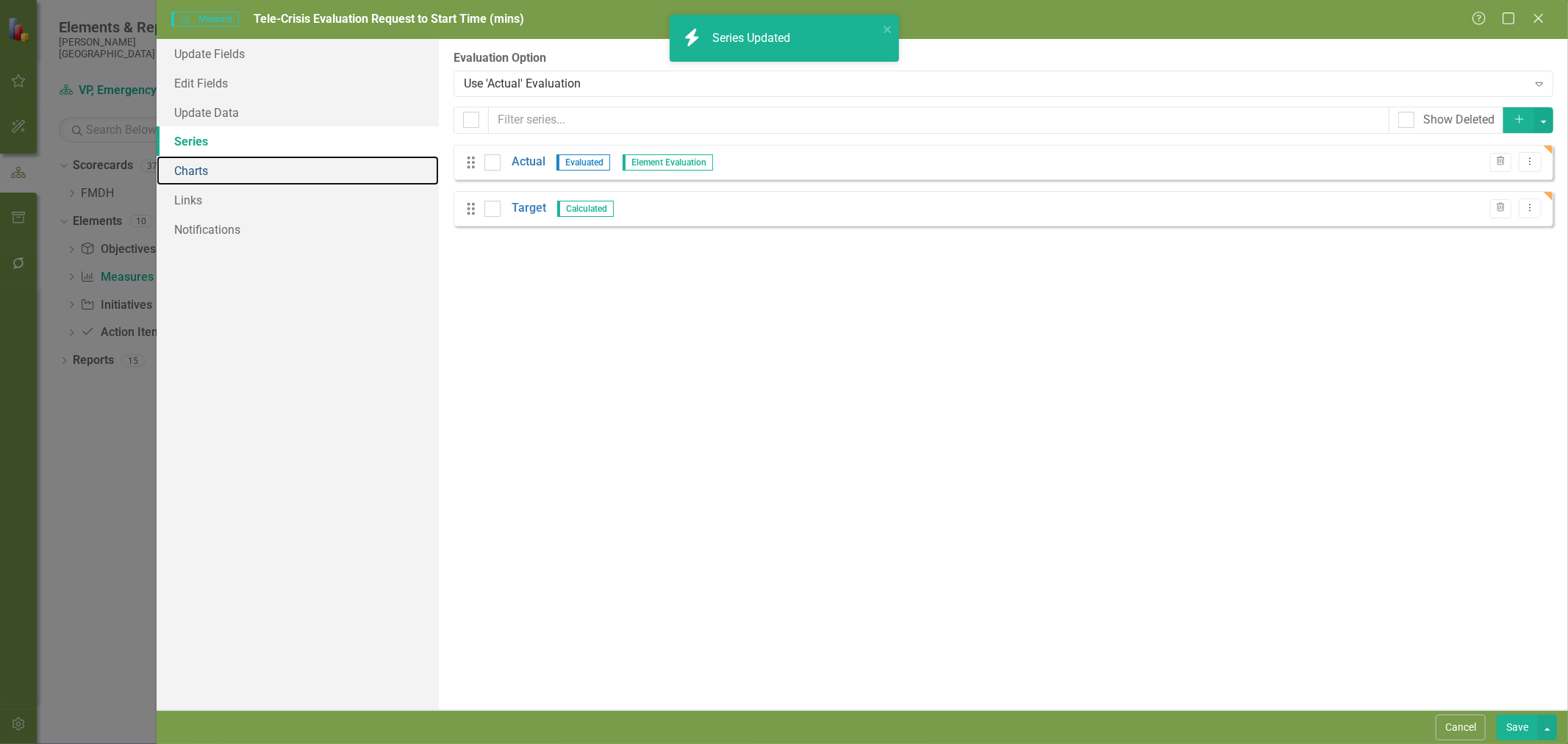
click at [184, 166] on link "Charts" at bounding box center [298, 171] width 282 height 30
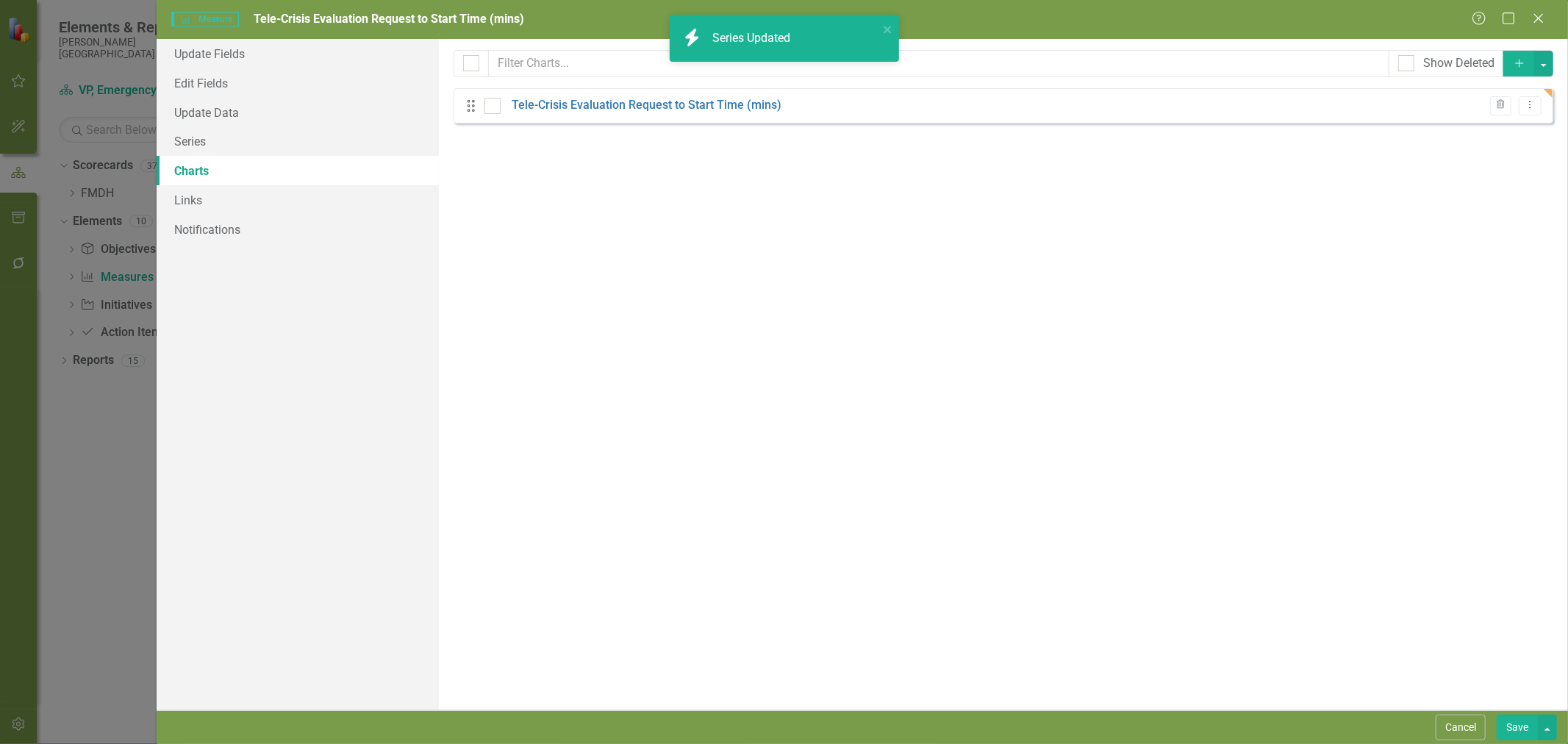
click at [693, 96] on div "Drag Tele-Crisis Evaluation Request to Start Time (mins) Trash Dropdown Menu" at bounding box center [1003, 105] width 1100 height 36
click at [693, 104] on link "Tele-Crisis Evaluation Request to Start Time (mins)" at bounding box center [647, 104] width 270 height 17
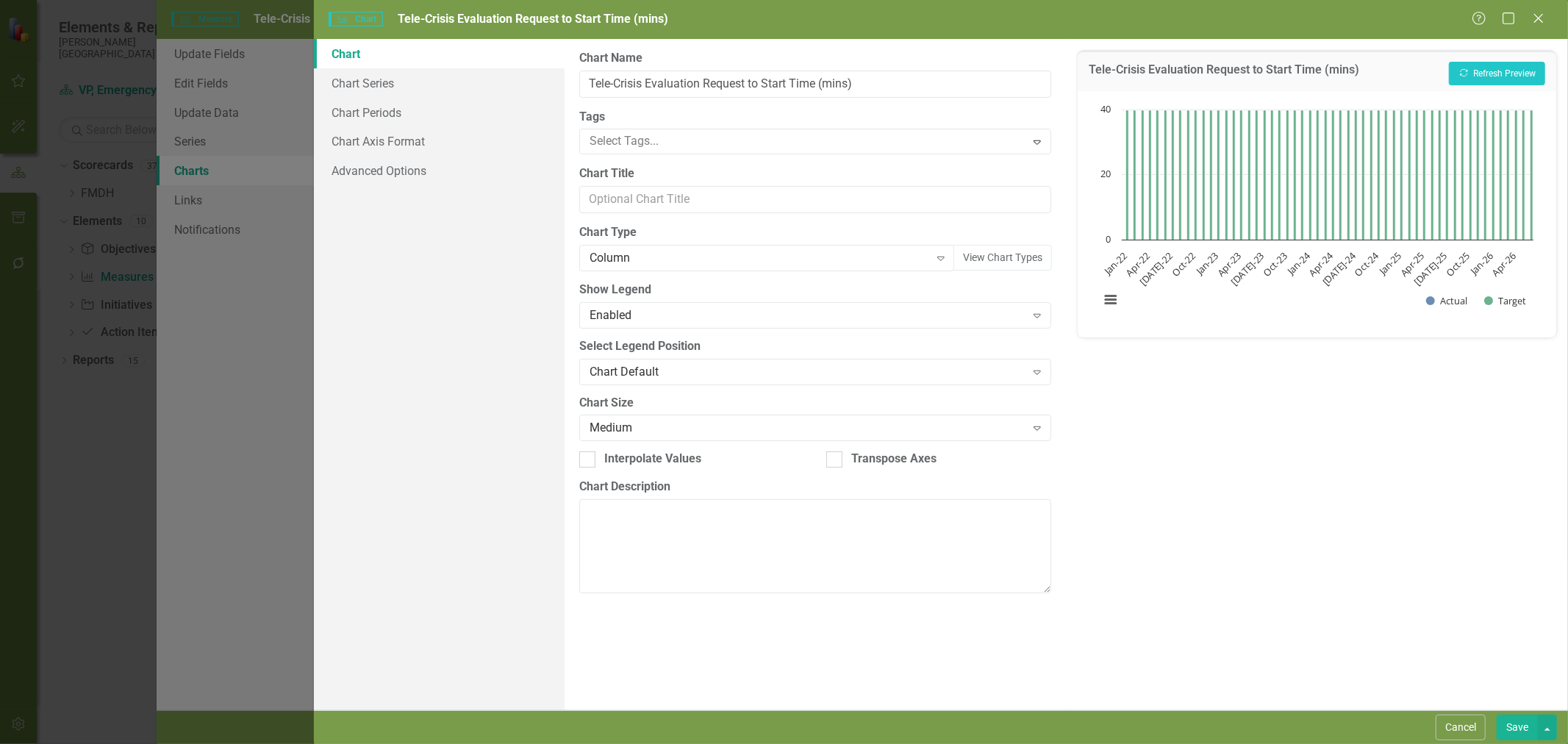
click at [636, 268] on div "Column Expand" at bounding box center [767, 258] width 376 height 26
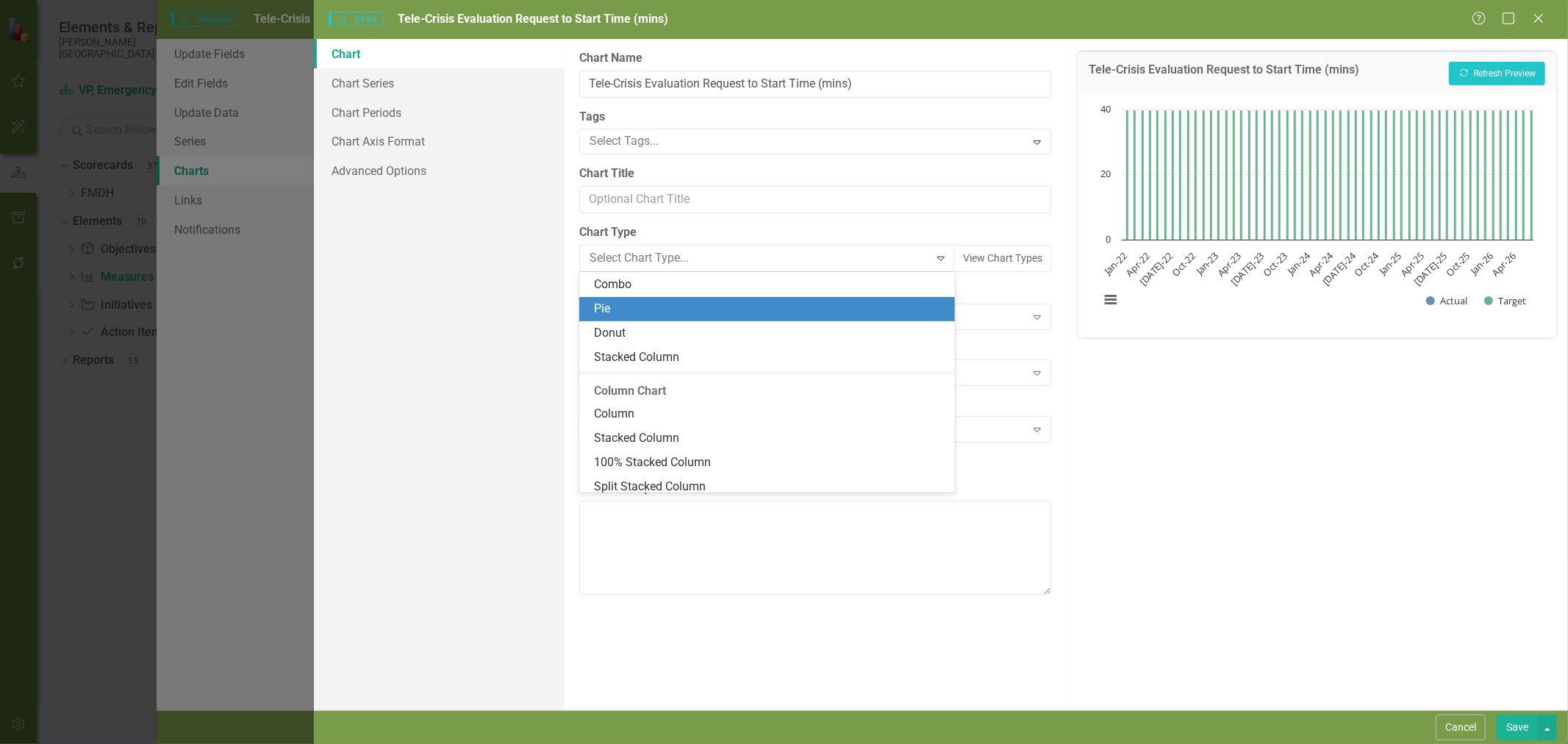
scroll to position [159, 0]
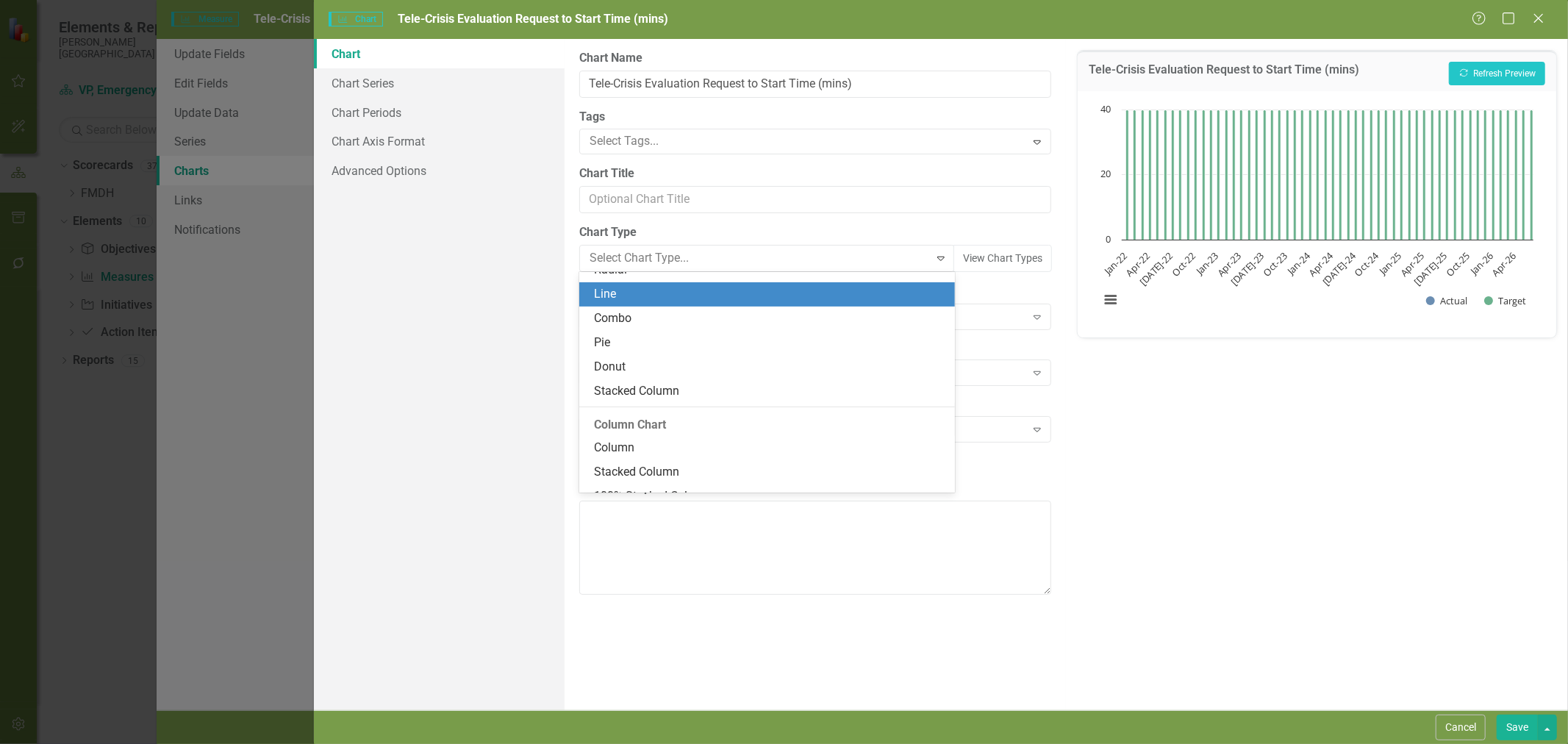
click at [626, 292] on div "Line" at bounding box center [769, 294] width 352 height 17
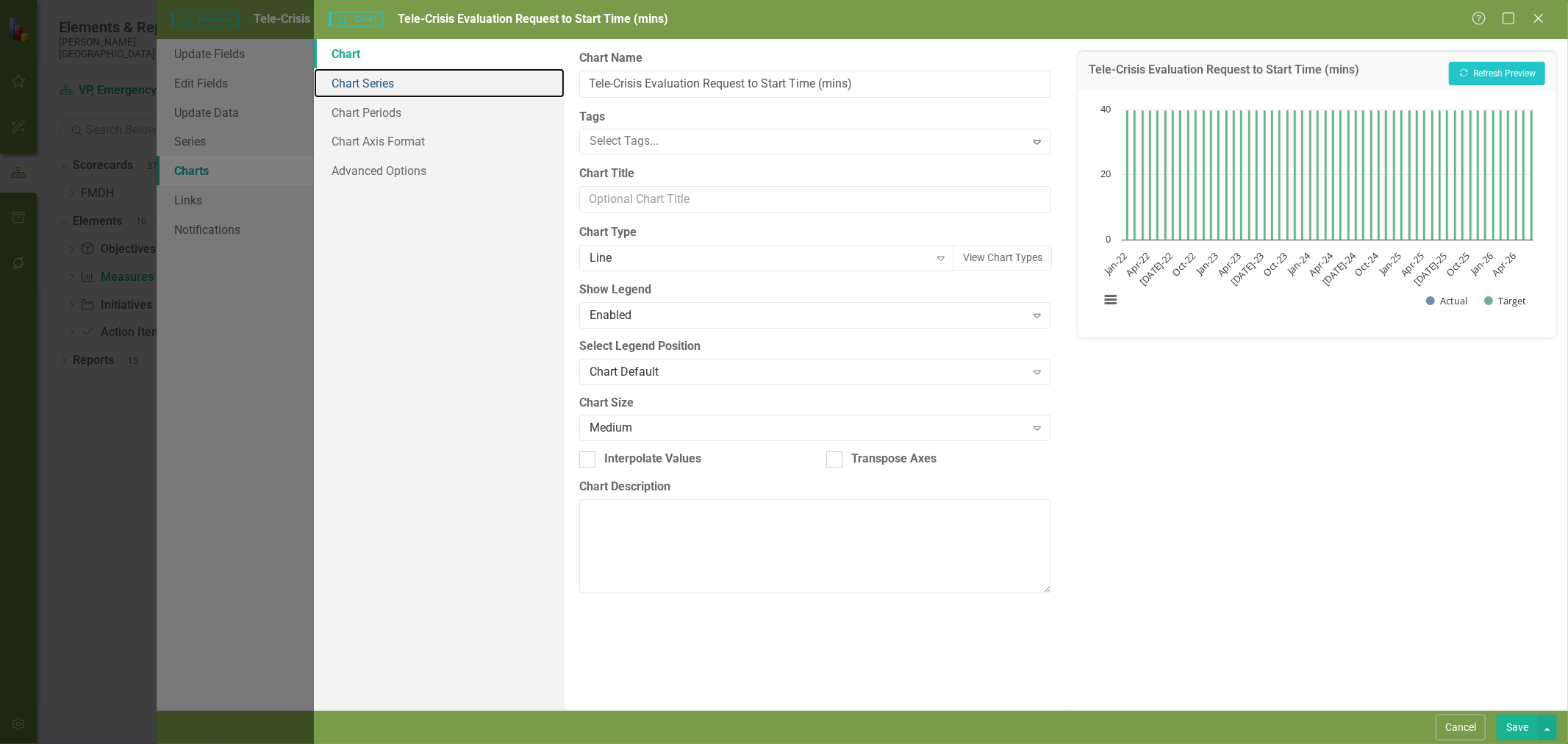
click at [383, 94] on link "Chart Series" at bounding box center [439, 84] width 251 height 30
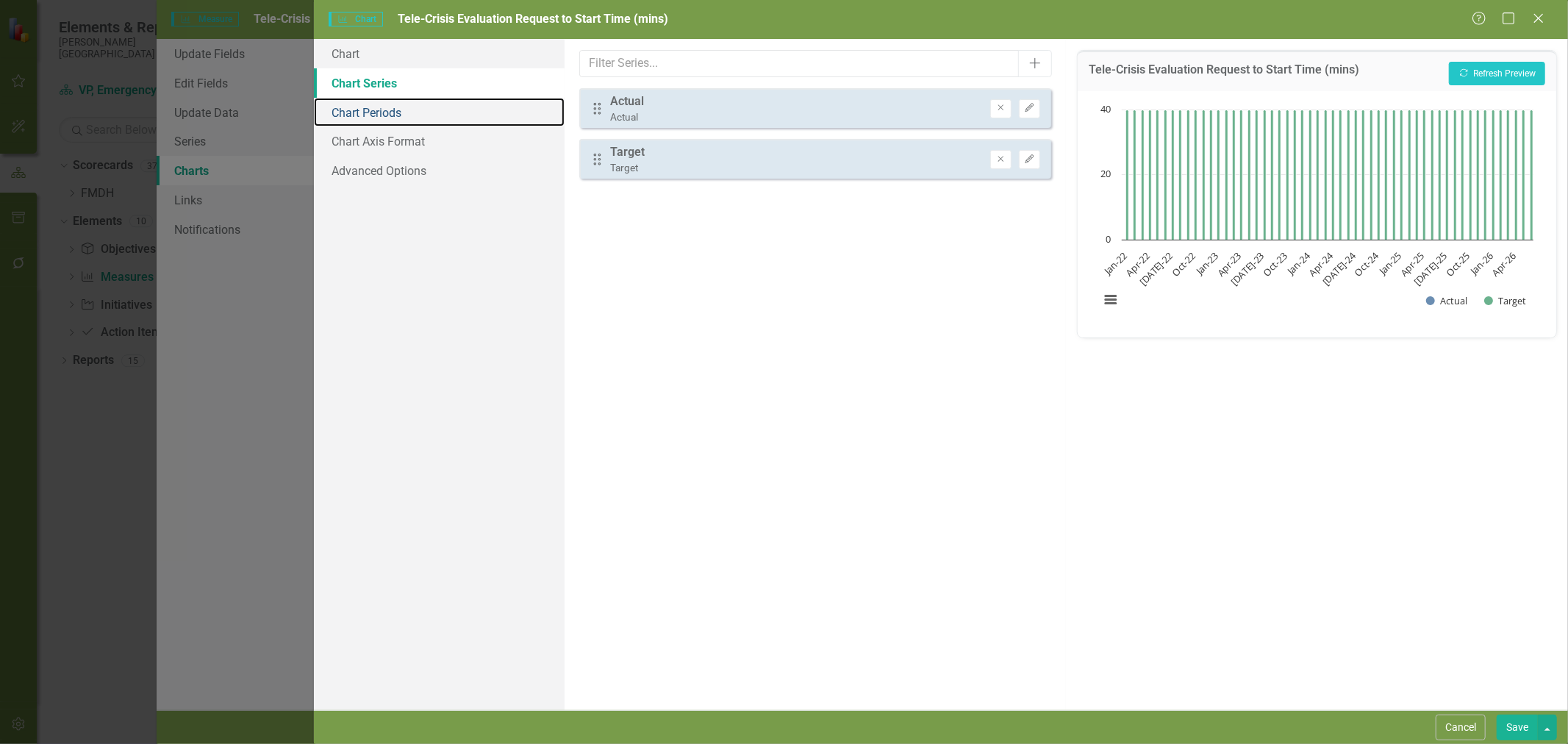
click at [385, 111] on link "Chart Periods" at bounding box center [439, 112] width 251 height 30
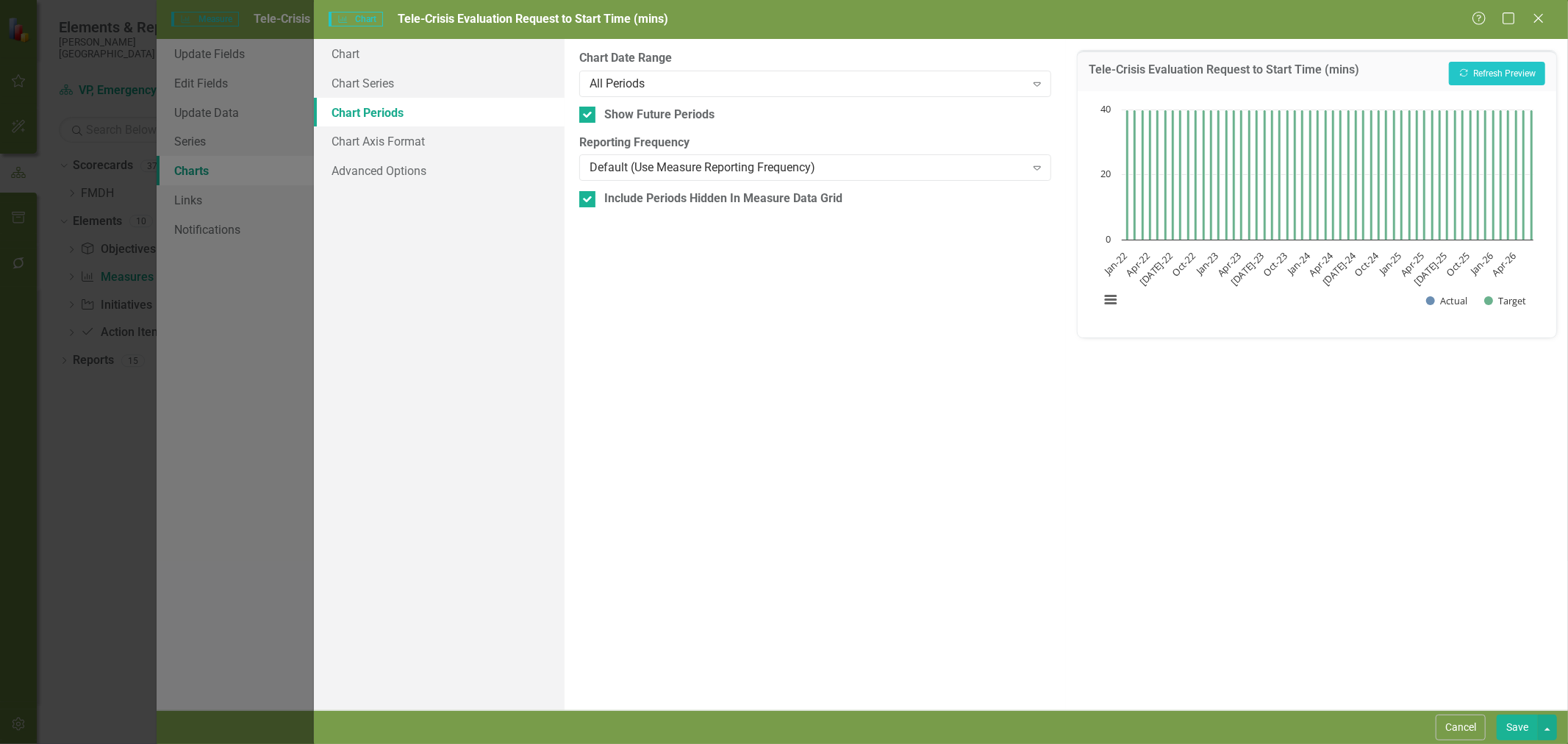
click at [593, 118] on div at bounding box center [587, 114] width 17 height 17
click at [589, 116] on input "Show Future Periods" at bounding box center [584, 111] width 10 height 10
checkbox input "false"
click at [586, 200] on input "Include Periods Hidden In Measure Data Grid" at bounding box center [584, 196] width 10 height 10
checkbox input "false"
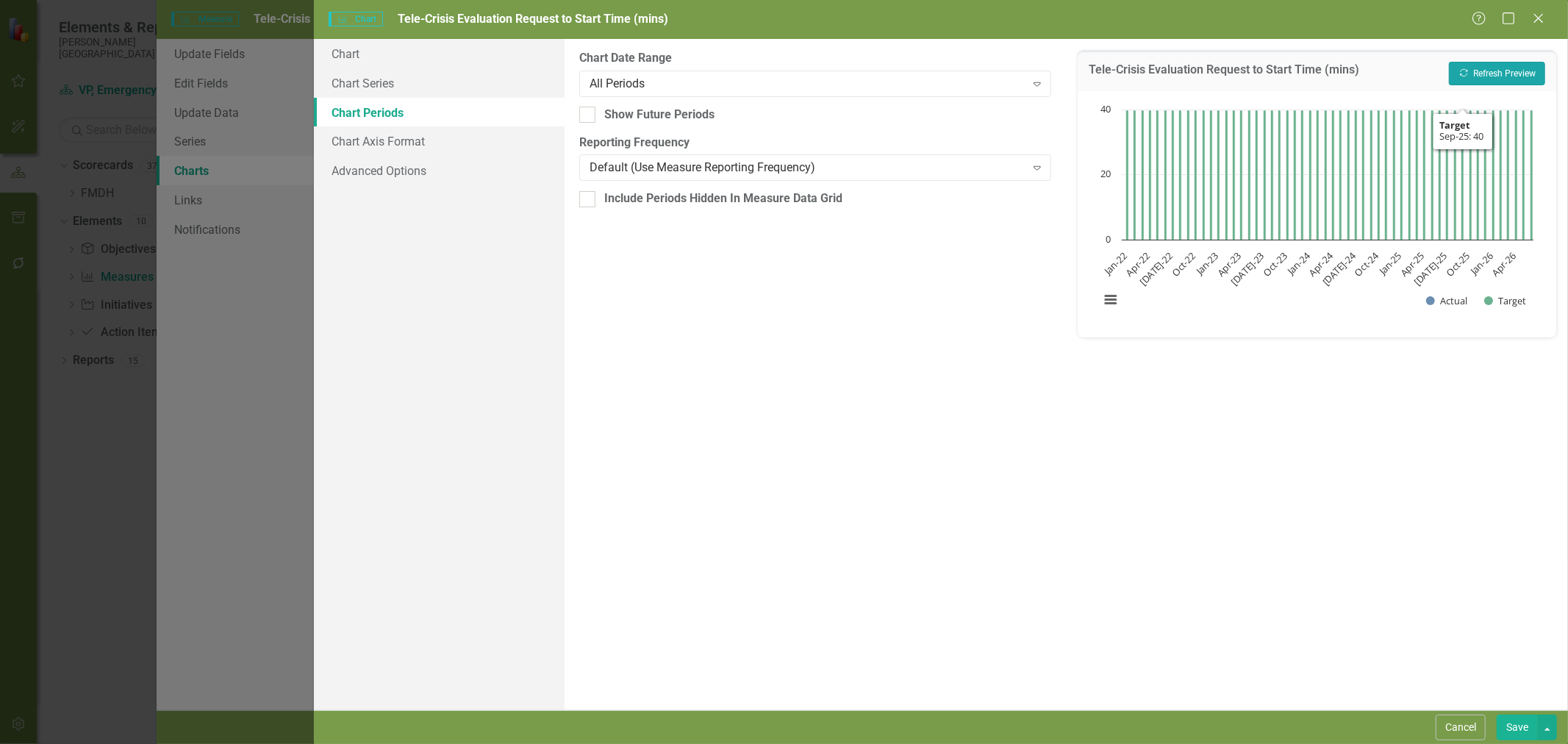
click at [1498, 67] on button "Recalculate Refresh Preview" at bounding box center [1497, 73] width 97 height 23
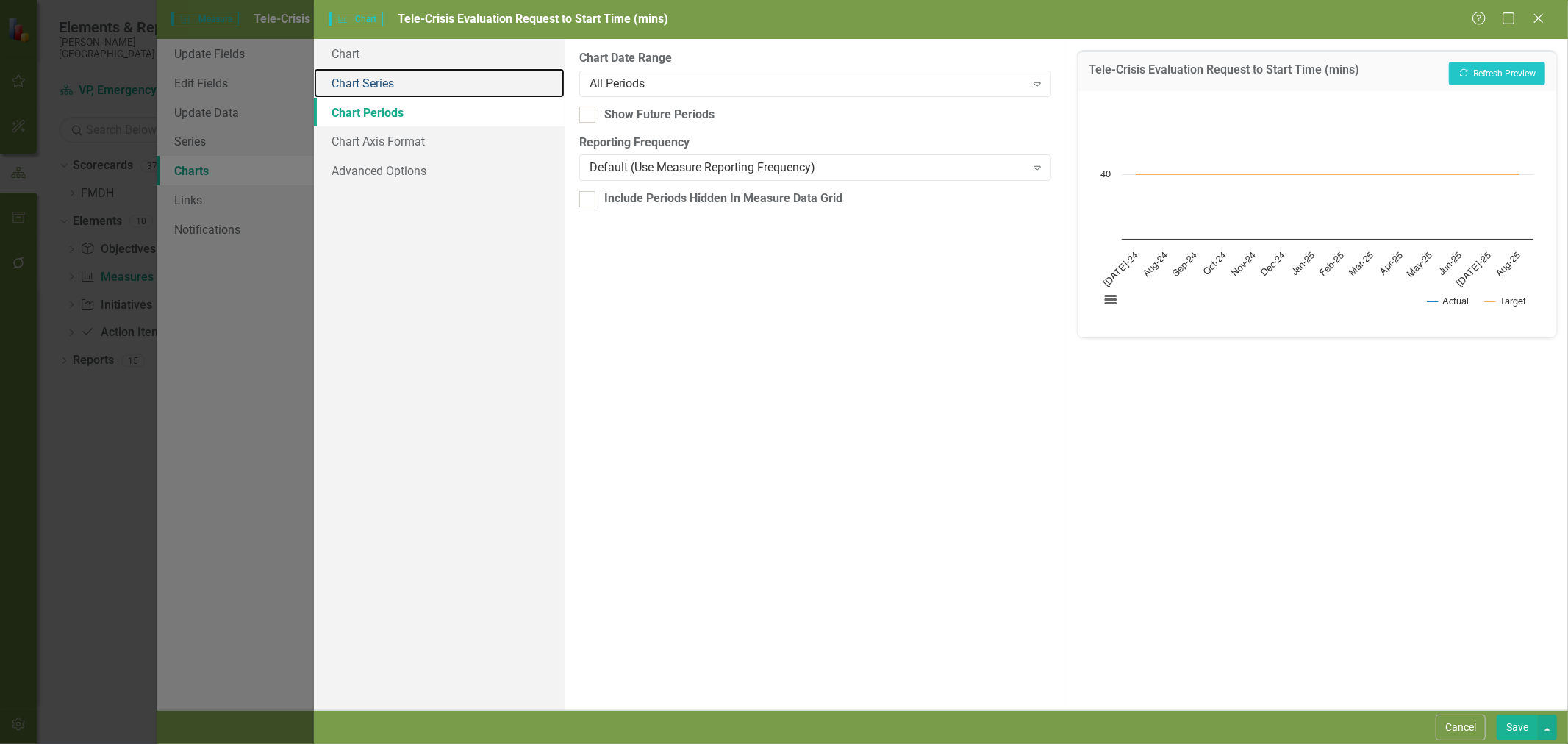
click at [385, 83] on link "Chart Series" at bounding box center [439, 84] width 251 height 30
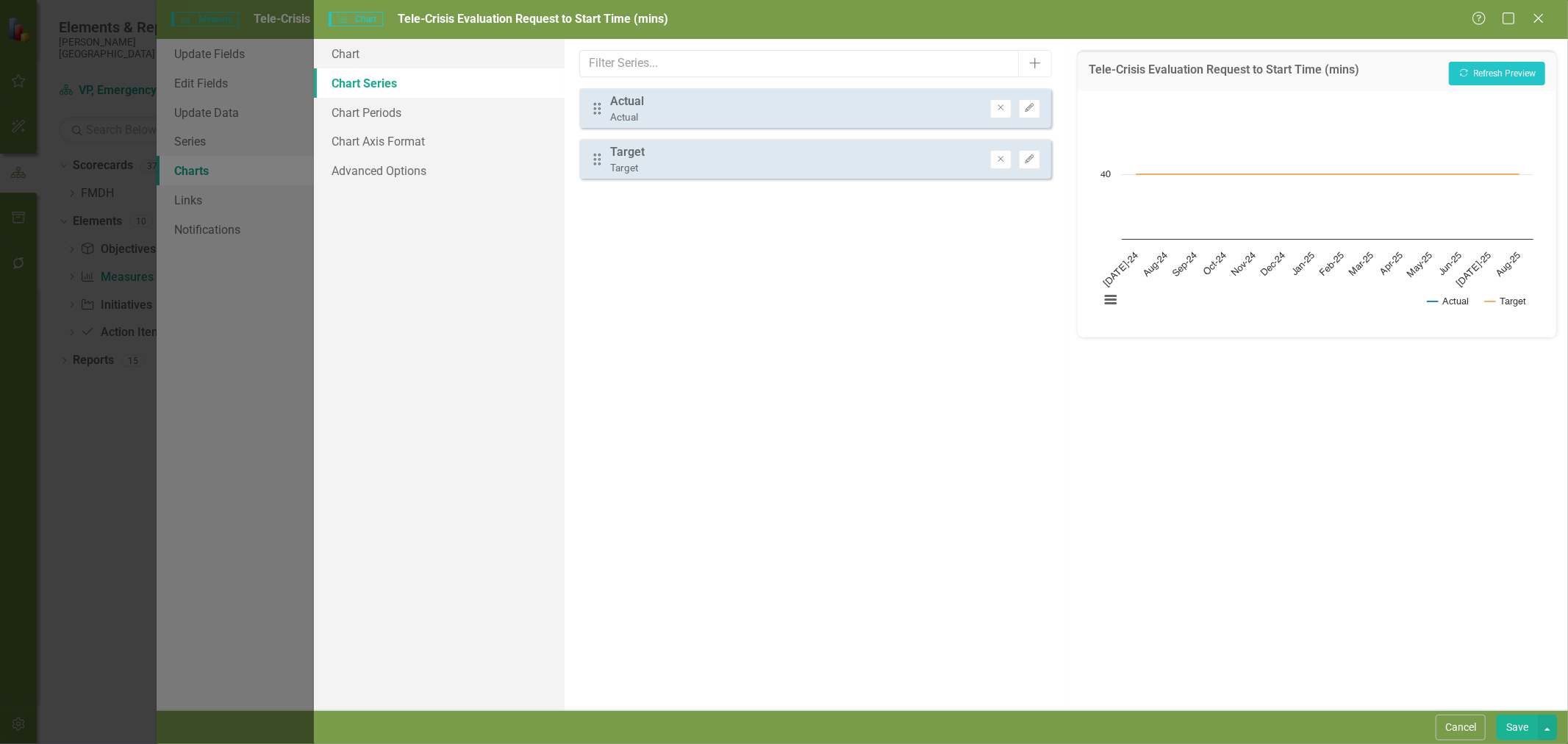
click at [1023, 111] on button "Edit" at bounding box center [1029, 109] width 21 height 19
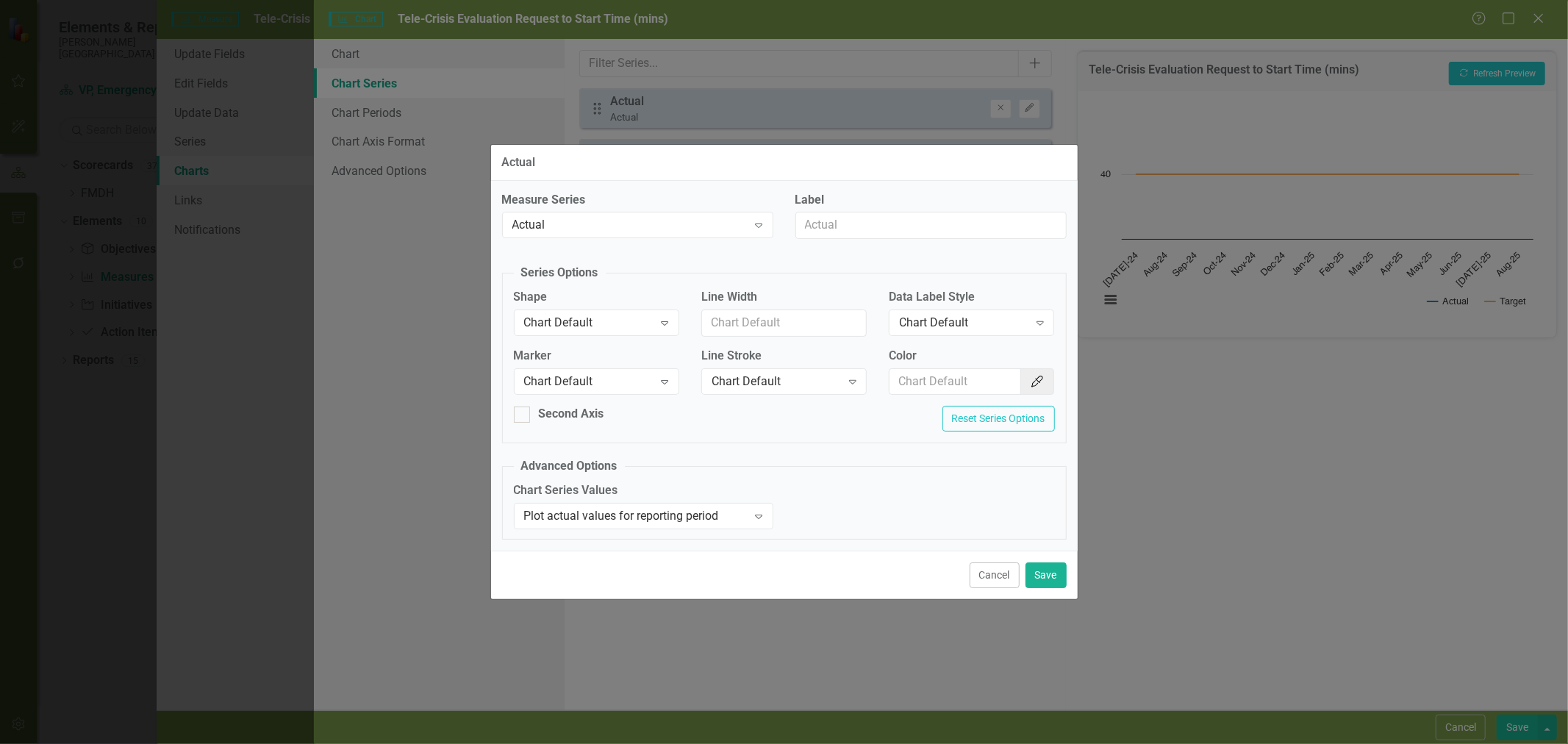
click at [588, 378] on div "Chart Default" at bounding box center [588, 380] width 130 height 17
click at [589, 479] on div "Square" at bounding box center [599, 479] width 142 height 17
click at [1055, 577] on button "Save" at bounding box center [1045, 575] width 41 height 26
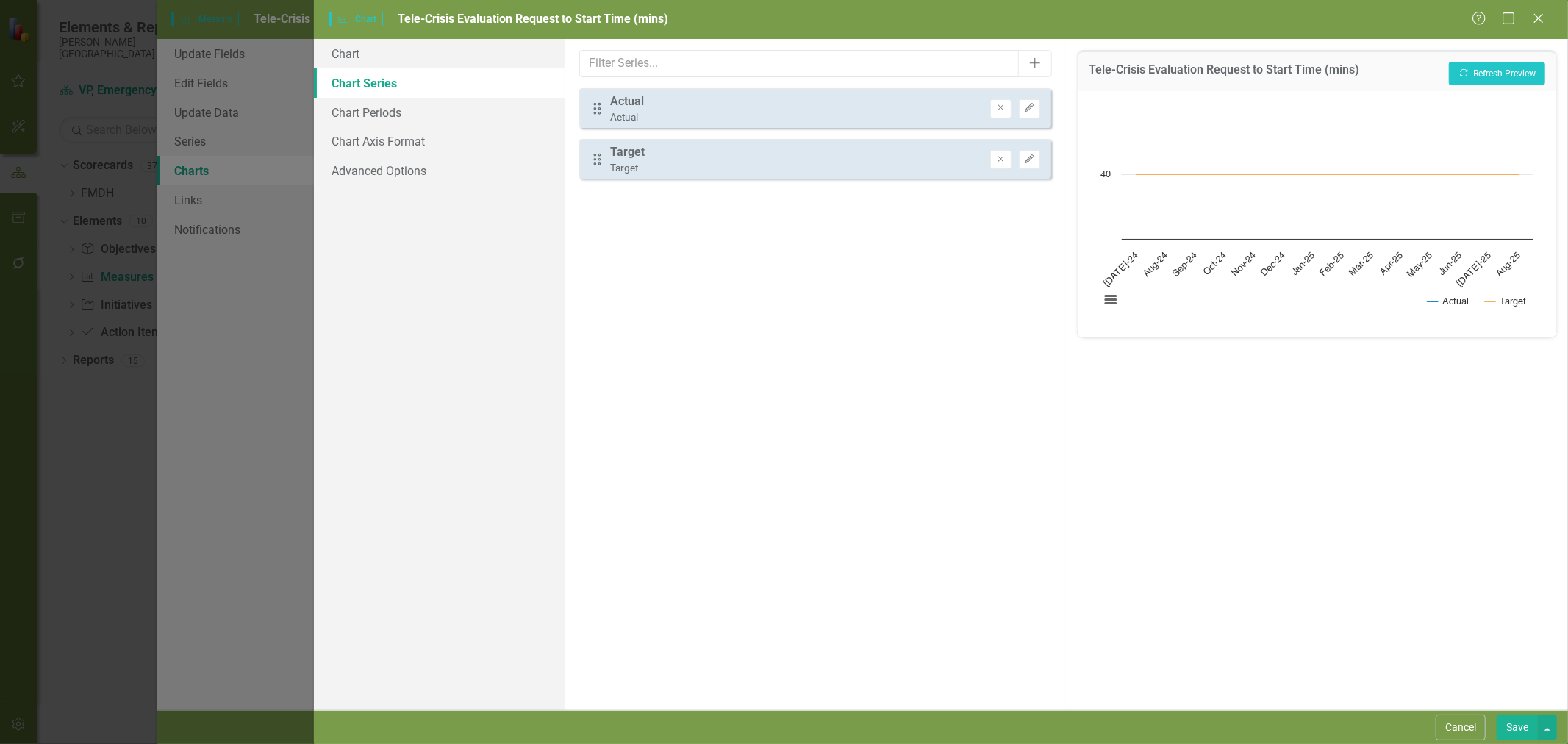
click at [1515, 726] on button "Save" at bounding box center [1517, 727] width 41 height 26
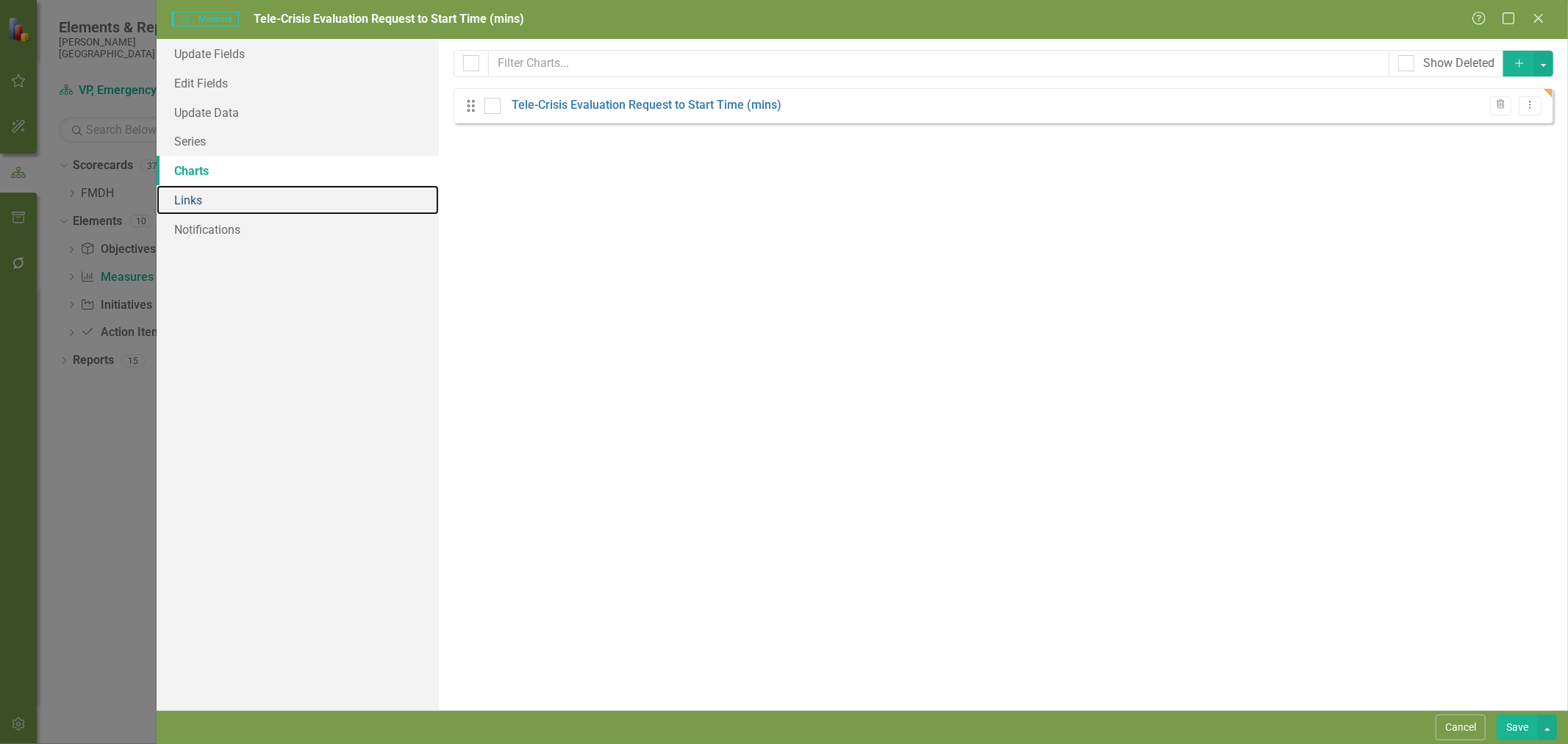
click at [236, 199] on link "Links" at bounding box center [298, 200] width 282 height 30
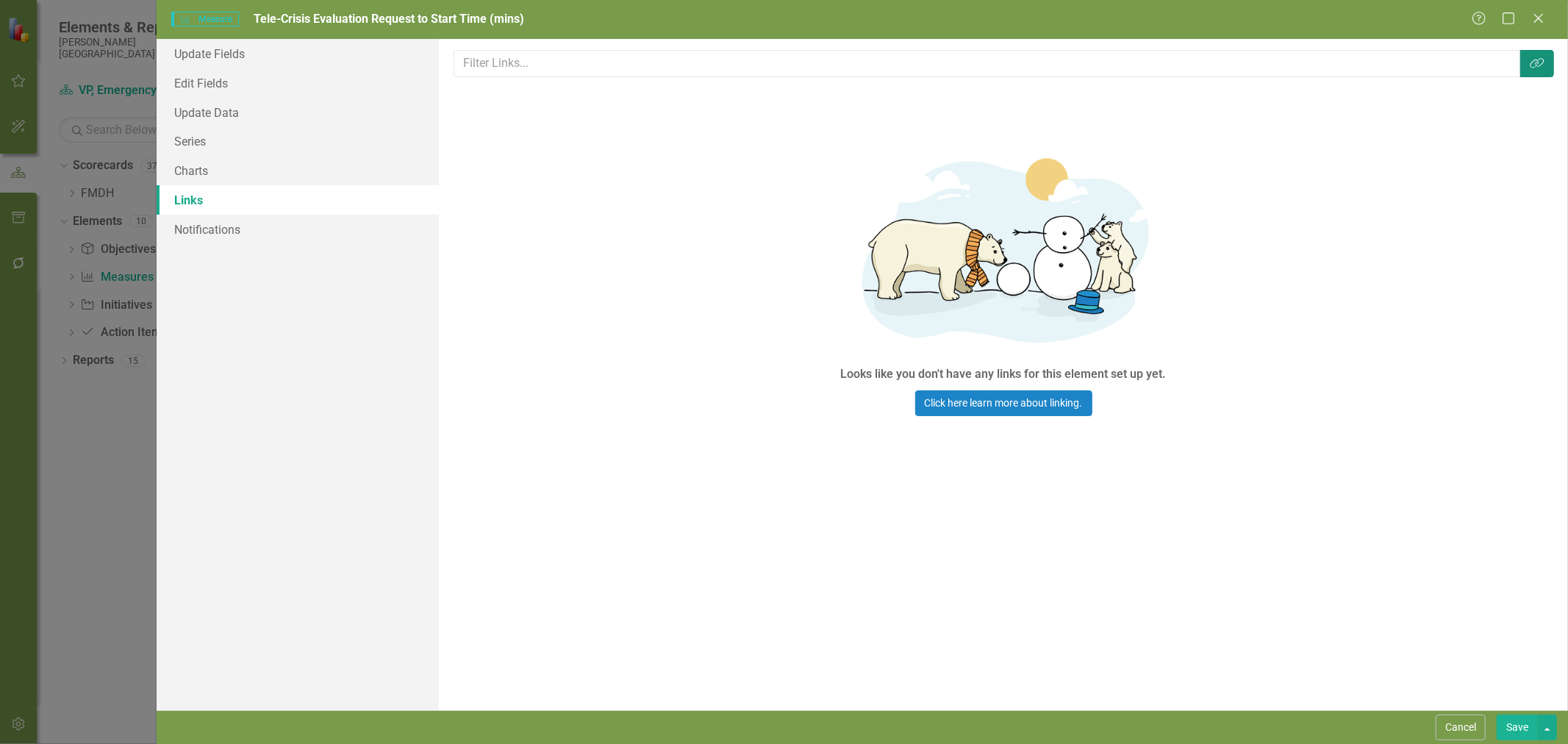
click at [1540, 70] on button "Link Tag" at bounding box center [1537, 63] width 34 height 27
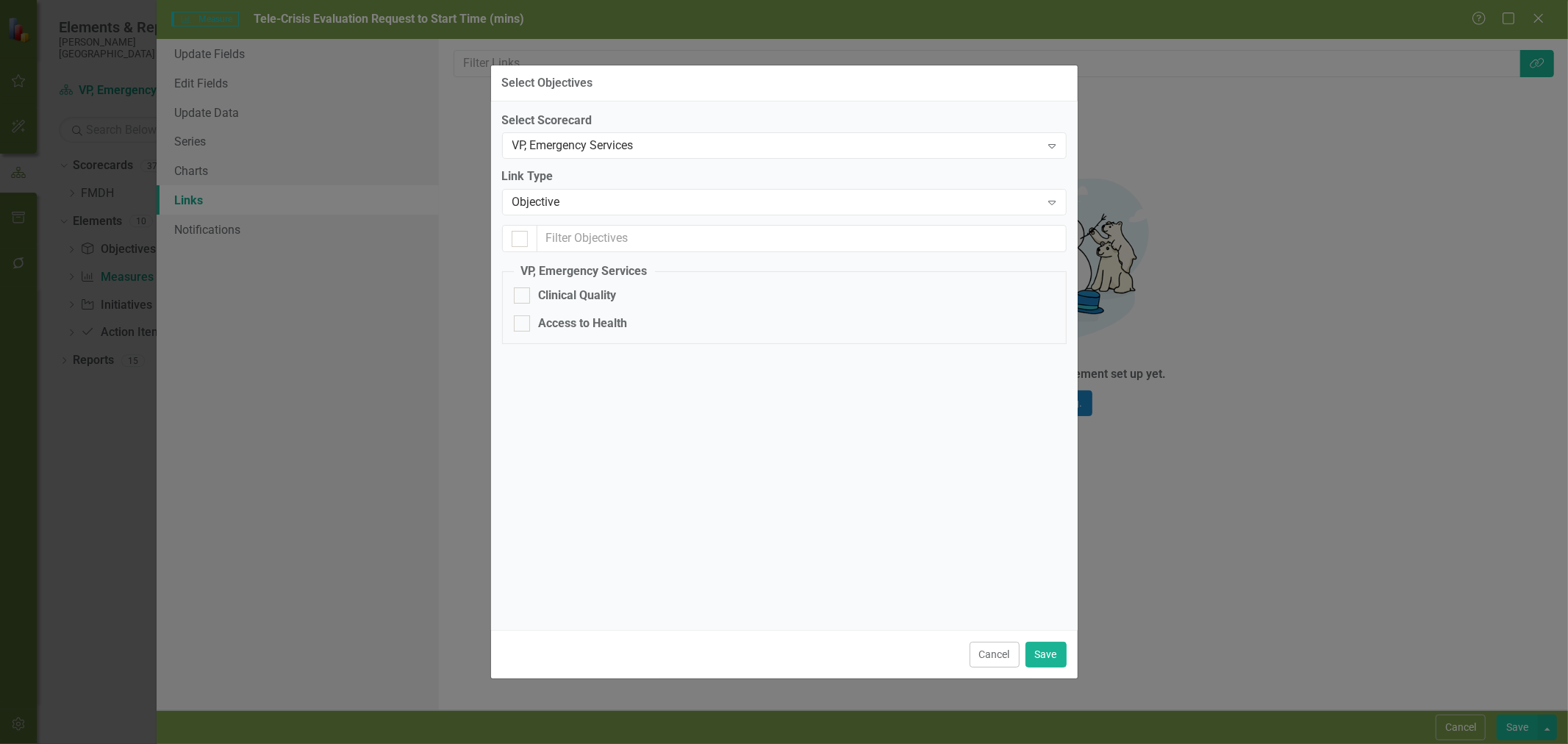
click at [603, 298] on div "Clinical Quality" at bounding box center [578, 295] width 78 height 17
click at [523, 297] on input "Clinical Quality" at bounding box center [518, 292] width 10 height 10
checkbox input "true"
click at [1053, 652] on button "Save" at bounding box center [1045, 654] width 41 height 26
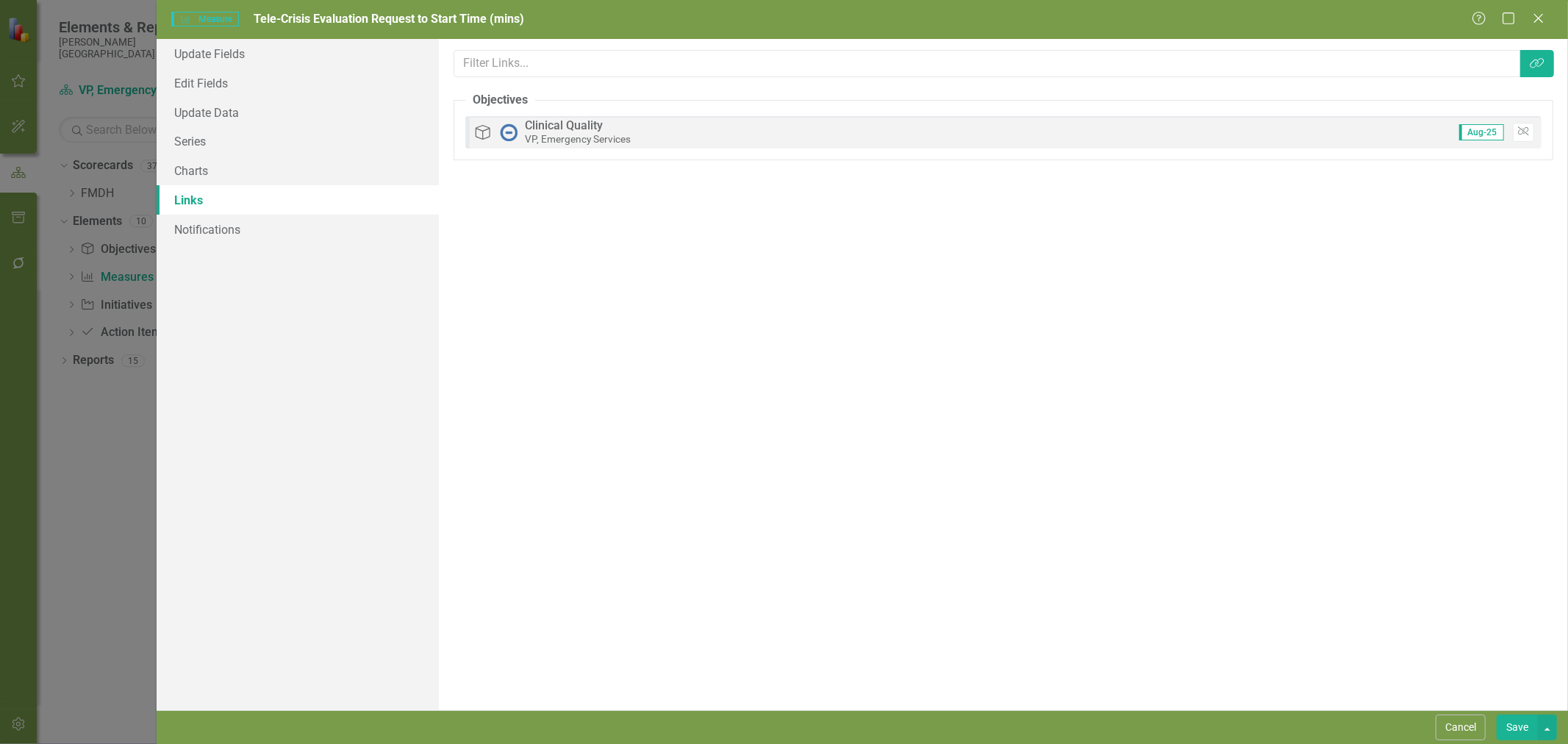
click at [1524, 729] on button "Save" at bounding box center [1517, 727] width 41 height 26
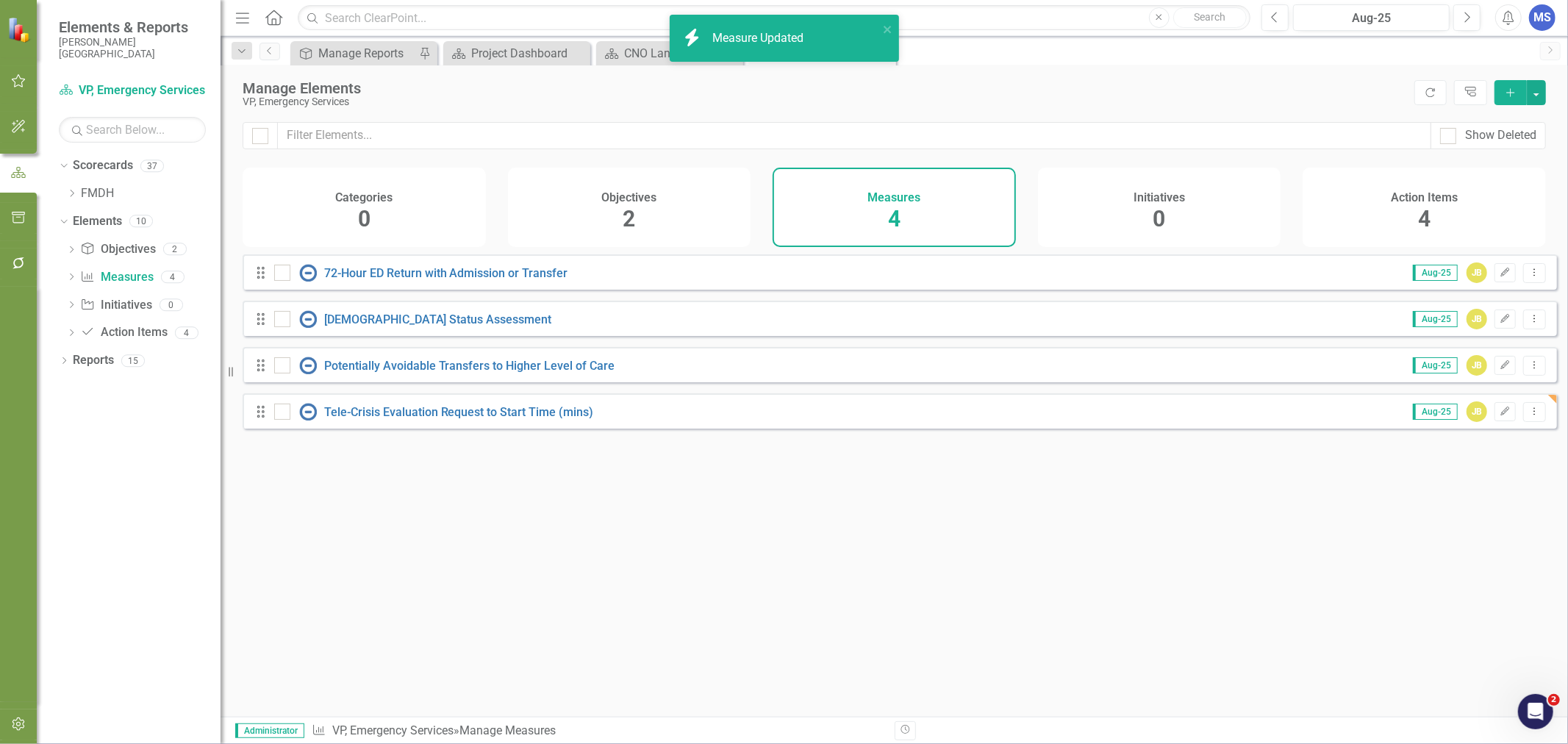
click at [645, 216] on div "Objectives 2" at bounding box center [630, 207] width 244 height 79
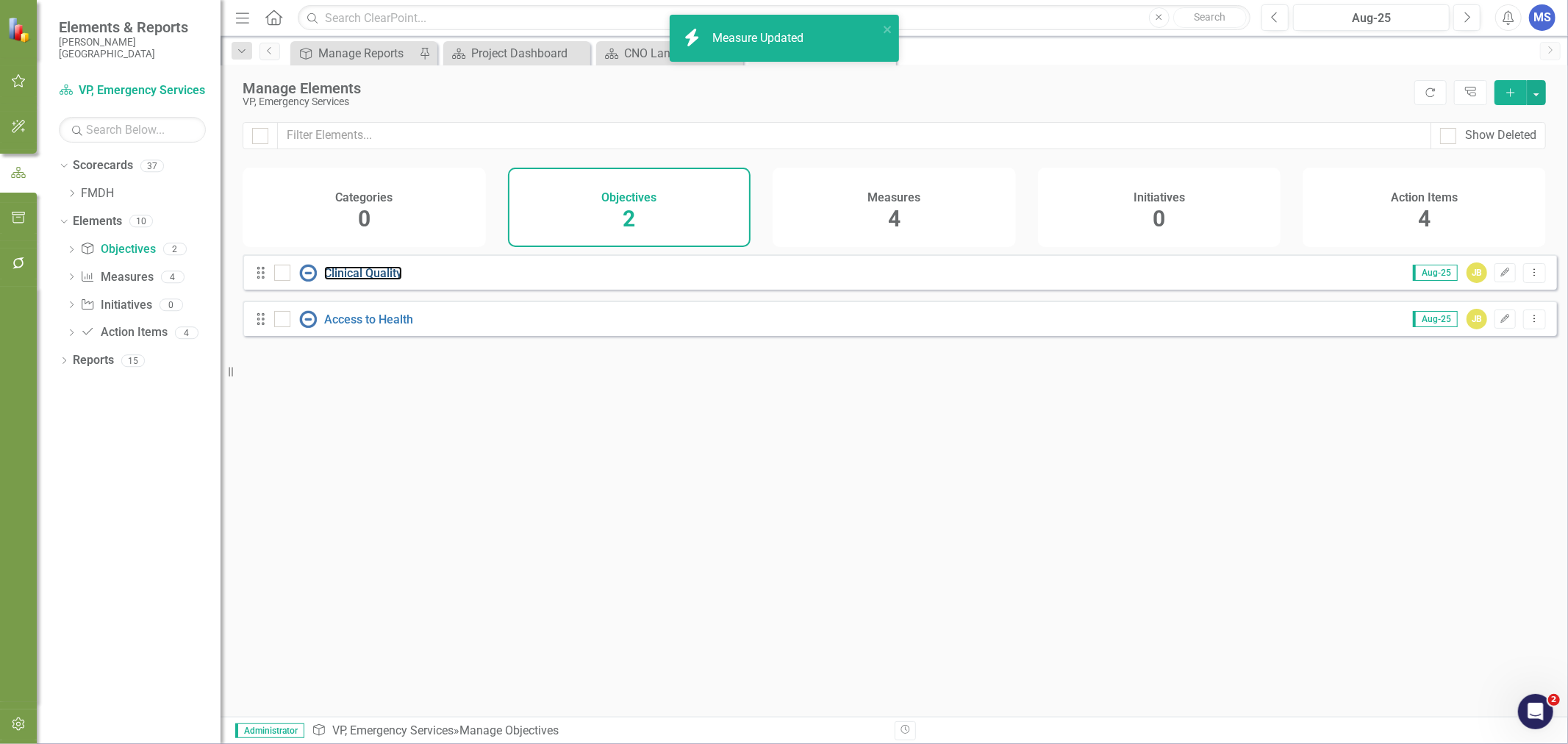
click at [348, 280] on link "Clinical Quality" at bounding box center [363, 273] width 78 height 14
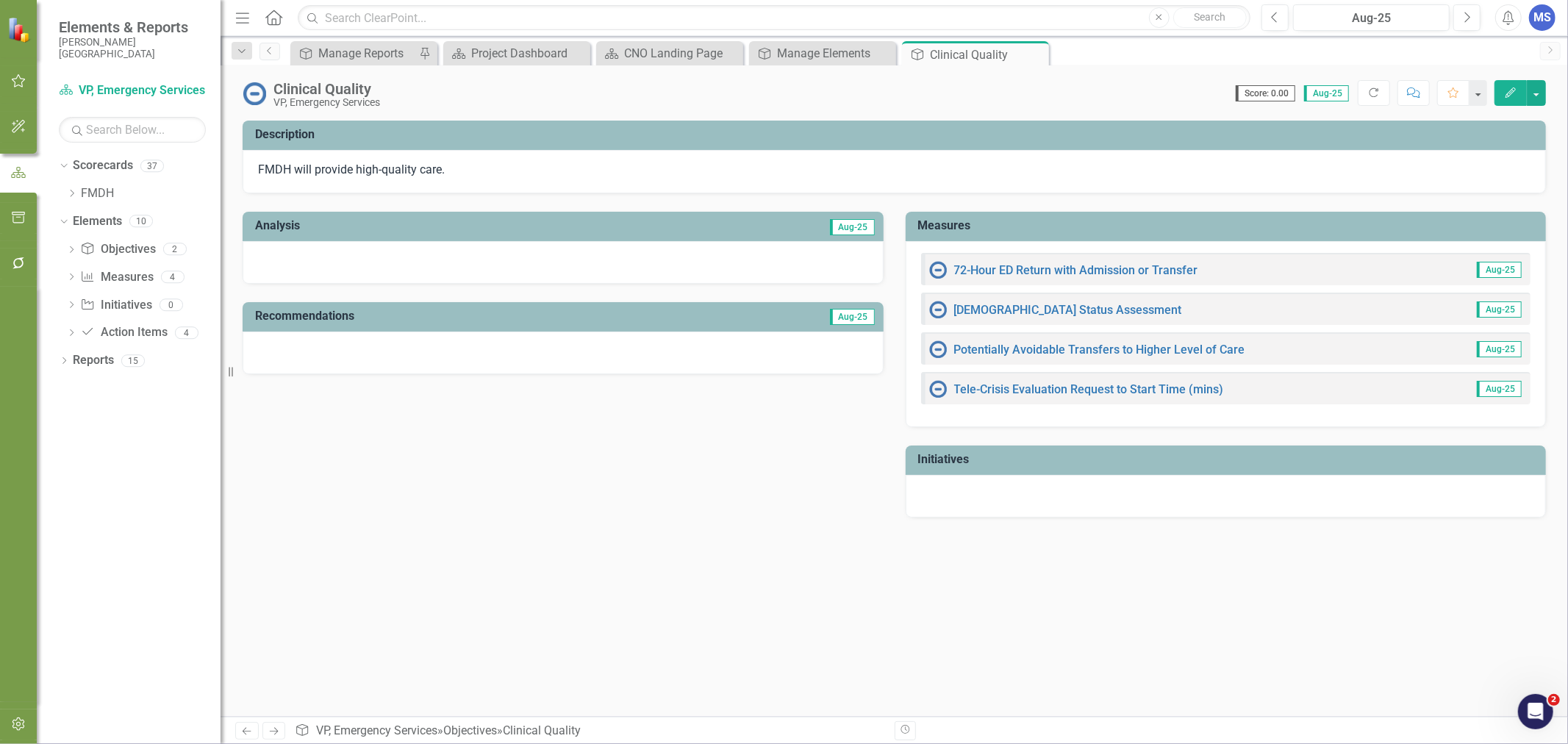
click at [1504, 90] on icon "Edit" at bounding box center [1510, 93] width 13 height 10
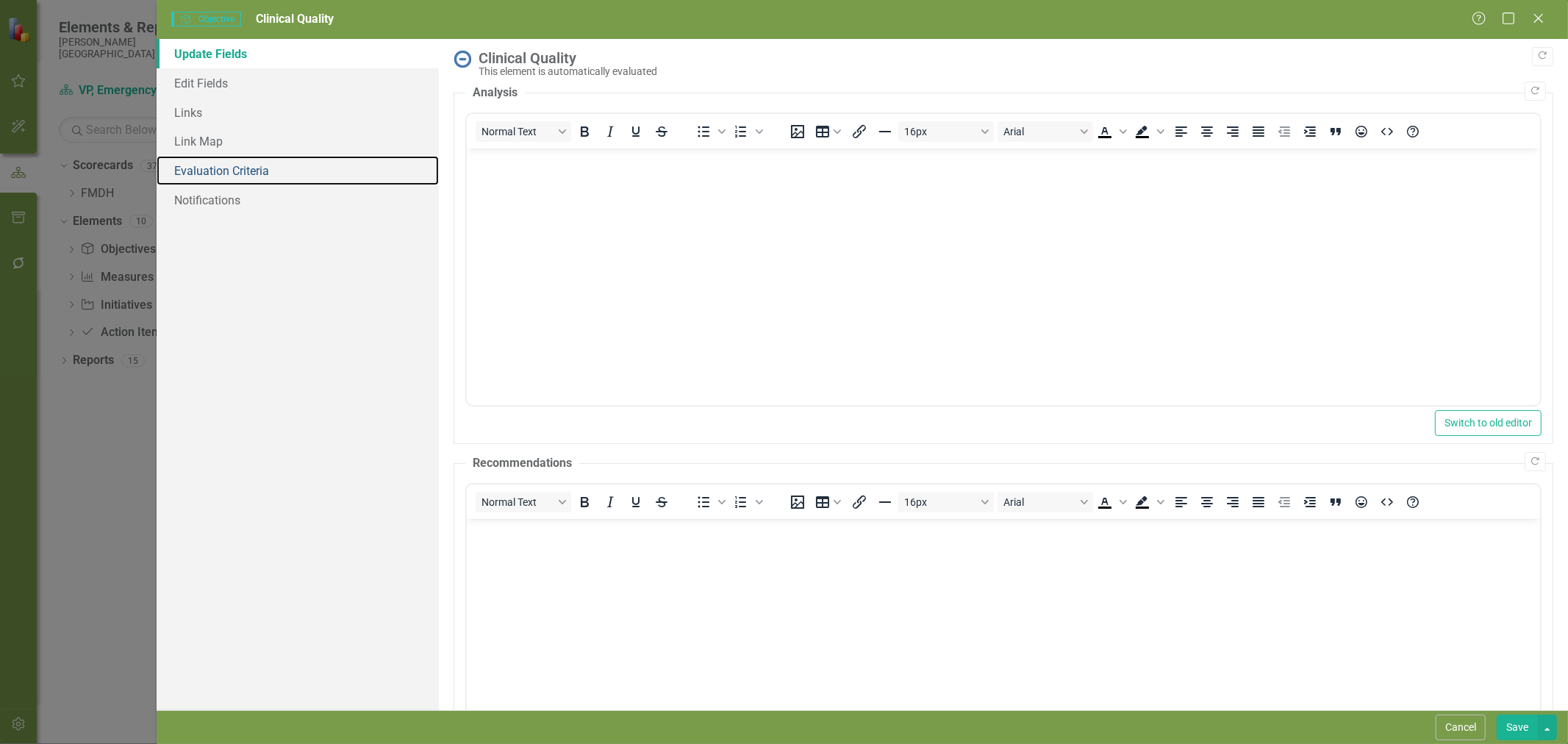
click at [224, 171] on link "Evaluation Criteria" at bounding box center [298, 171] width 282 height 30
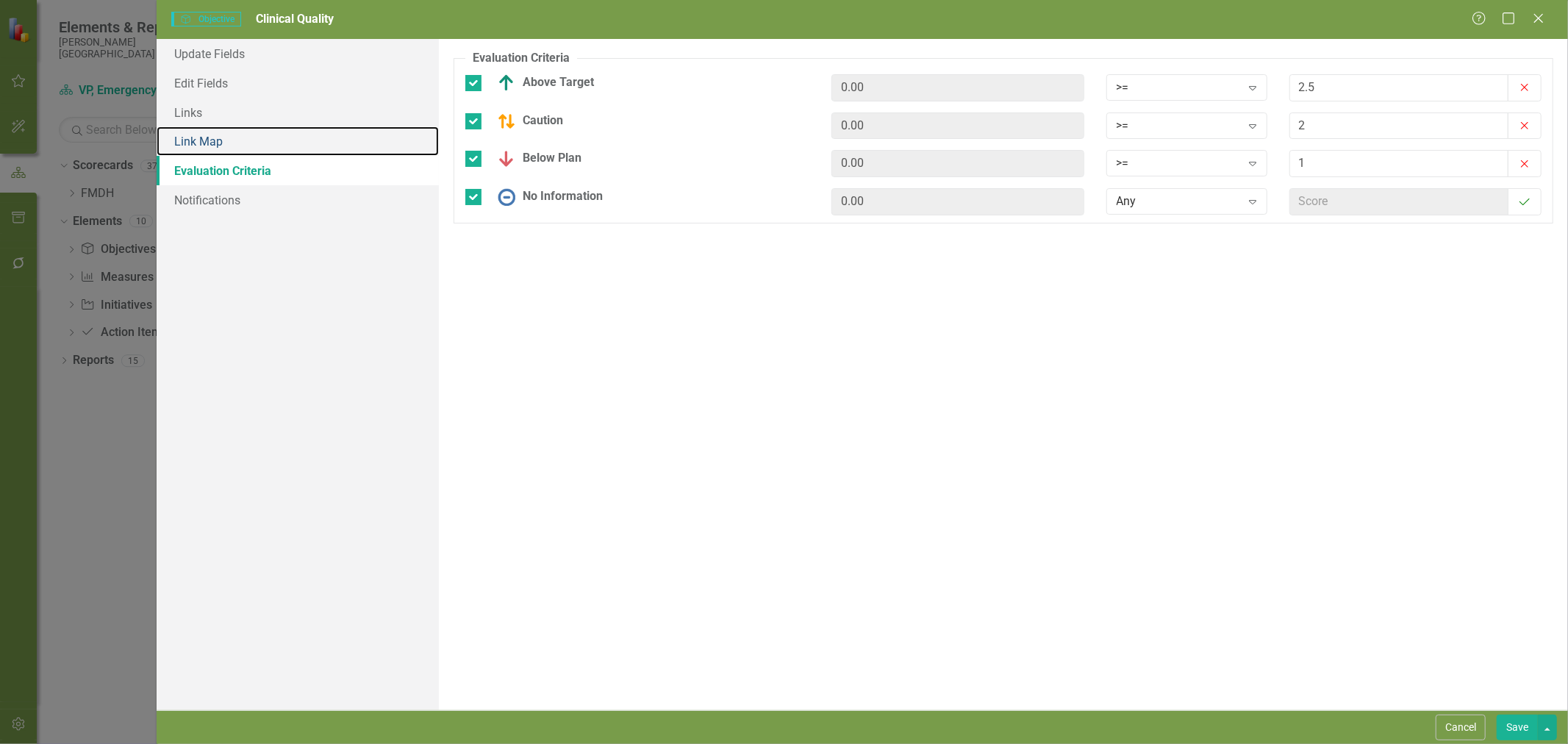
click at [221, 144] on link "Link Map" at bounding box center [298, 141] width 282 height 30
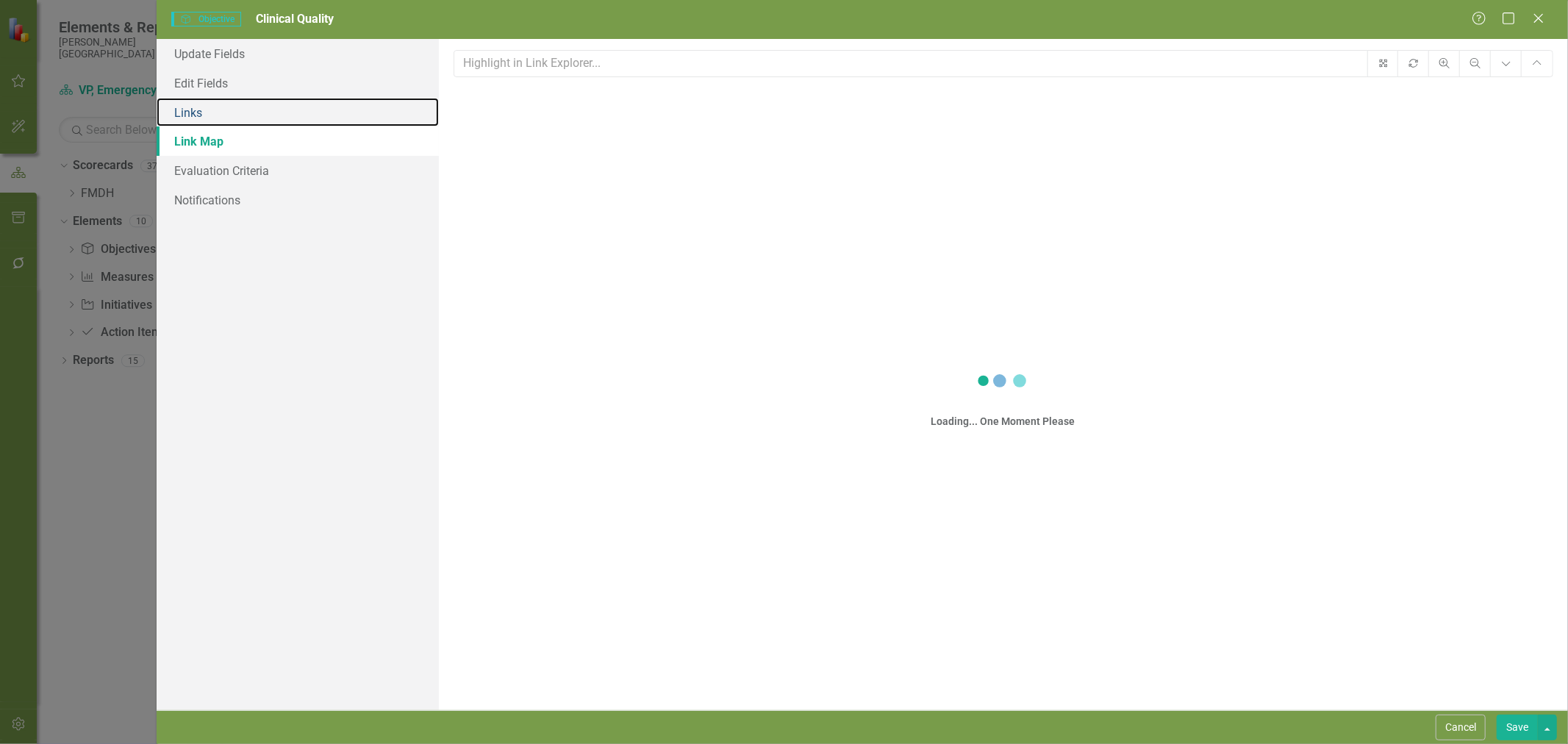
click at [221, 119] on link "Links" at bounding box center [298, 112] width 282 height 30
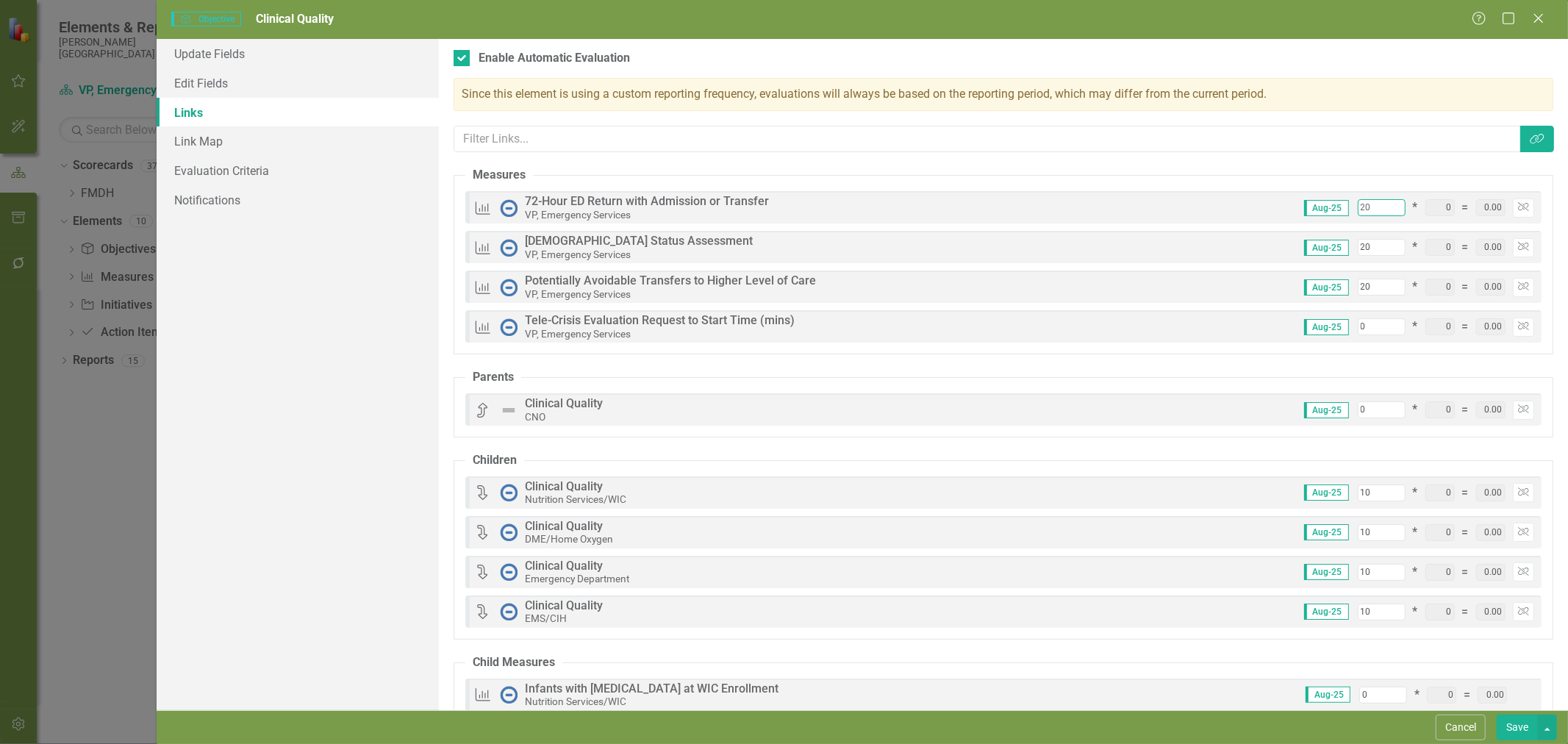
drag, startPoint x: 1370, startPoint y: 211, endPoint x: 1241, endPoint y: 201, distance: 129.4
click at [1239, 198] on div "Measures 72-Hour ED Return with Admission or Transfer VP, Emergency Services Au…" at bounding box center [1003, 207] width 1076 height 32
type input "15"
type input "95"
type input "15"
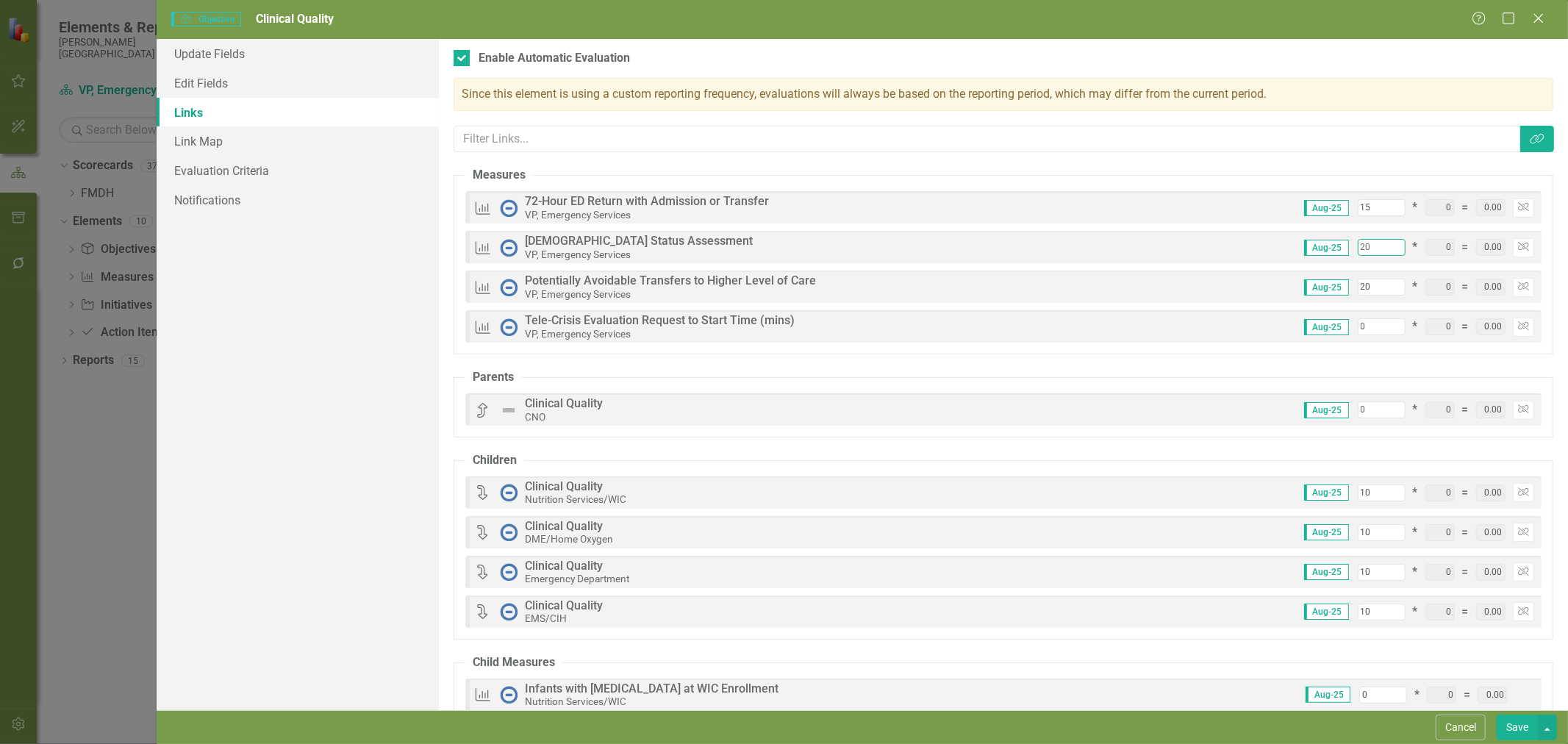
type input "1"
type input "76"
type input "15"
type input "90"
type input "15"
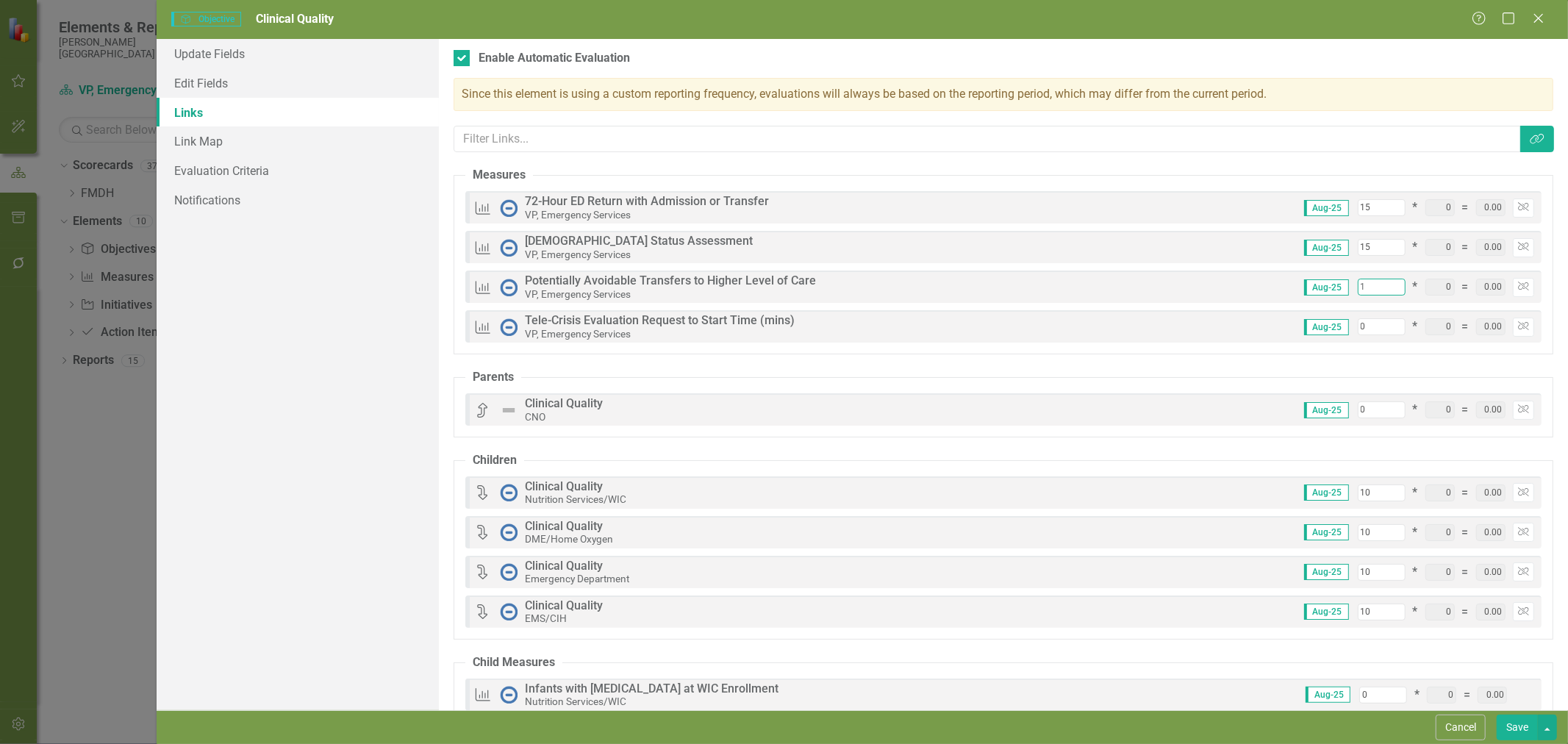
type input "15"
type input "71"
type input "15"
type input "85"
type input "15"
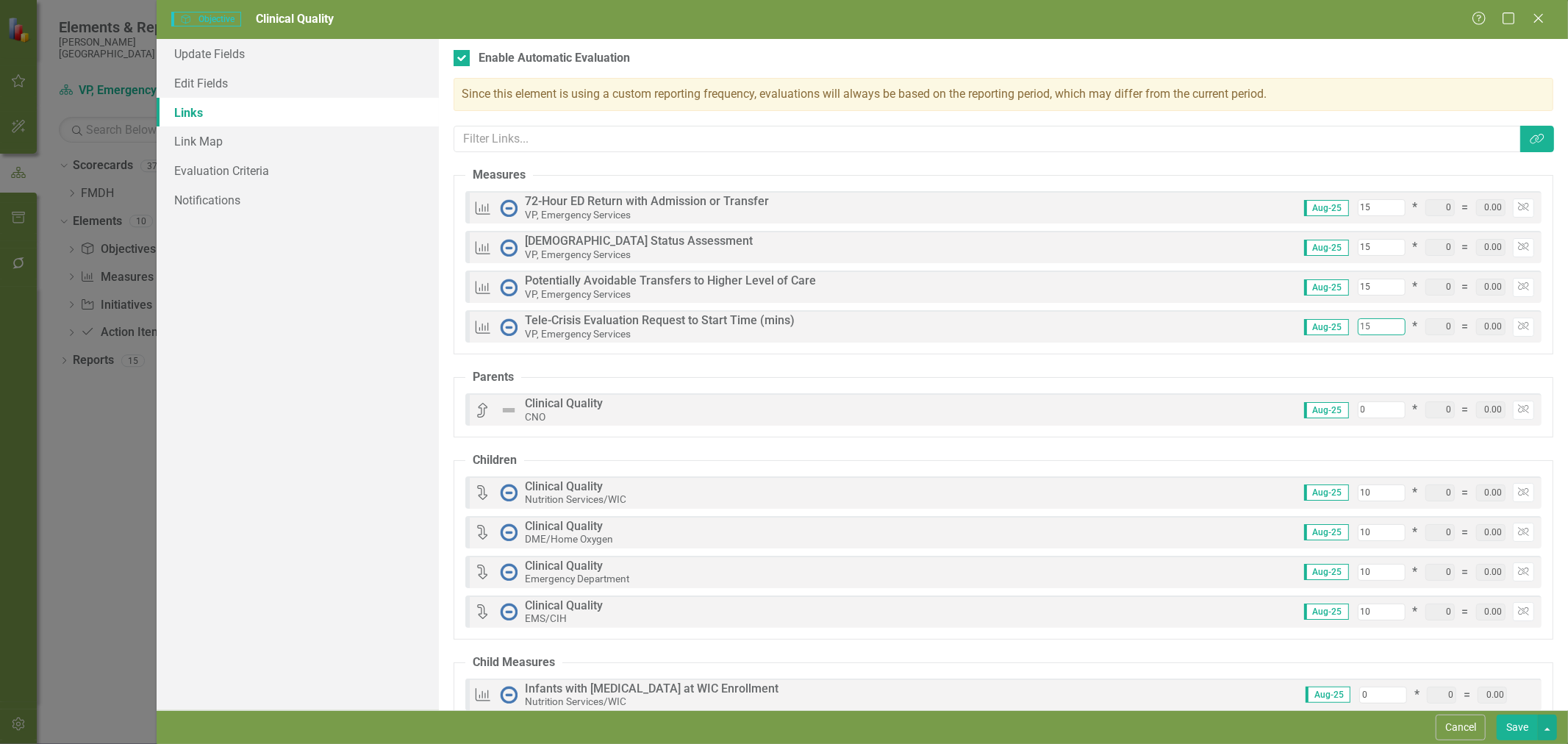
type input "100"
type input "15"
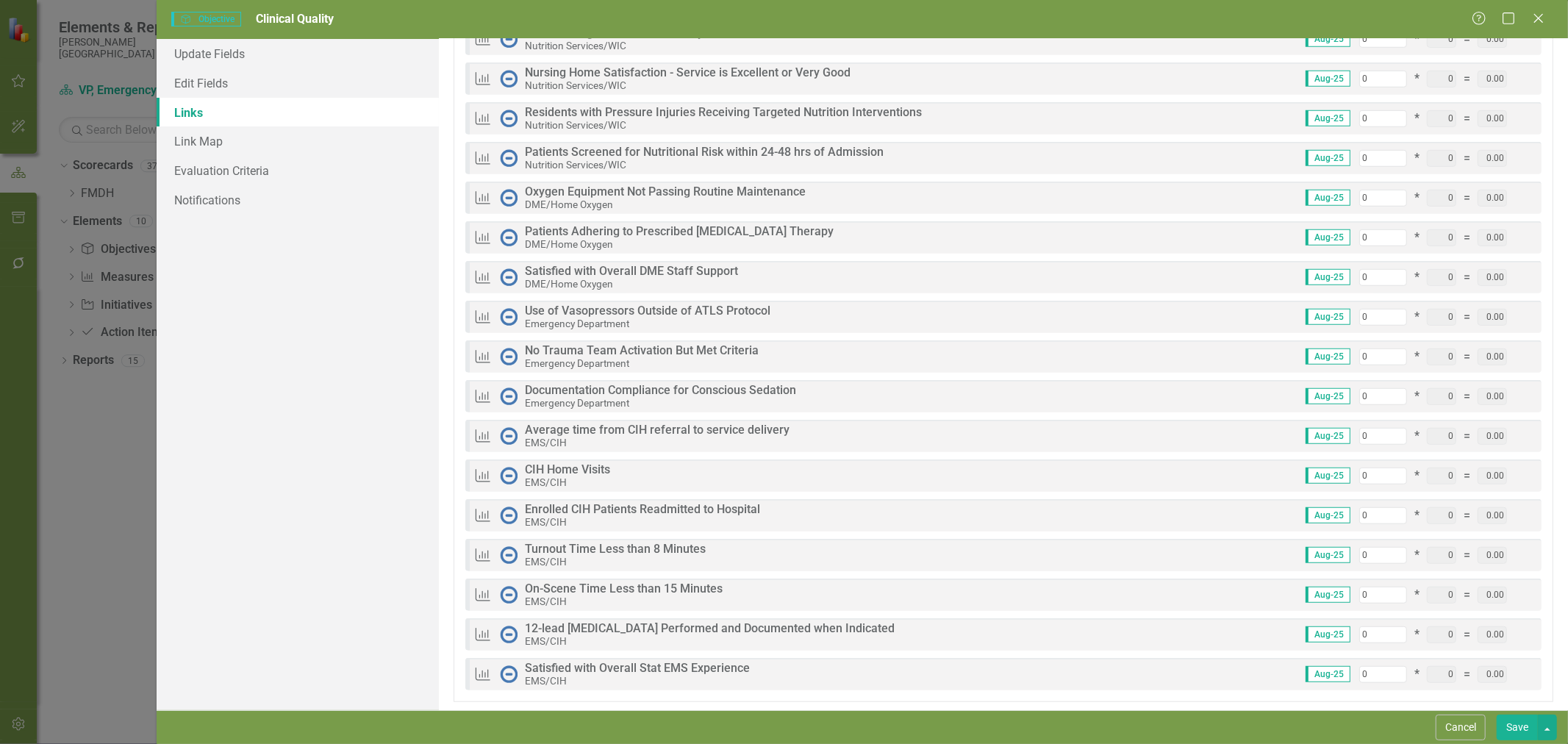
scroll to position [807, 0]
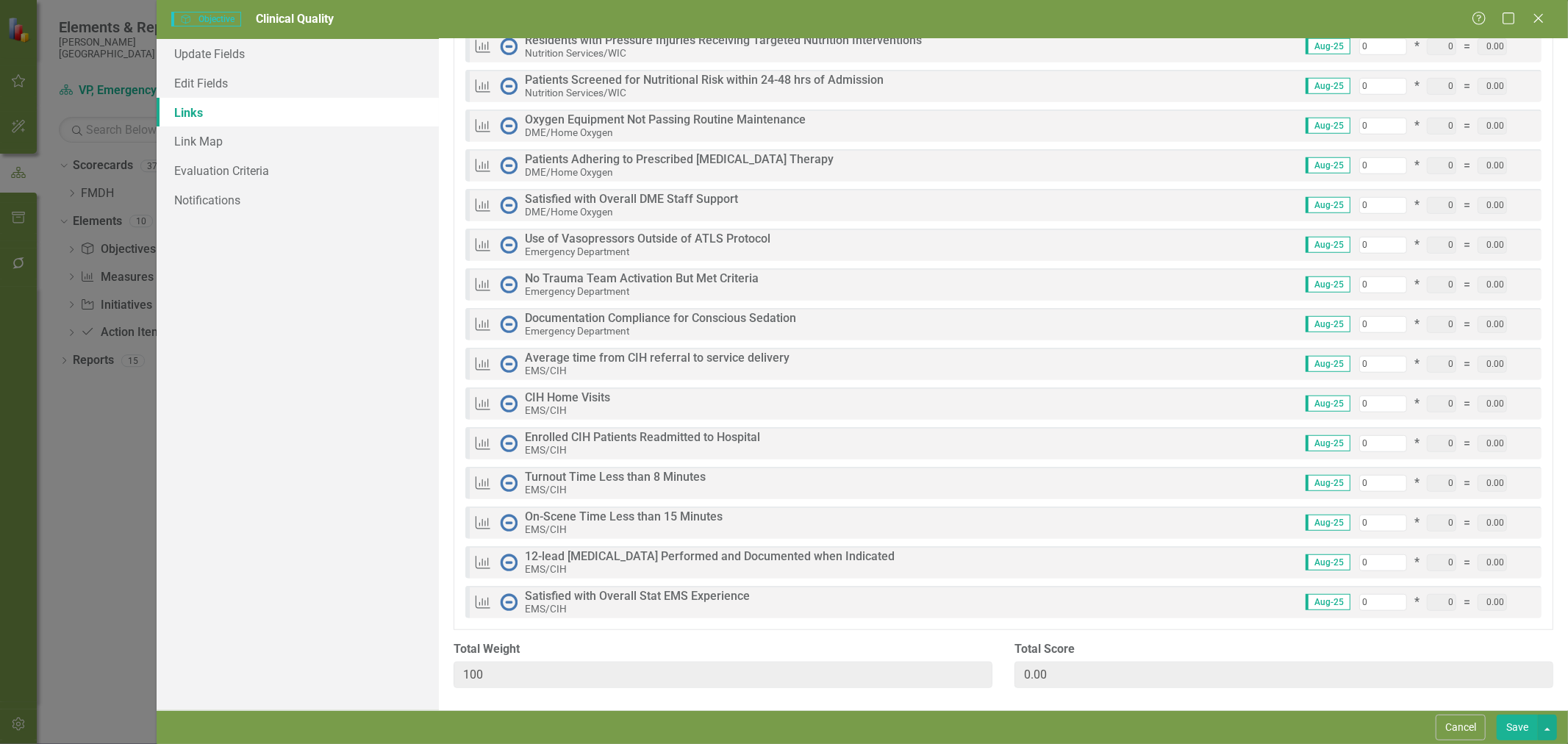
click at [1509, 728] on button "Save" at bounding box center [1517, 727] width 41 height 26
